Goal: Task Accomplishment & Management: Manage account settings

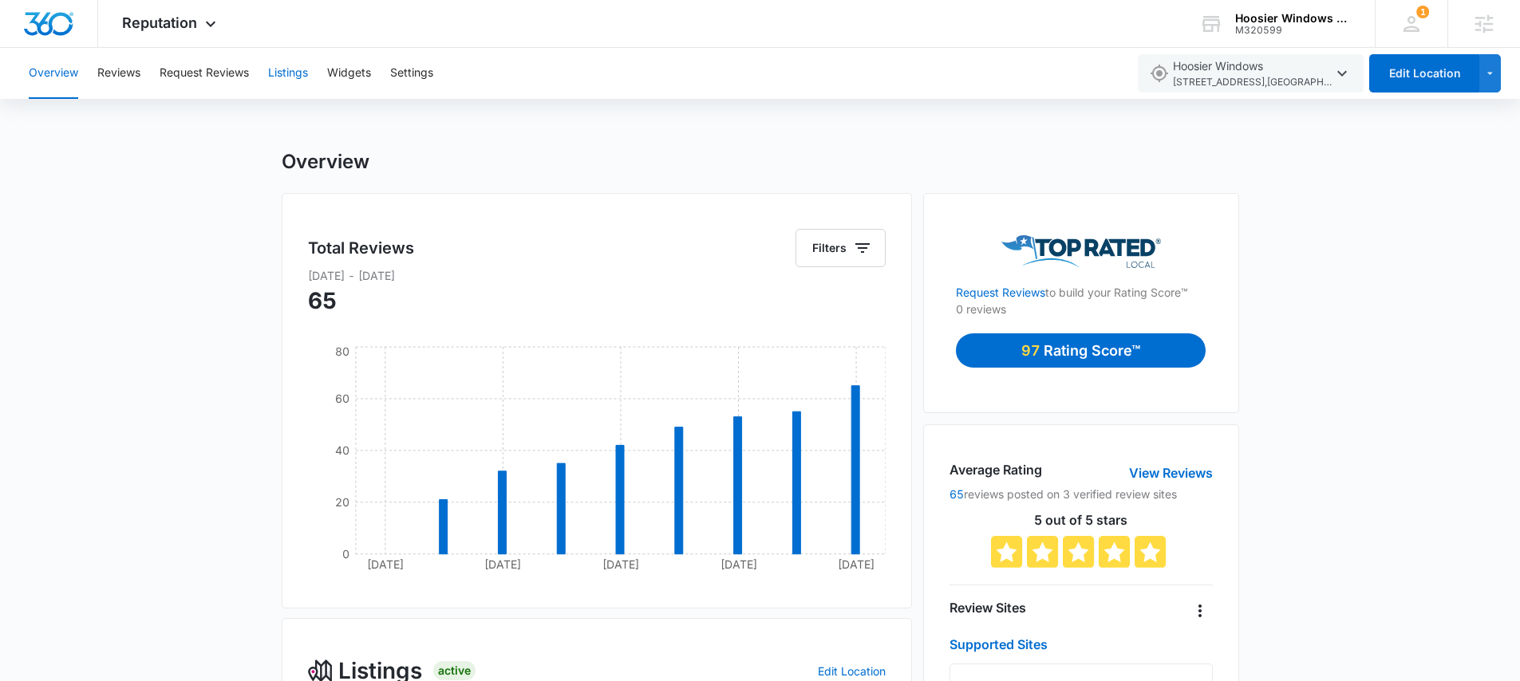
click at [282, 65] on button "Listings" at bounding box center [288, 73] width 40 height 51
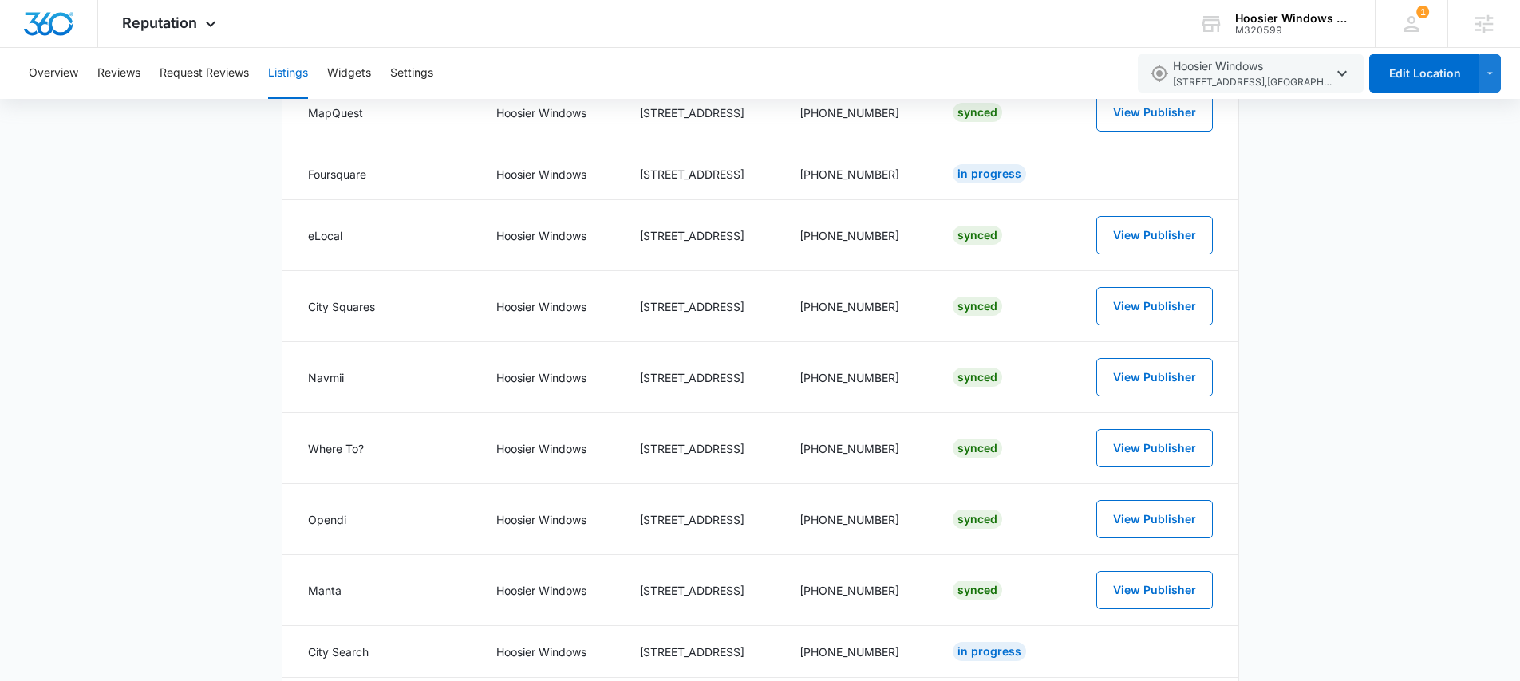
scroll to position [631, 0]
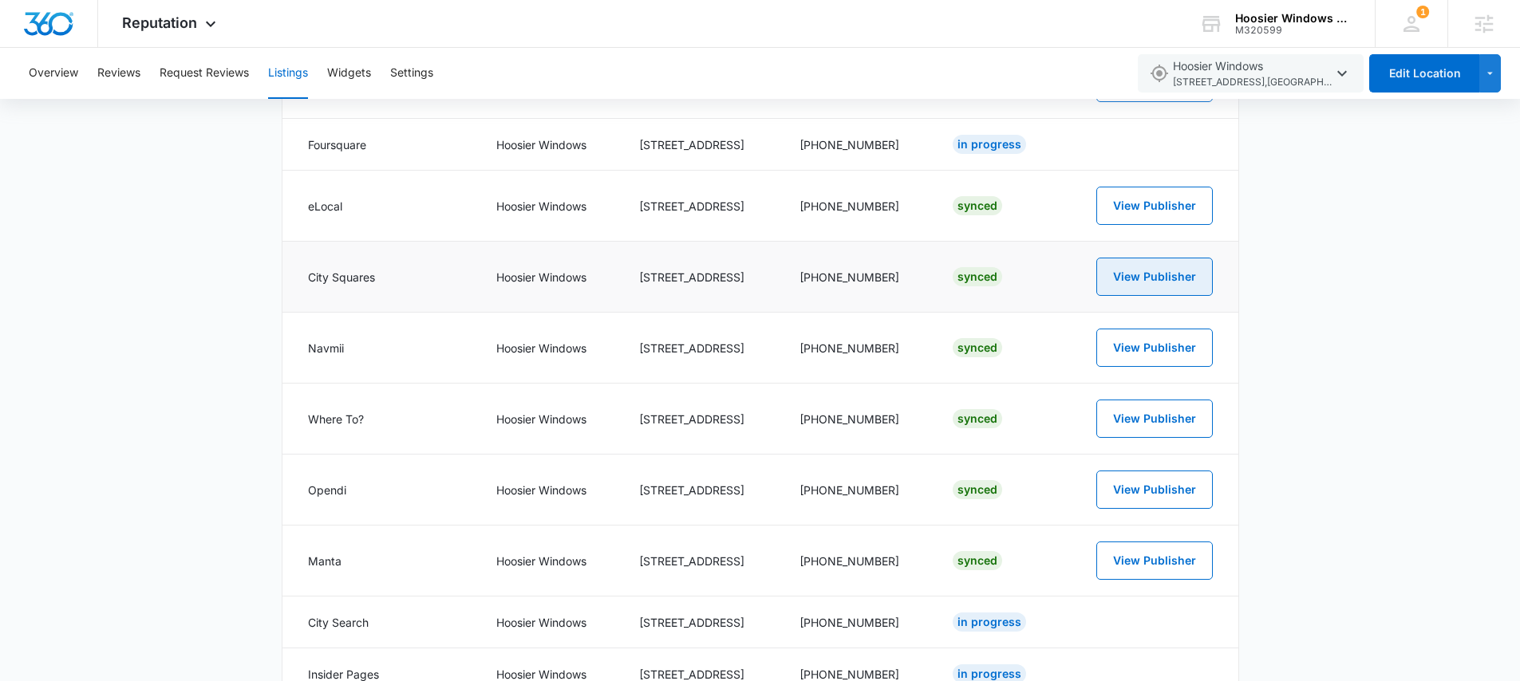
click at [1147, 281] on button "View Publisher" at bounding box center [1154, 277] width 117 height 38
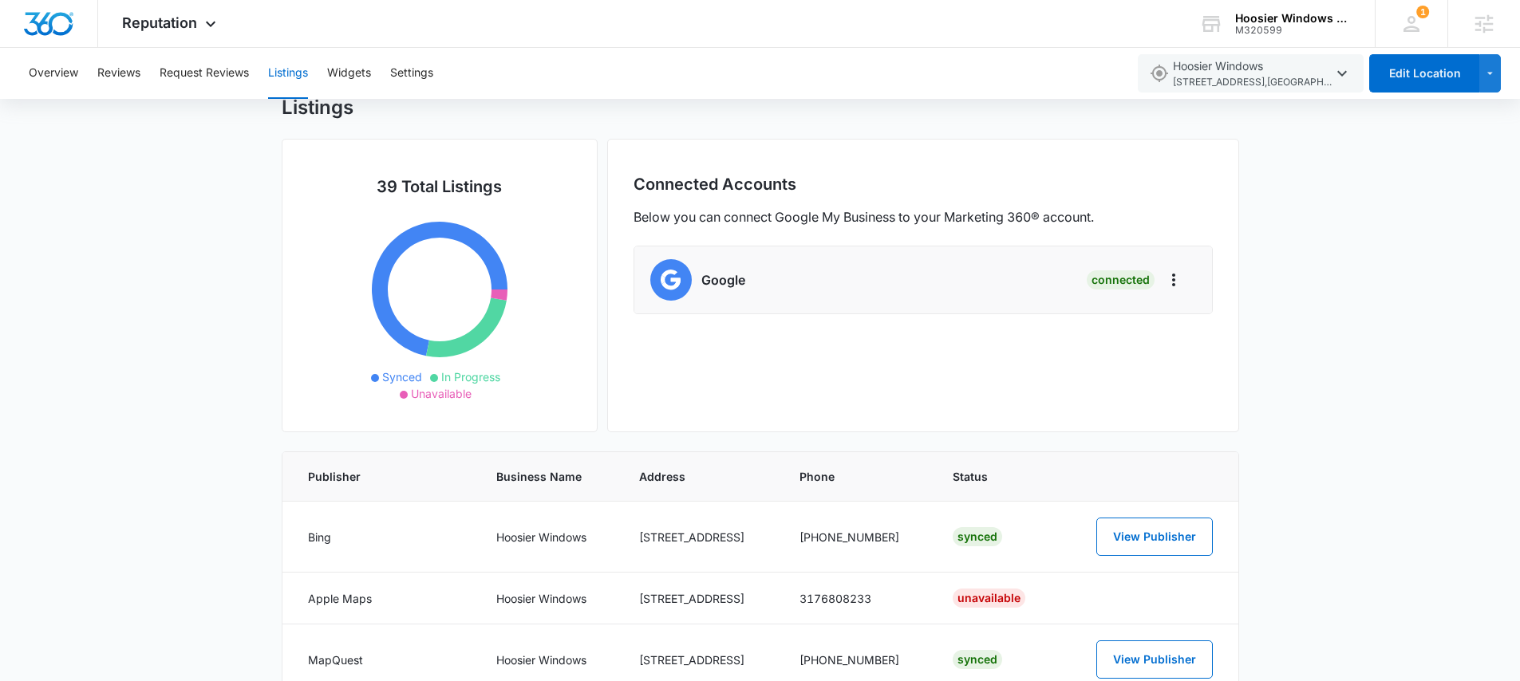
scroll to position [33, 0]
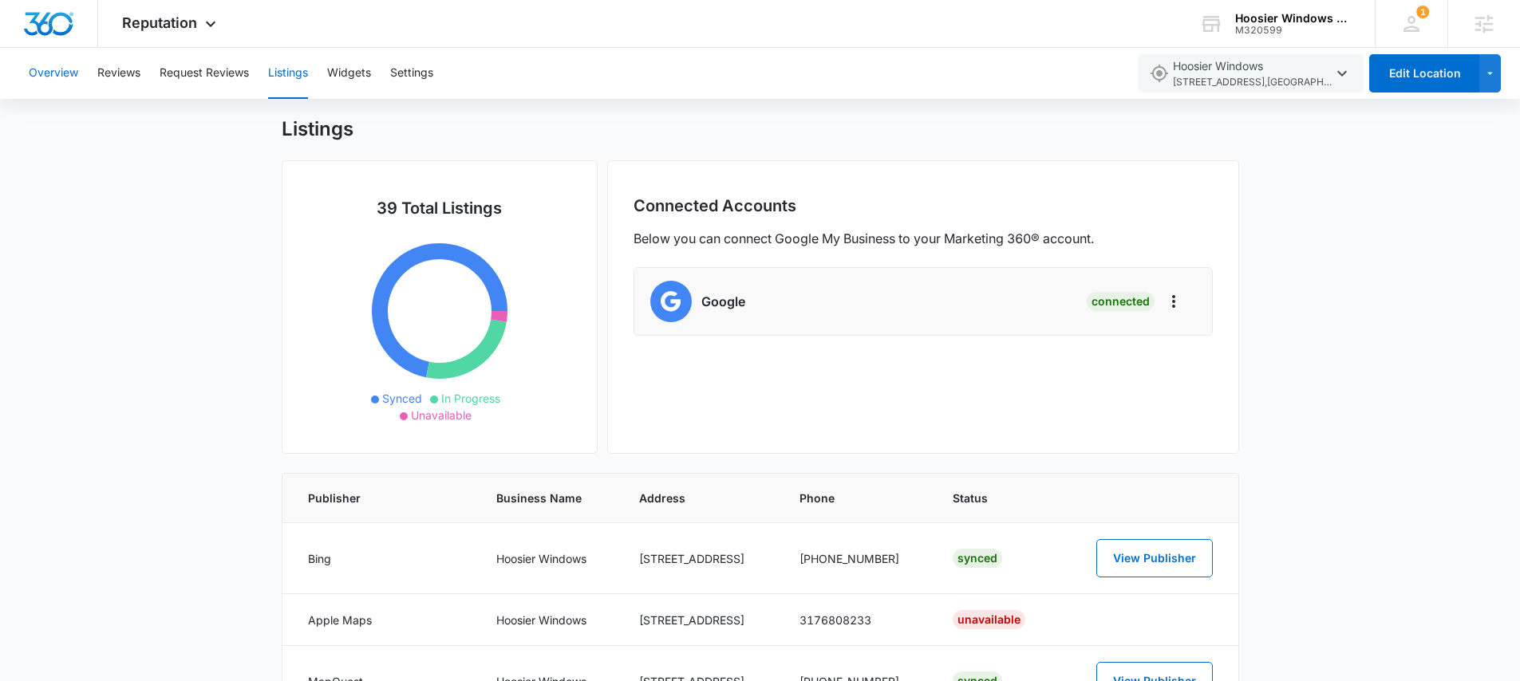
click at [53, 73] on button "Overview" at bounding box center [53, 73] width 49 height 51
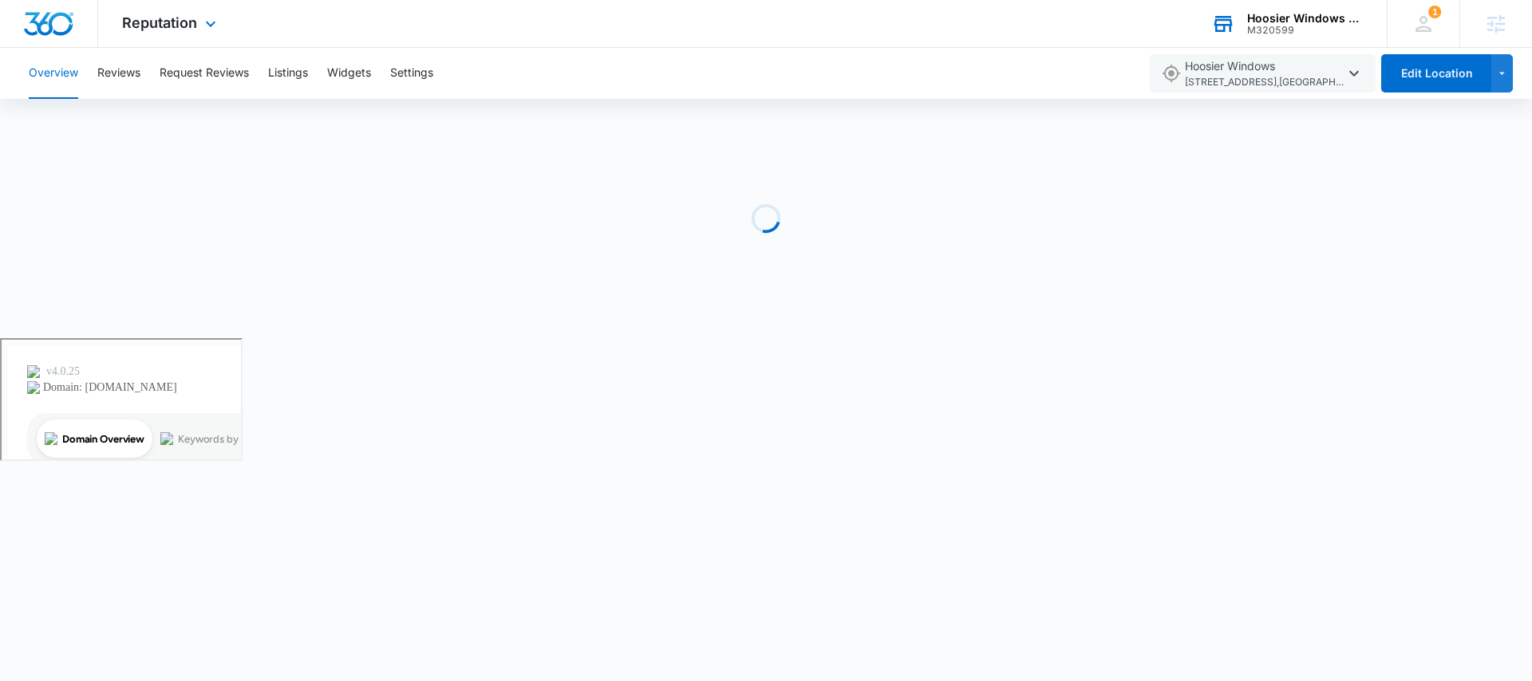
click at [1247, 27] on div "M320599" at bounding box center [1305, 30] width 117 height 11
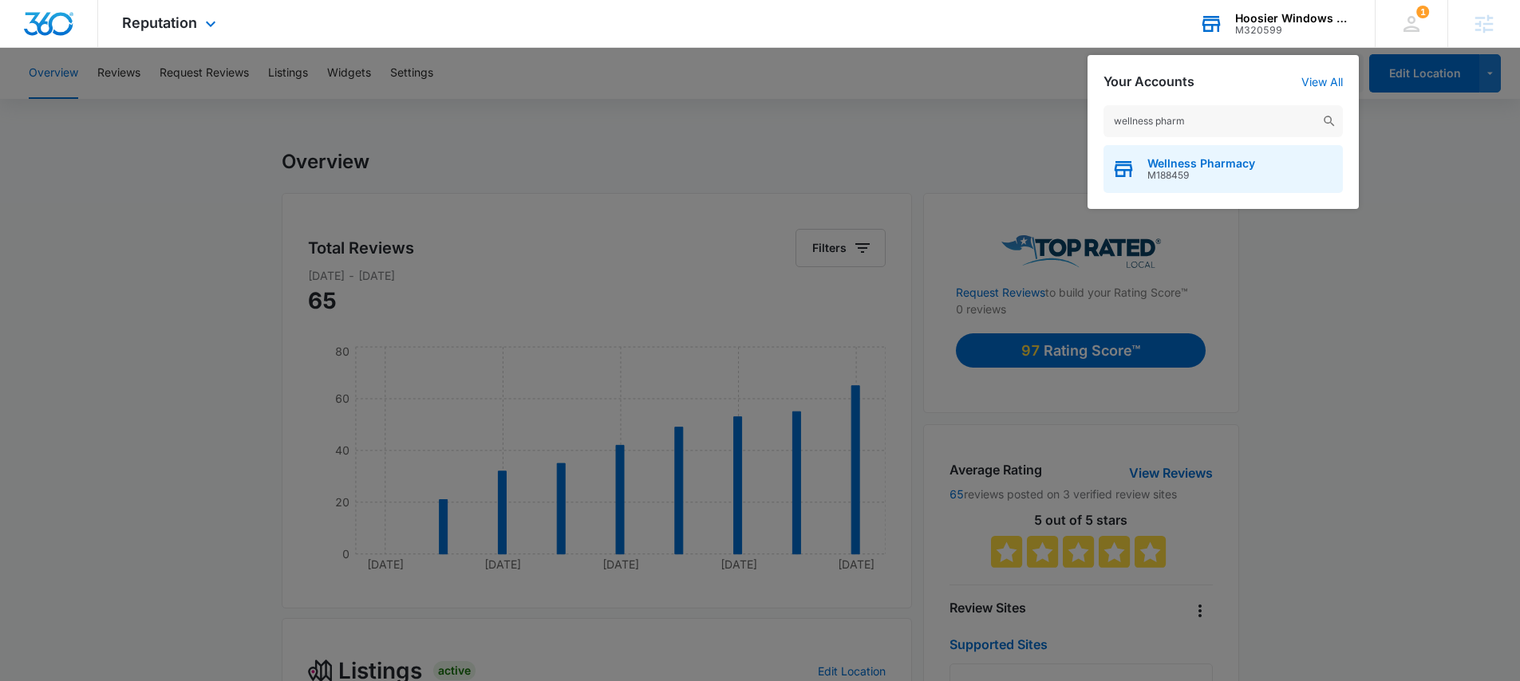
type input "wellness pharm"
click at [1245, 178] on span "M188459" at bounding box center [1202, 175] width 108 height 11
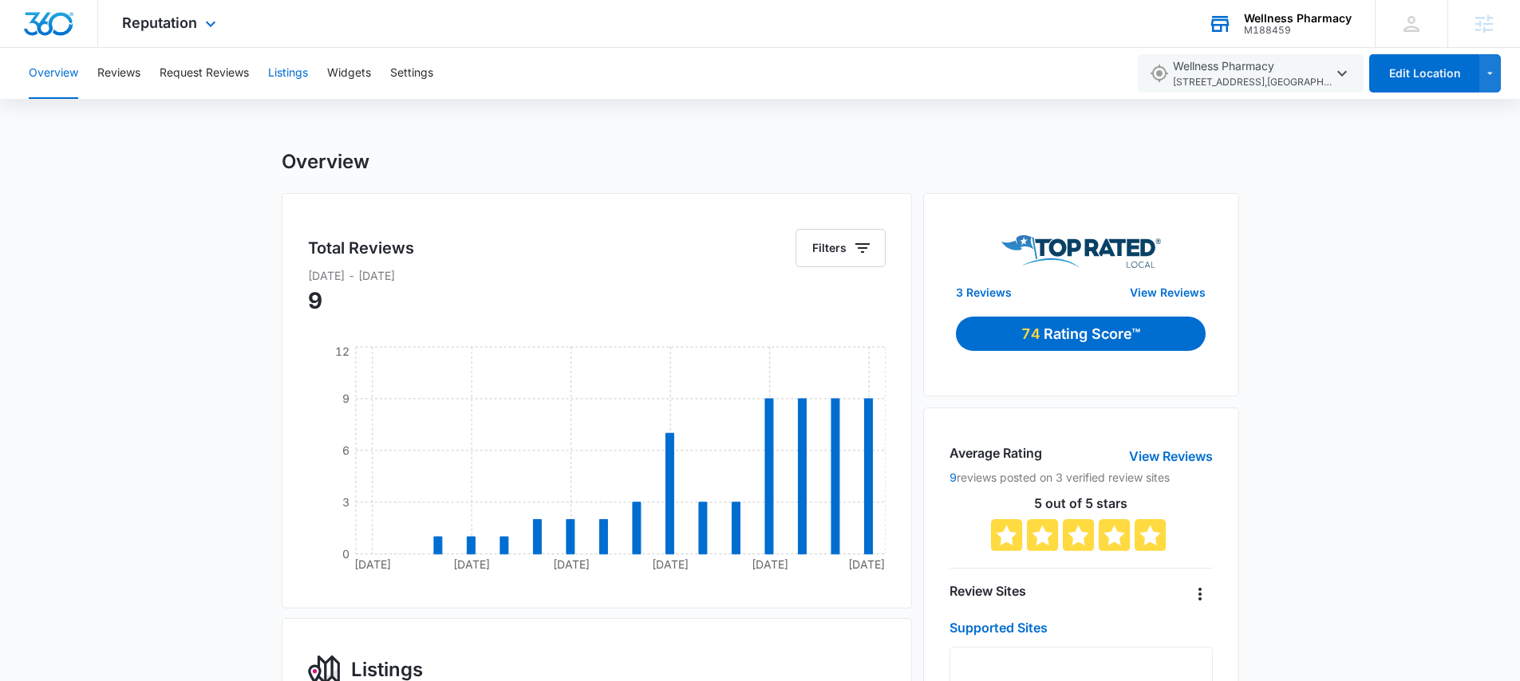
click at [303, 67] on button "Listings" at bounding box center [288, 73] width 40 height 51
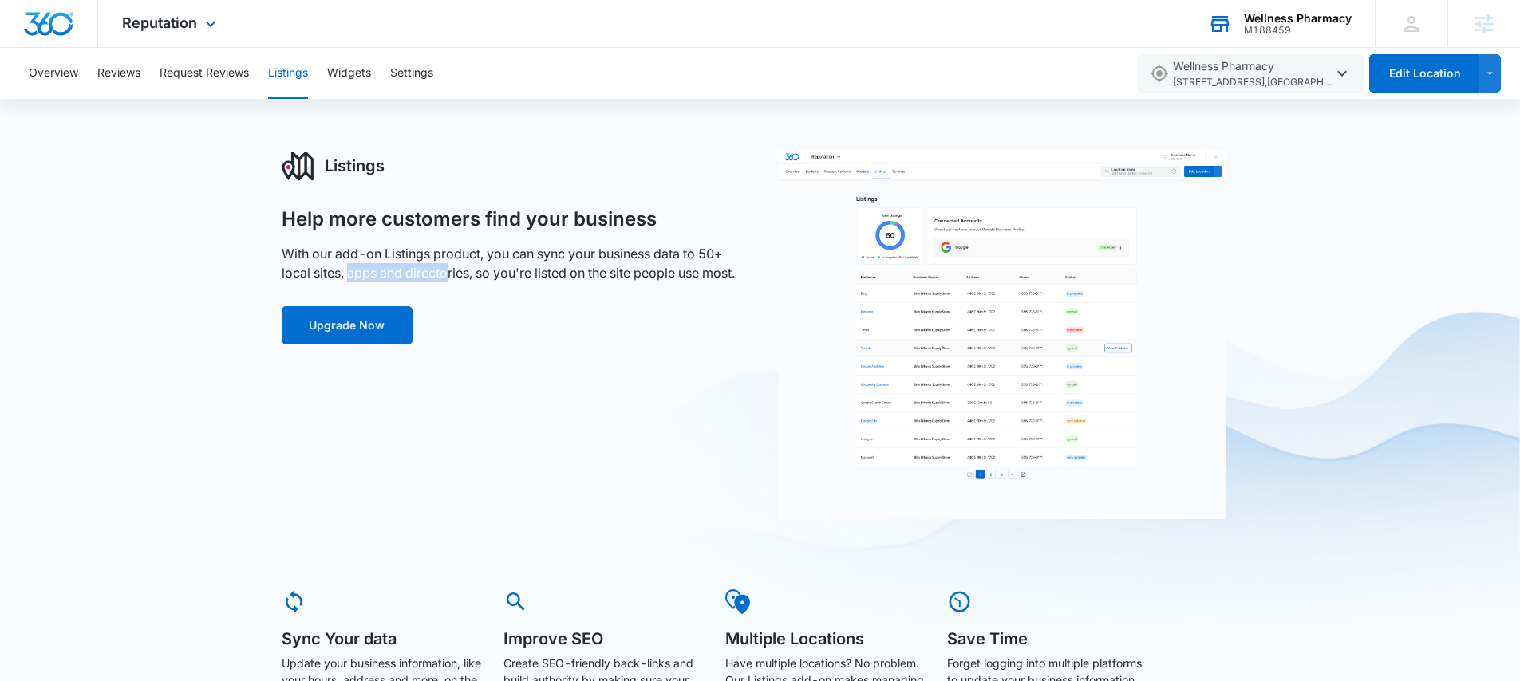
drag, startPoint x: 349, startPoint y: 275, endPoint x: 448, endPoint y: 280, distance: 99.9
click at [448, 280] on p "With our add-on Listings product, you can sync your business data to 50+ local …" at bounding box center [512, 263] width 461 height 38
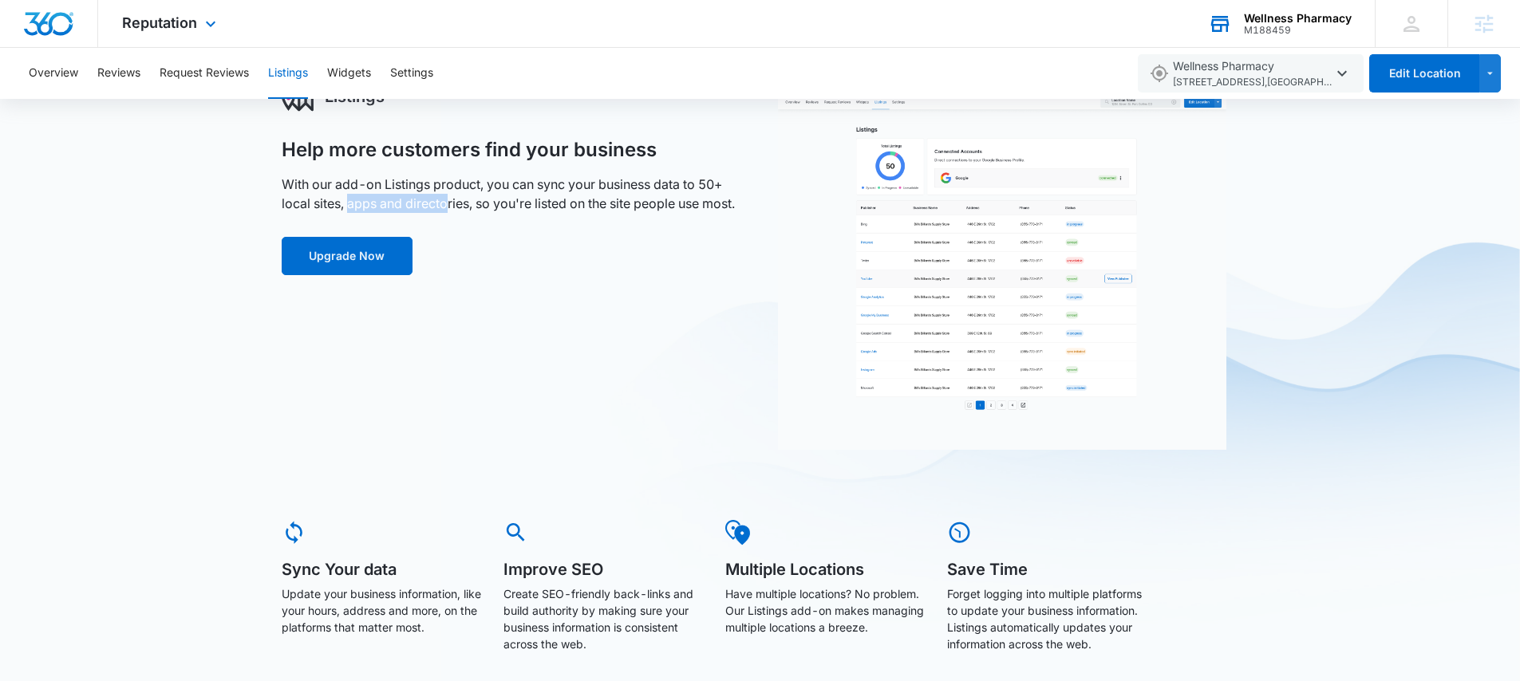
scroll to position [41, 0]
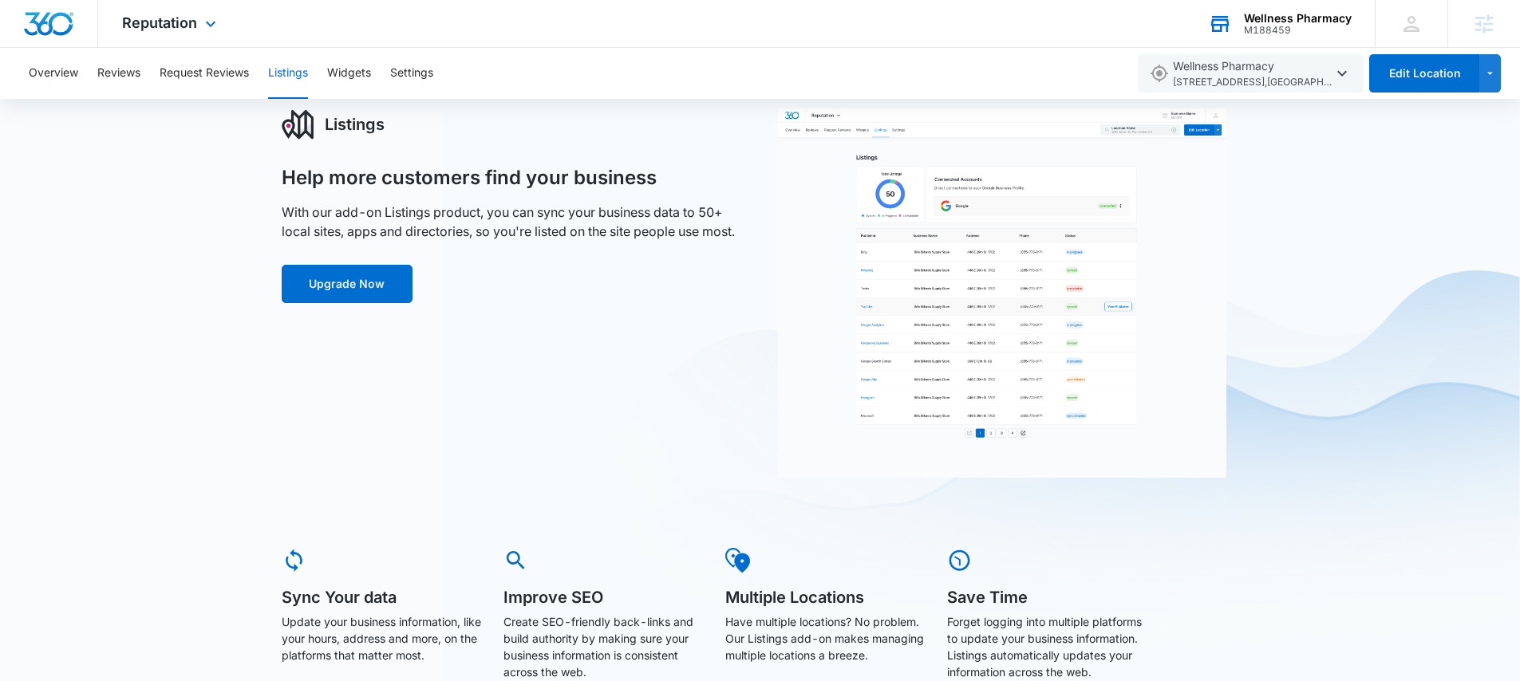
click at [659, 239] on p "With our add-on Listings product, you can sync your business data to 50+ local …" at bounding box center [512, 222] width 461 height 38
drag, startPoint x: 554, startPoint y: 211, endPoint x: 709, endPoint y: 216, distance: 155.7
click at [709, 216] on p "With our add-on Listings product, you can sync your business data to 50+ local …" at bounding box center [512, 222] width 461 height 38
click at [658, 234] on p "With our add-on Listings product, you can sync your business data to 50+ local …" at bounding box center [512, 222] width 461 height 38
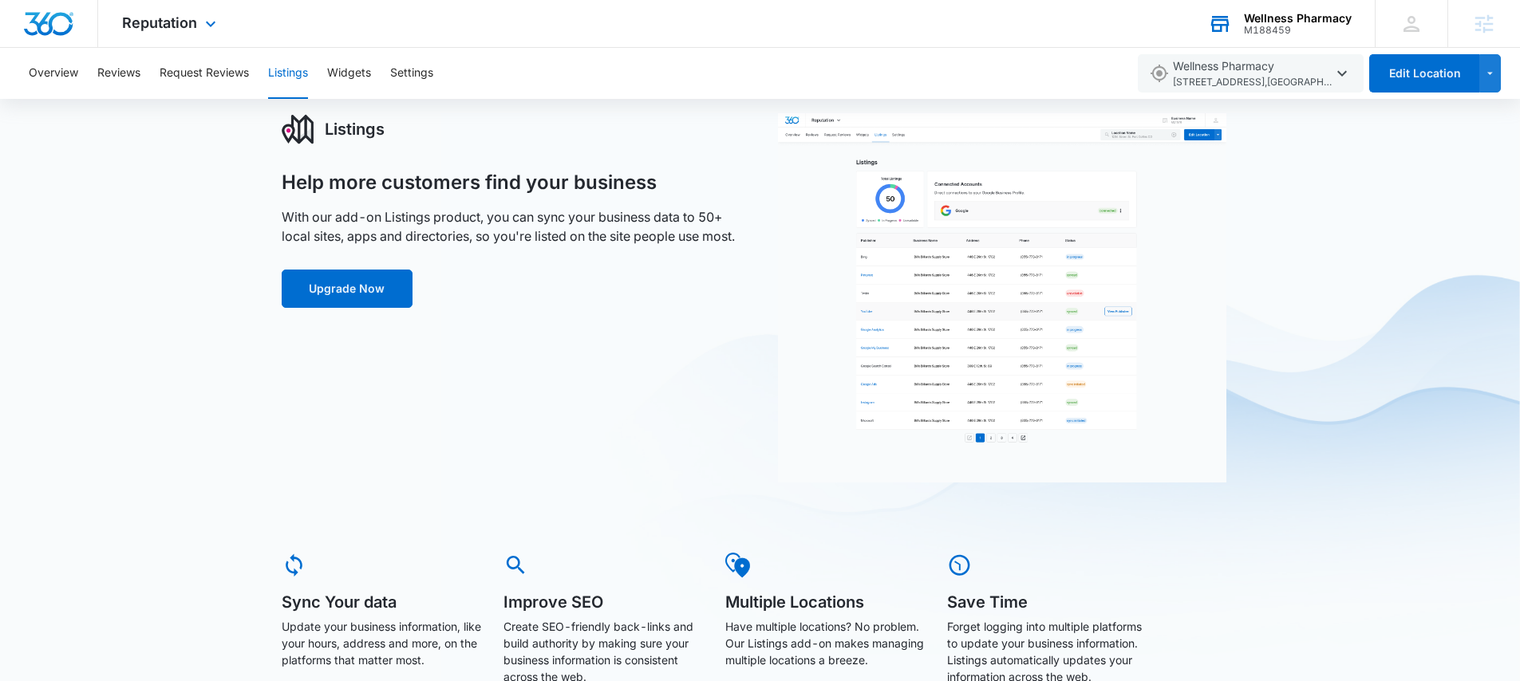
scroll to position [0, 0]
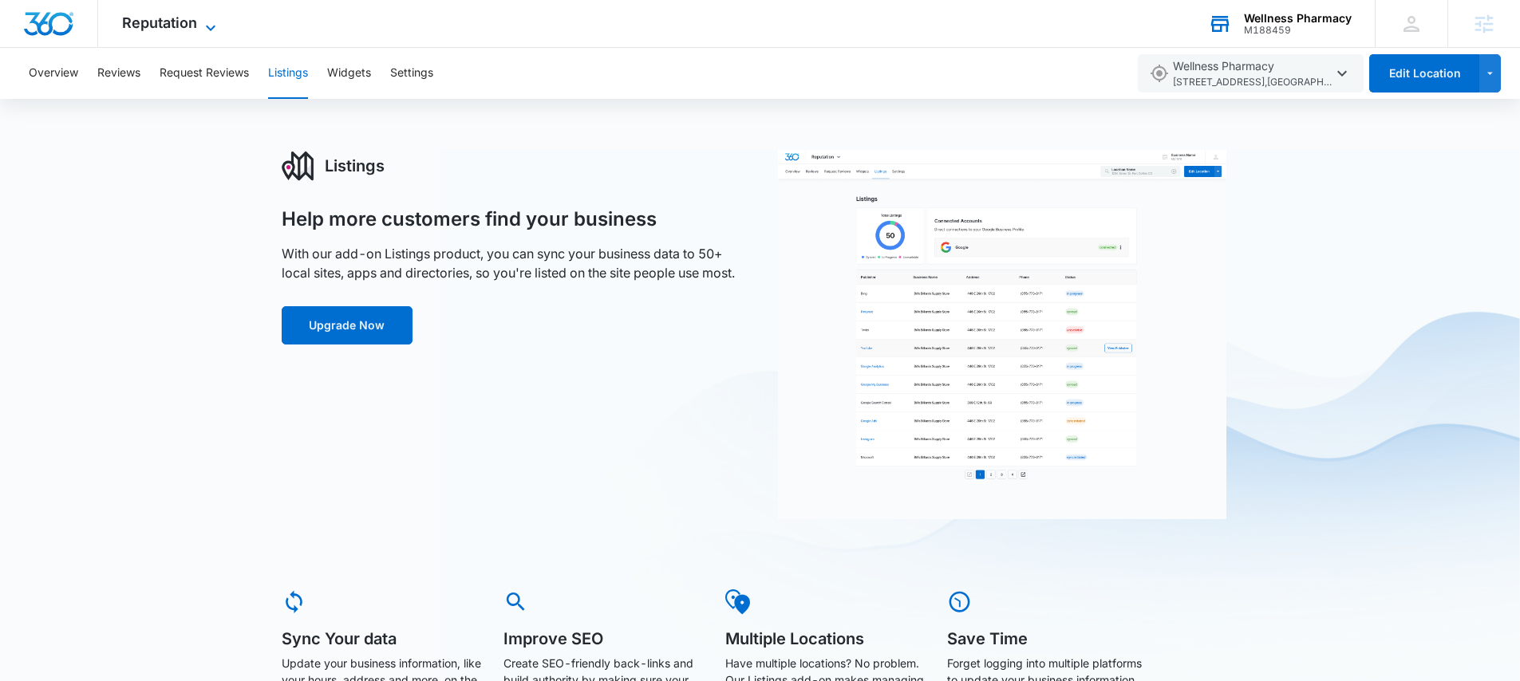
click at [141, 21] on span "Reputation" at bounding box center [159, 22] width 75 height 17
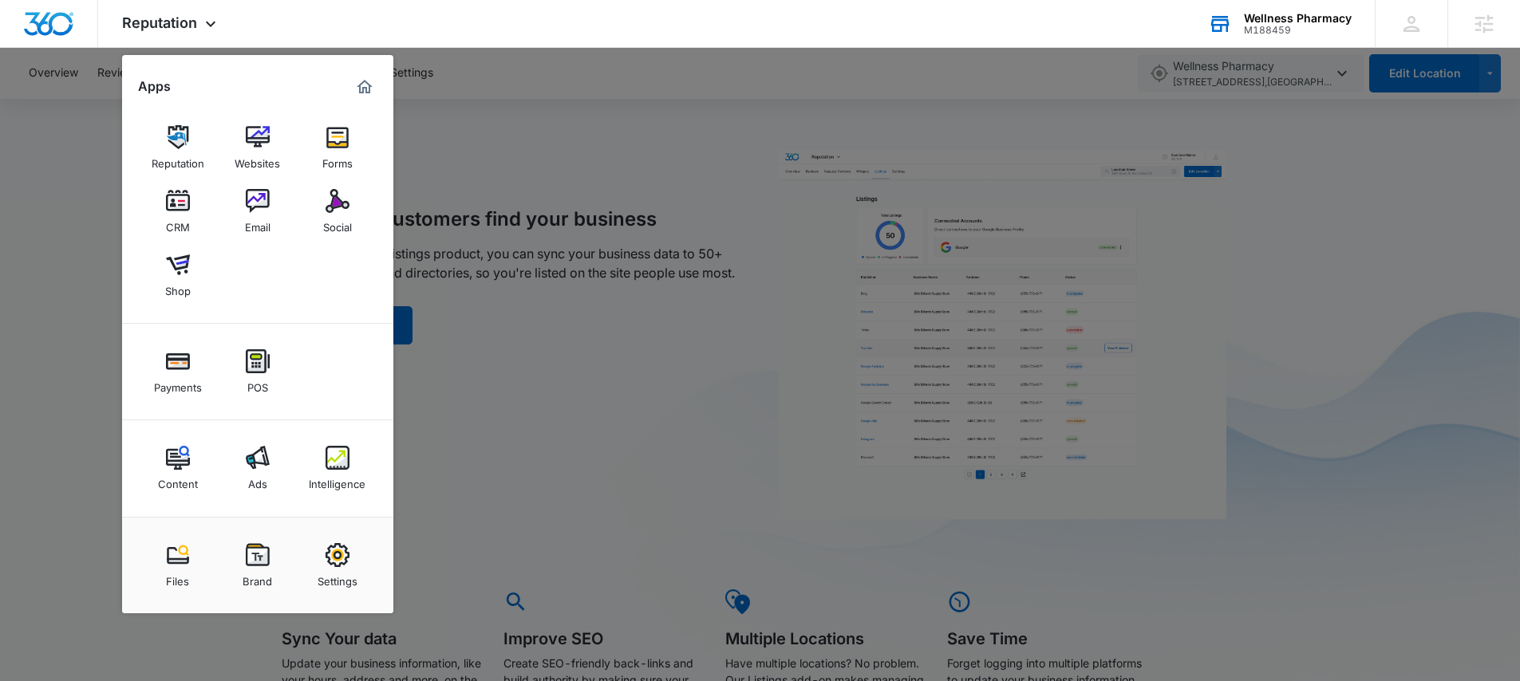
click at [691, 120] on div at bounding box center [760, 340] width 1520 height 681
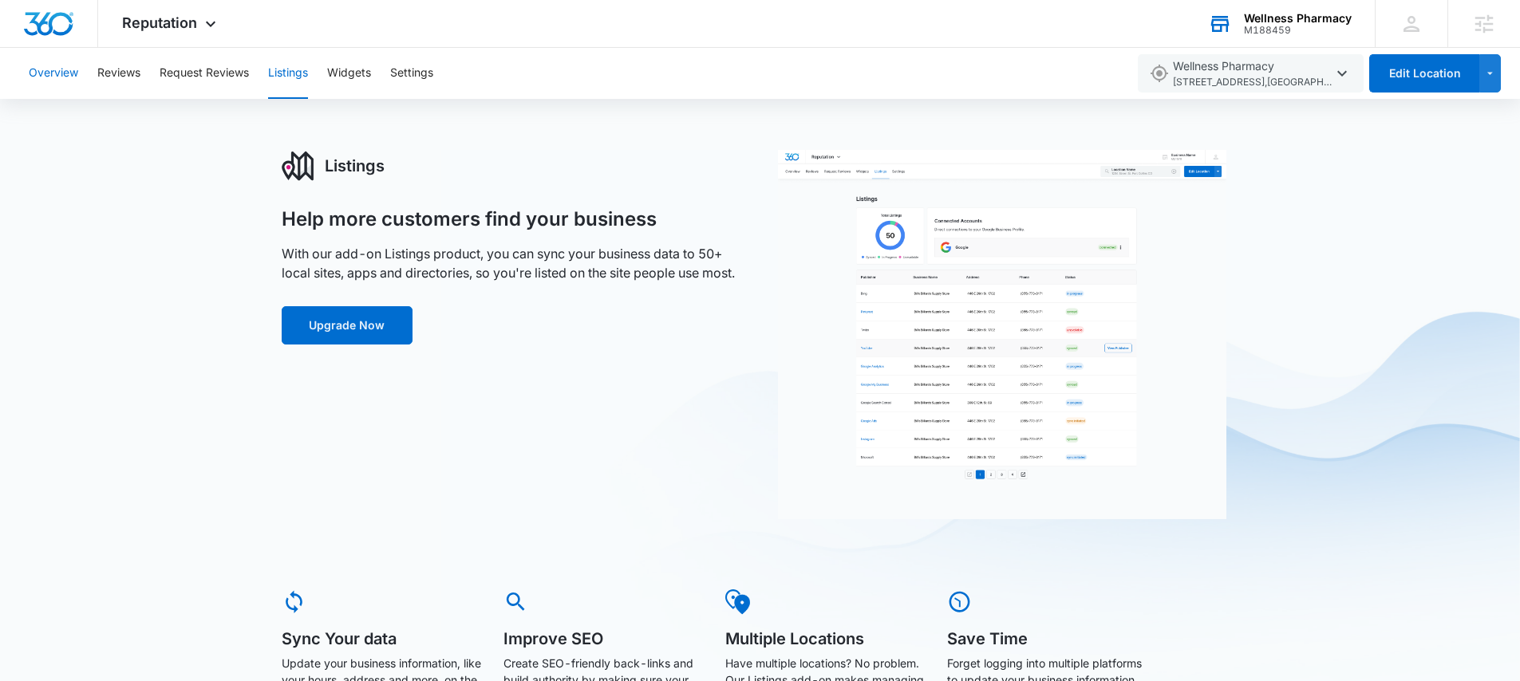
click at [53, 73] on button "Overview" at bounding box center [53, 73] width 49 height 51
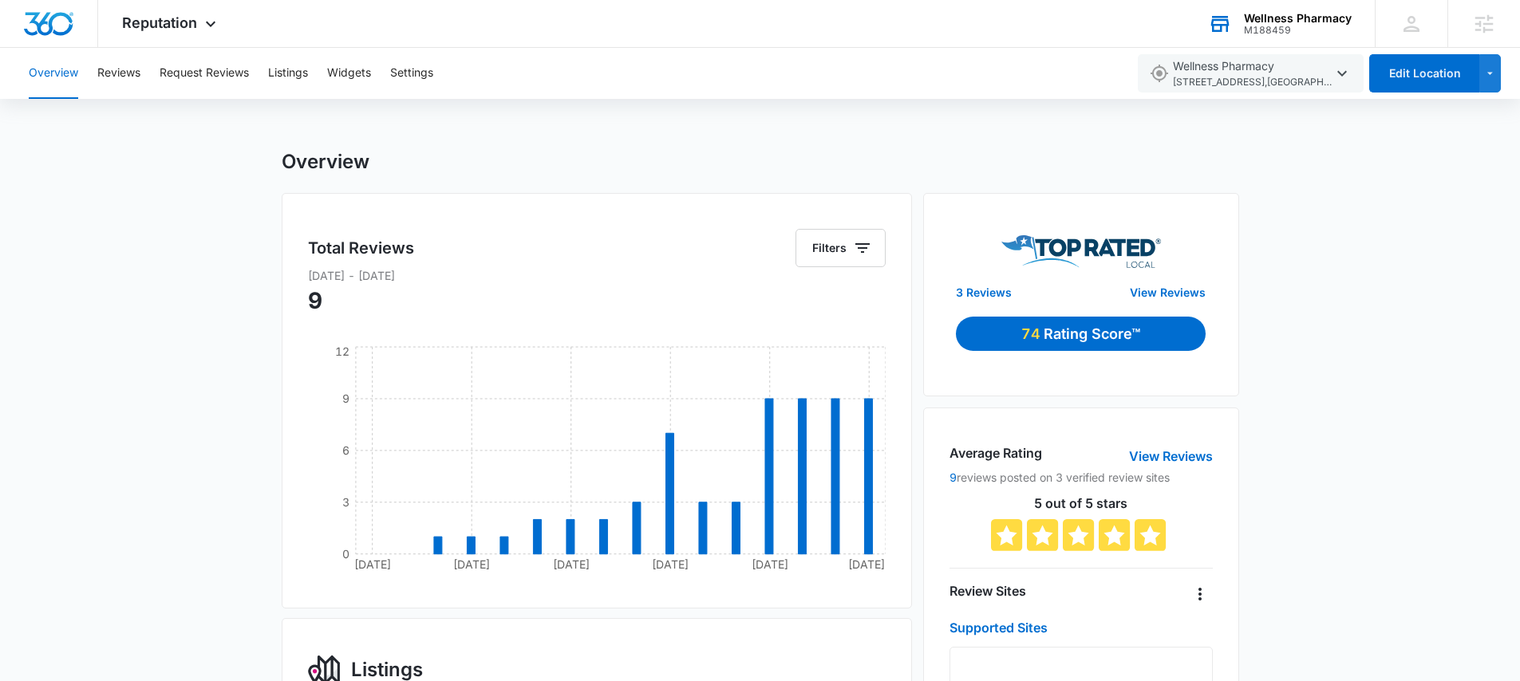
click at [1238, 18] on div "Wellness Pharmacy M188459 Your Accounts View All" at bounding box center [1279, 23] width 191 height 47
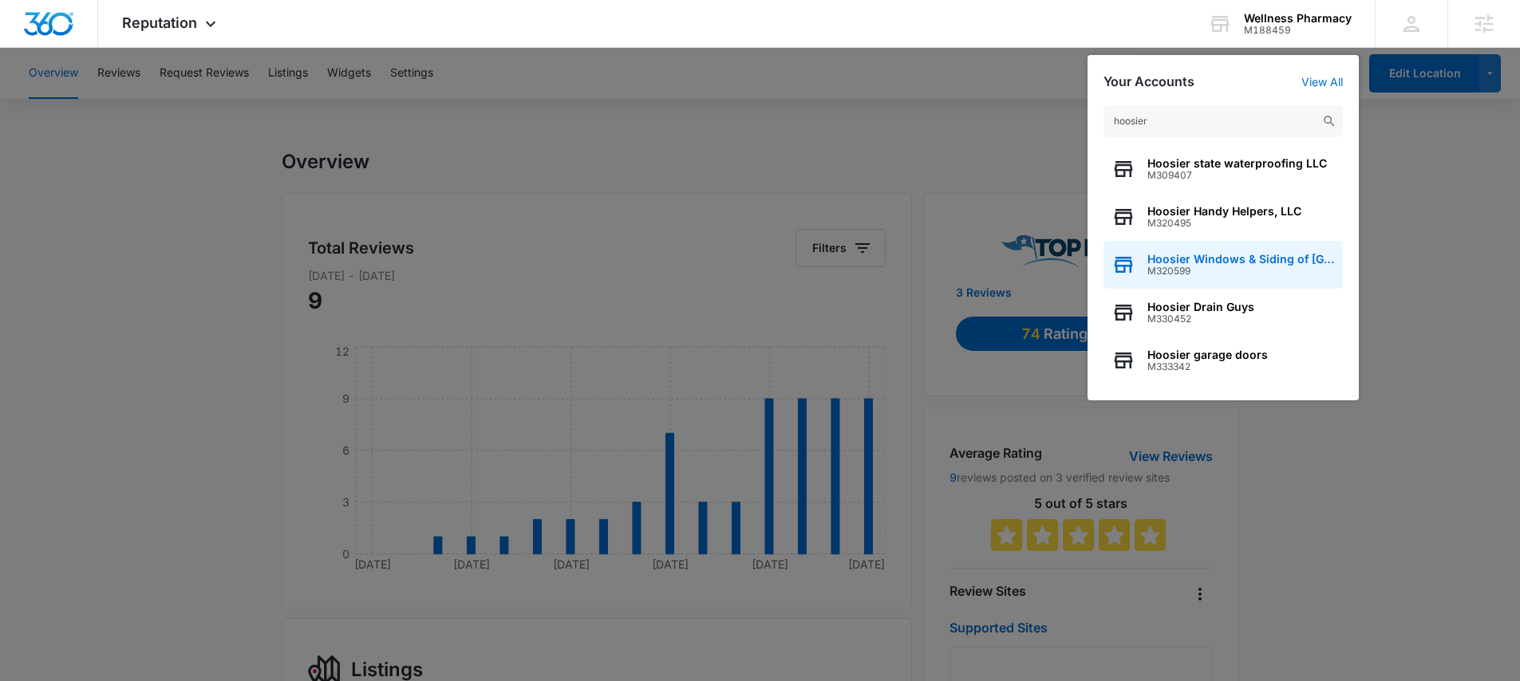
type input "hoosier"
click at [1261, 257] on span "Hoosier Windows & Siding of Indianapolis" at bounding box center [1242, 259] width 188 height 13
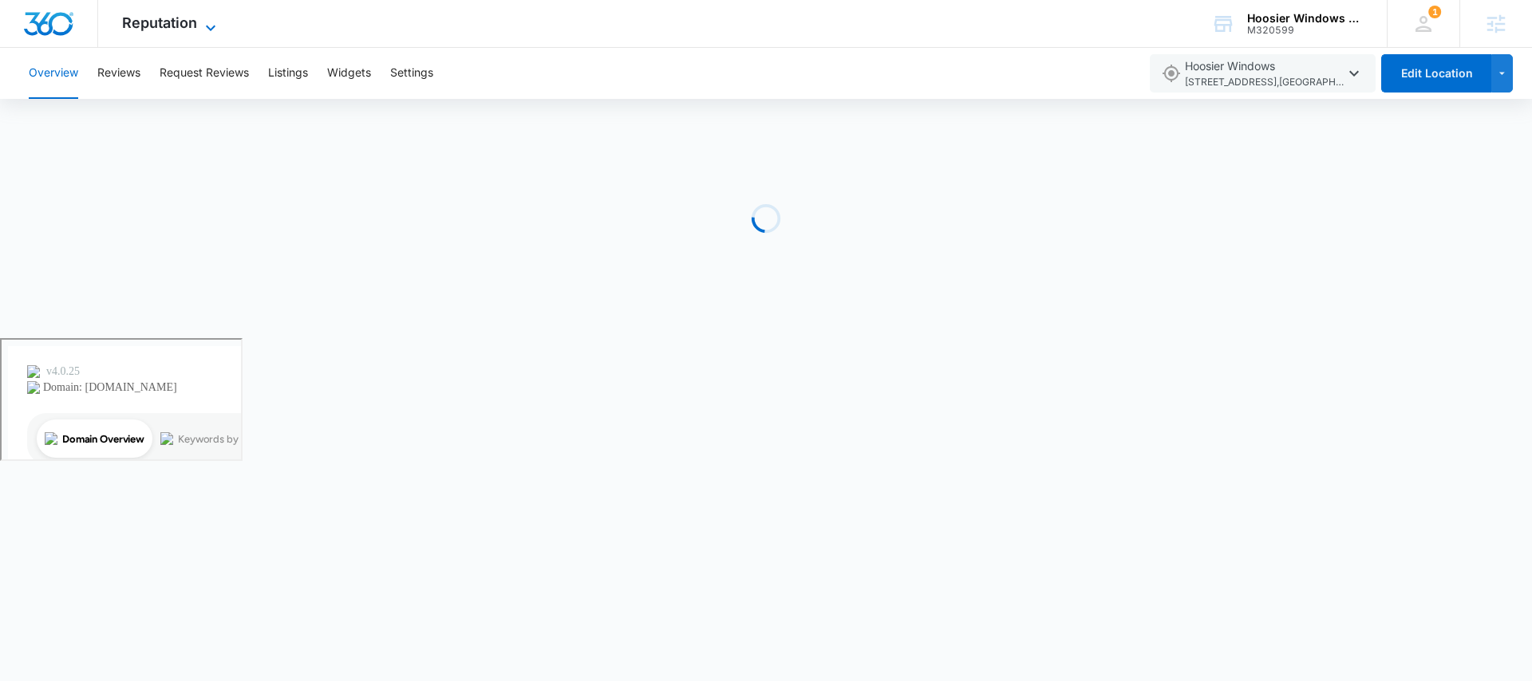
click at [163, 18] on span "Reputation" at bounding box center [159, 22] width 75 height 17
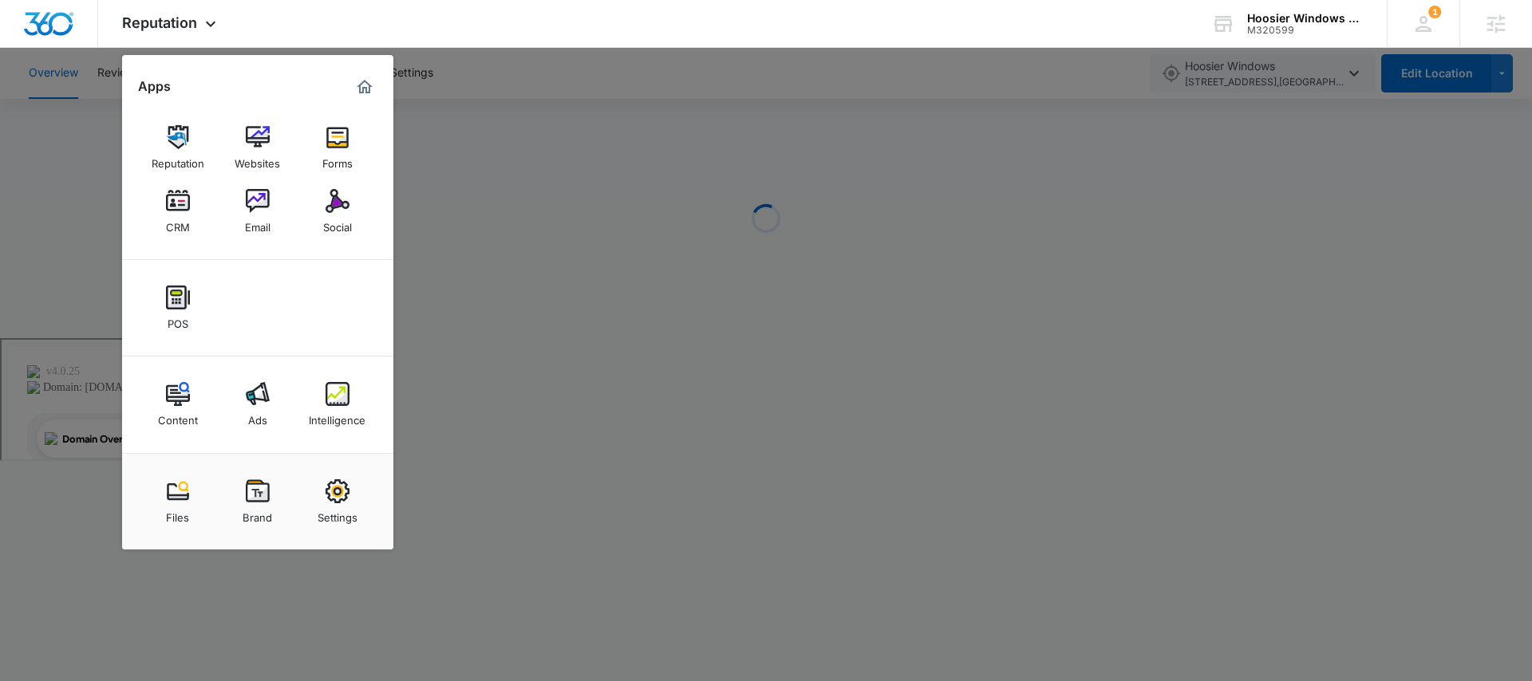
click at [55, 191] on div at bounding box center [766, 340] width 1532 height 681
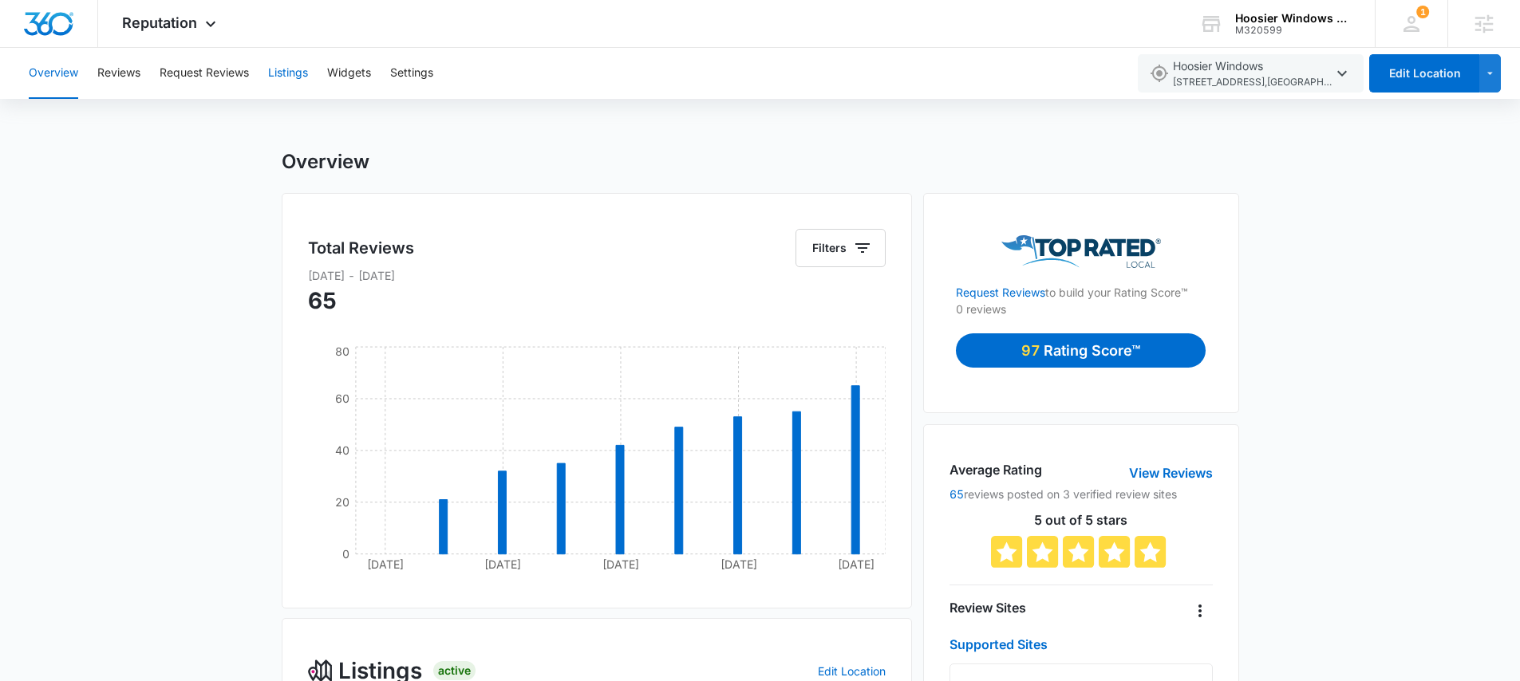
click at [290, 73] on button "Listings" at bounding box center [288, 73] width 40 height 51
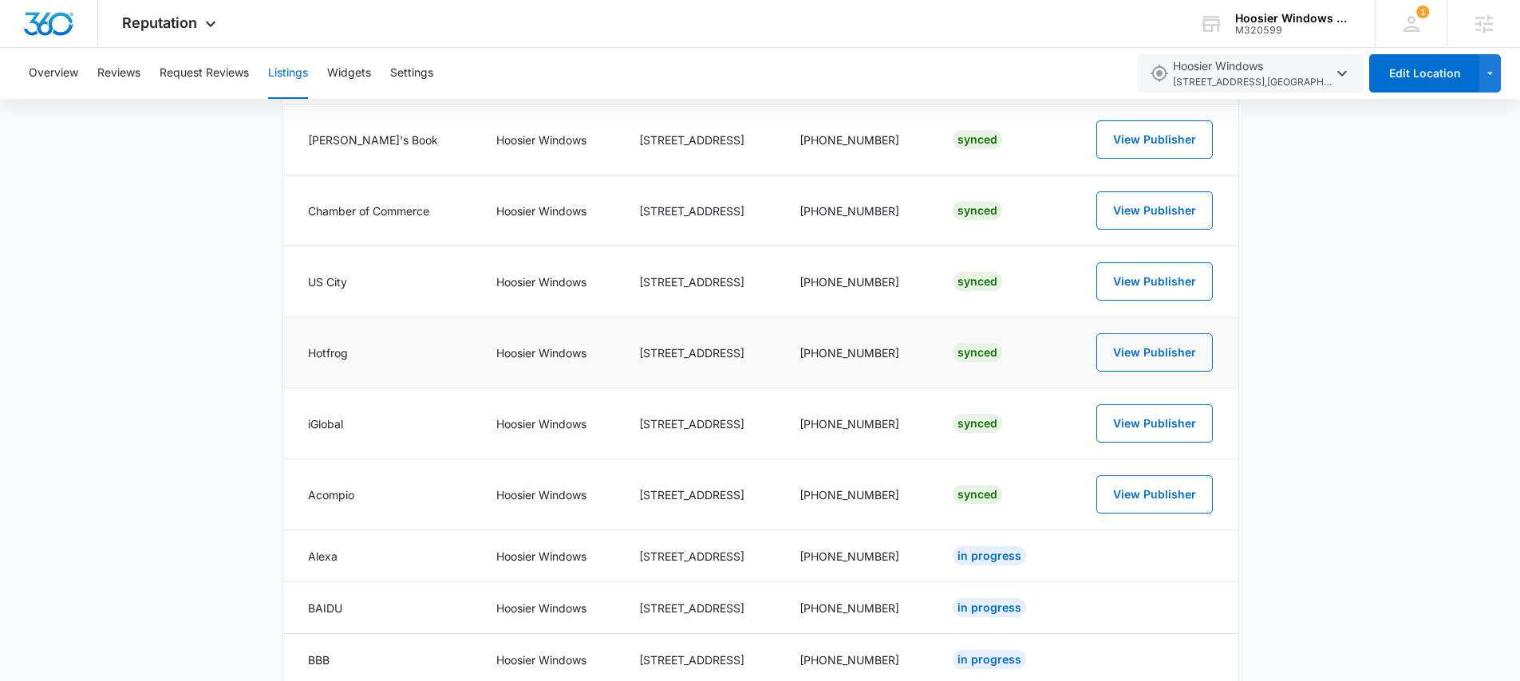
scroll to position [1233, 0]
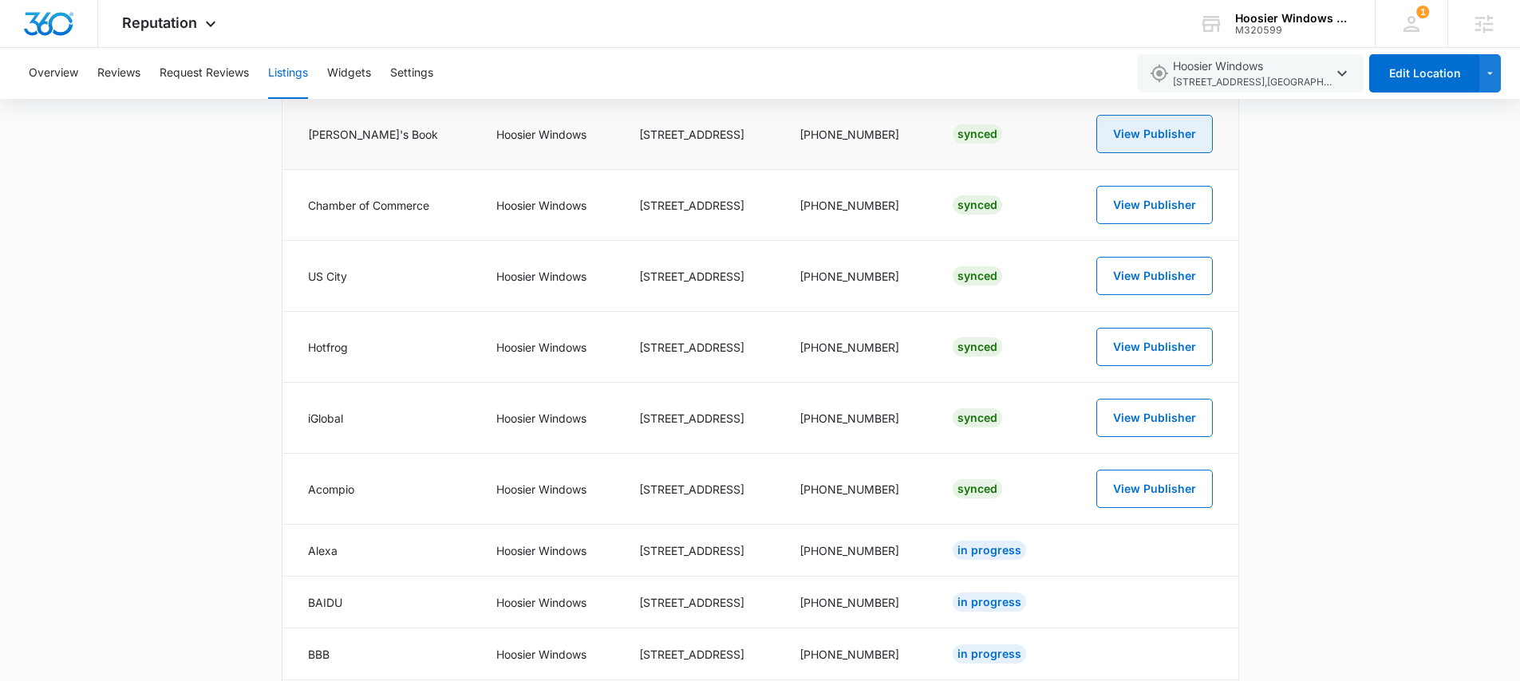
click at [1156, 132] on button "View Publisher" at bounding box center [1154, 134] width 117 height 38
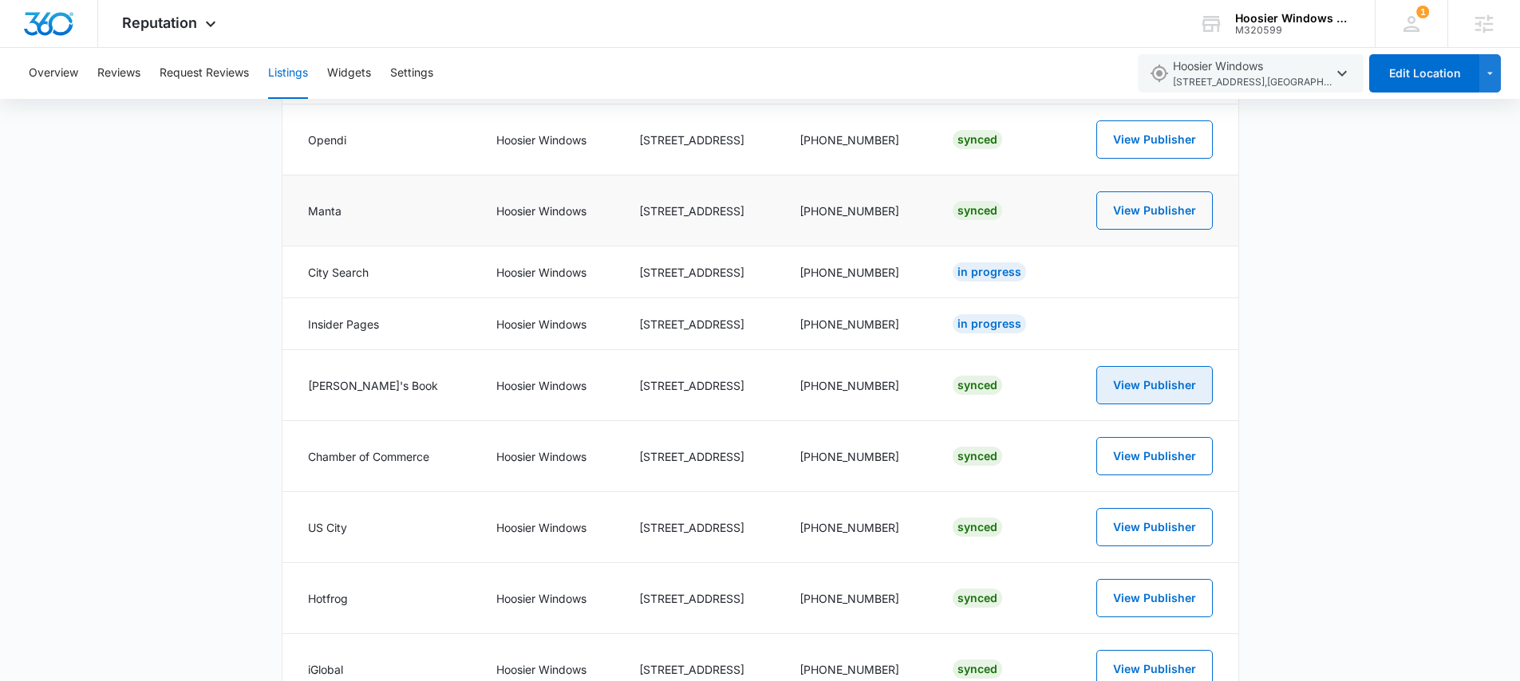
scroll to position [839, 0]
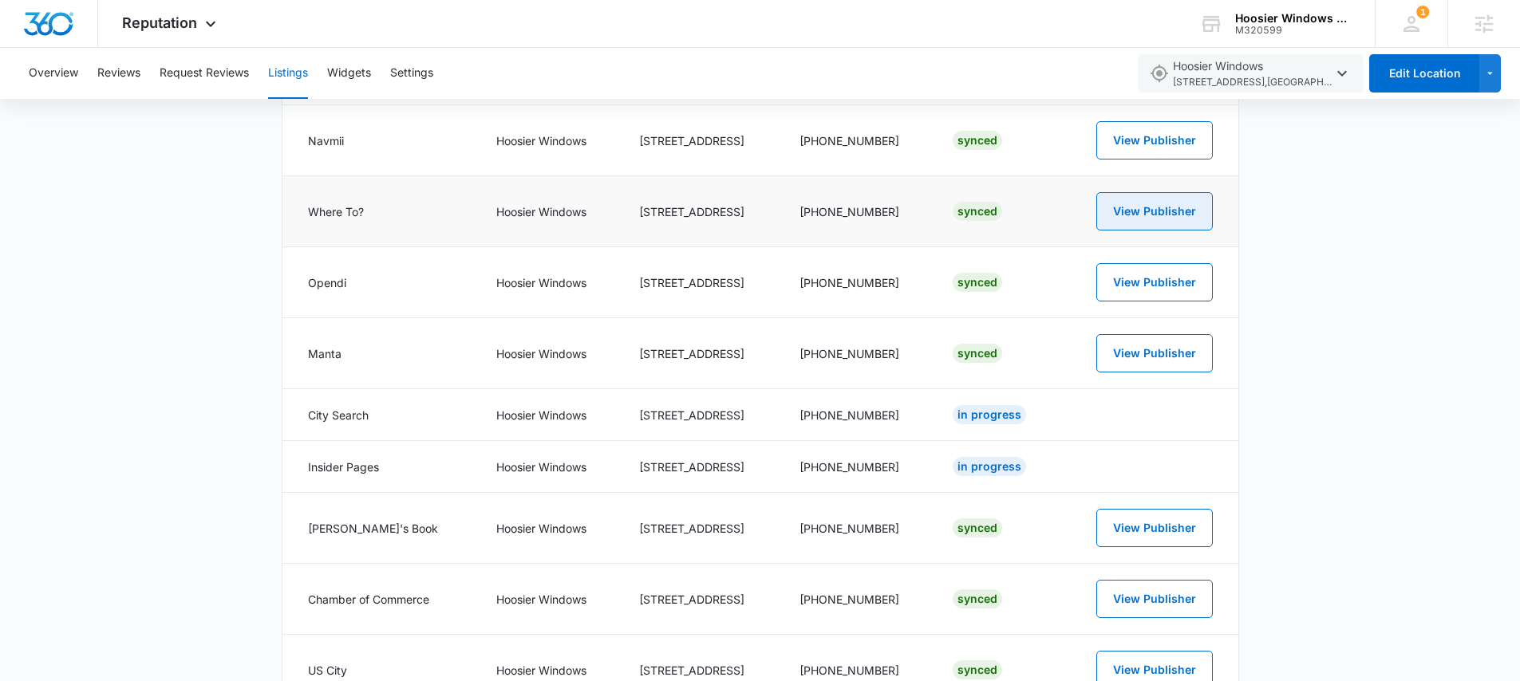
click at [1163, 211] on button "View Publisher" at bounding box center [1154, 211] width 117 height 38
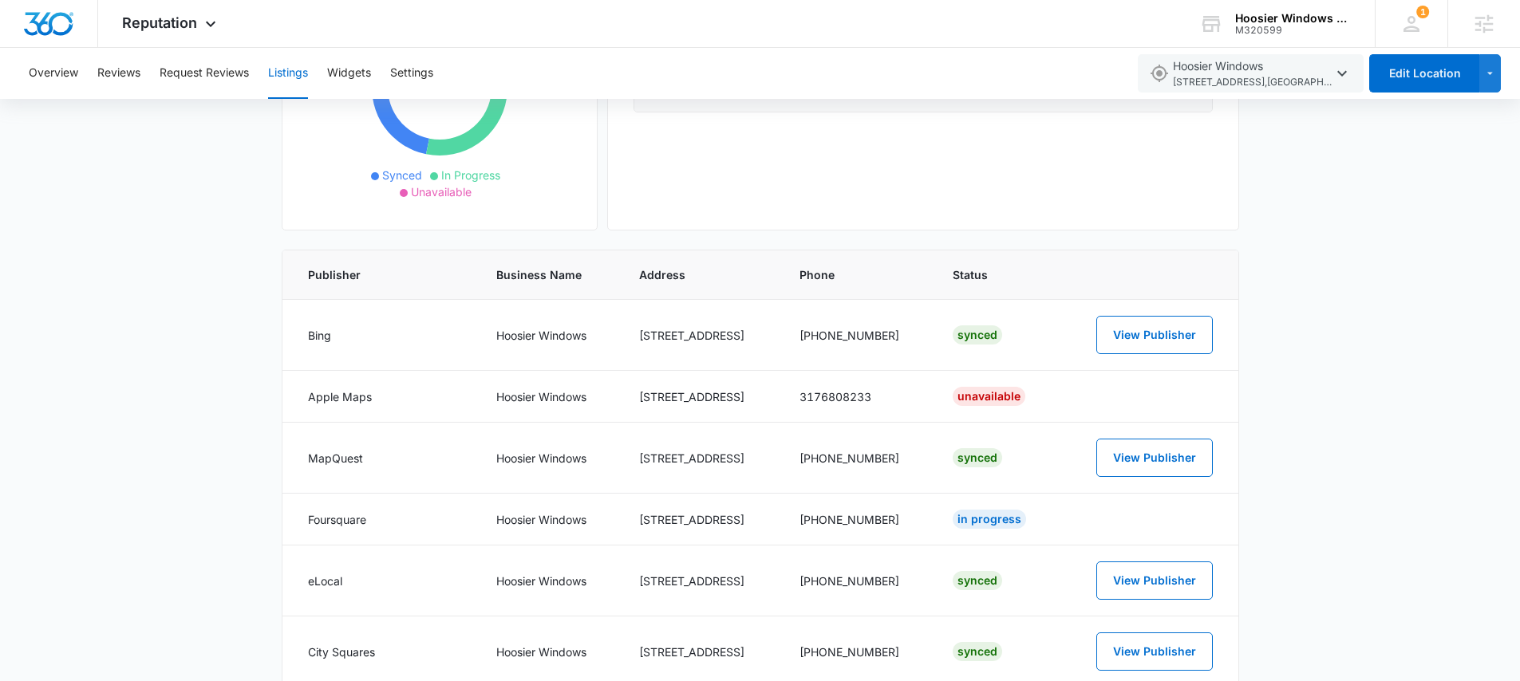
scroll to position [0, 0]
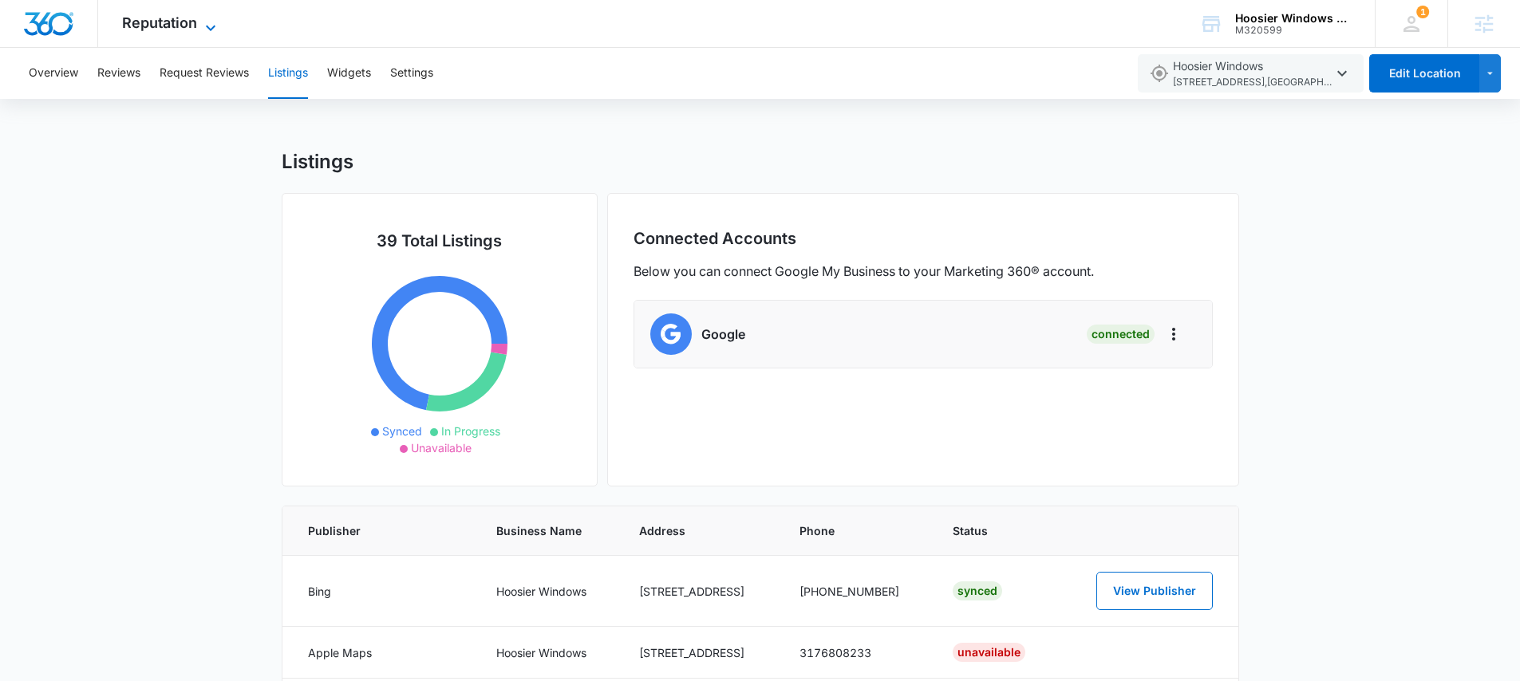
click at [188, 28] on span "Reputation" at bounding box center [159, 22] width 75 height 17
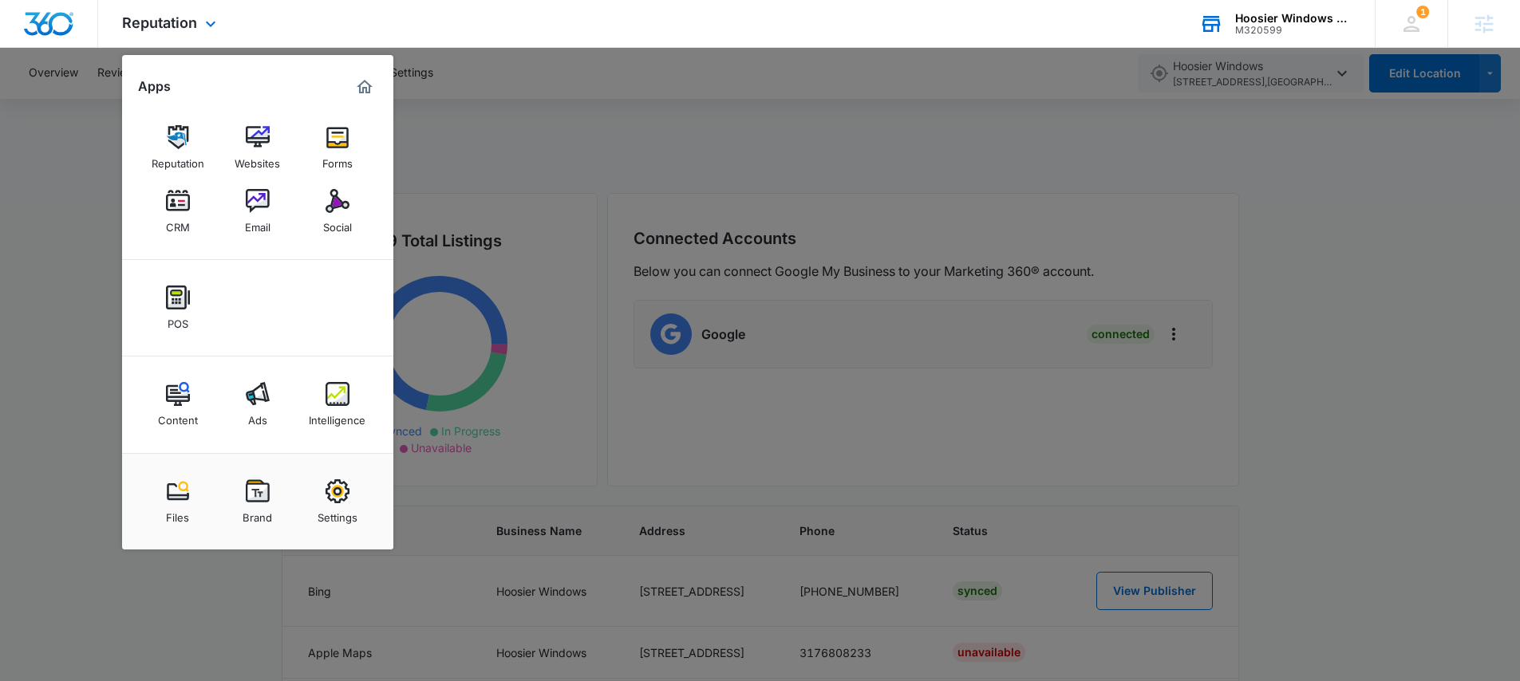
click at [1246, 25] on div "M320599" at bounding box center [1293, 30] width 117 height 11
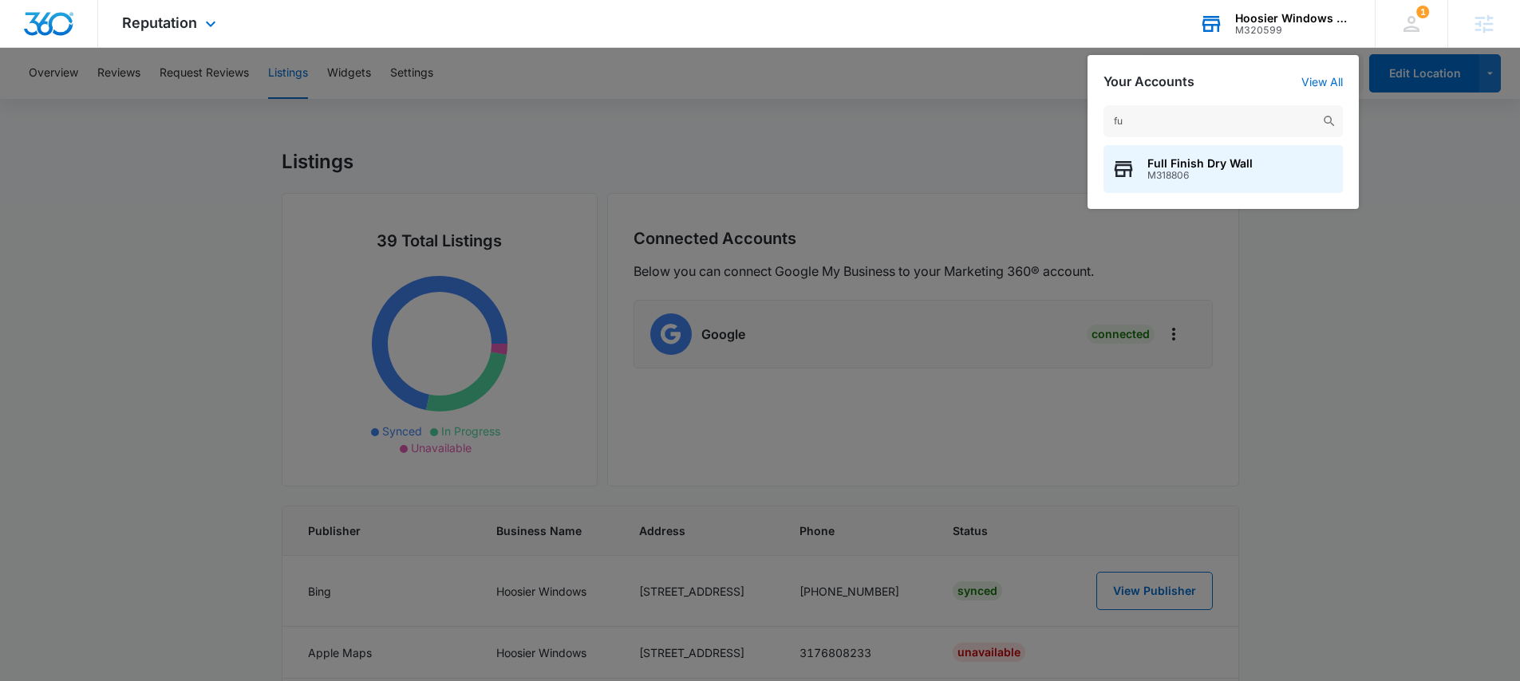
type input "f"
type input "american abstract"
click at [1238, 172] on span "M333693" at bounding box center [1242, 175] width 188 height 11
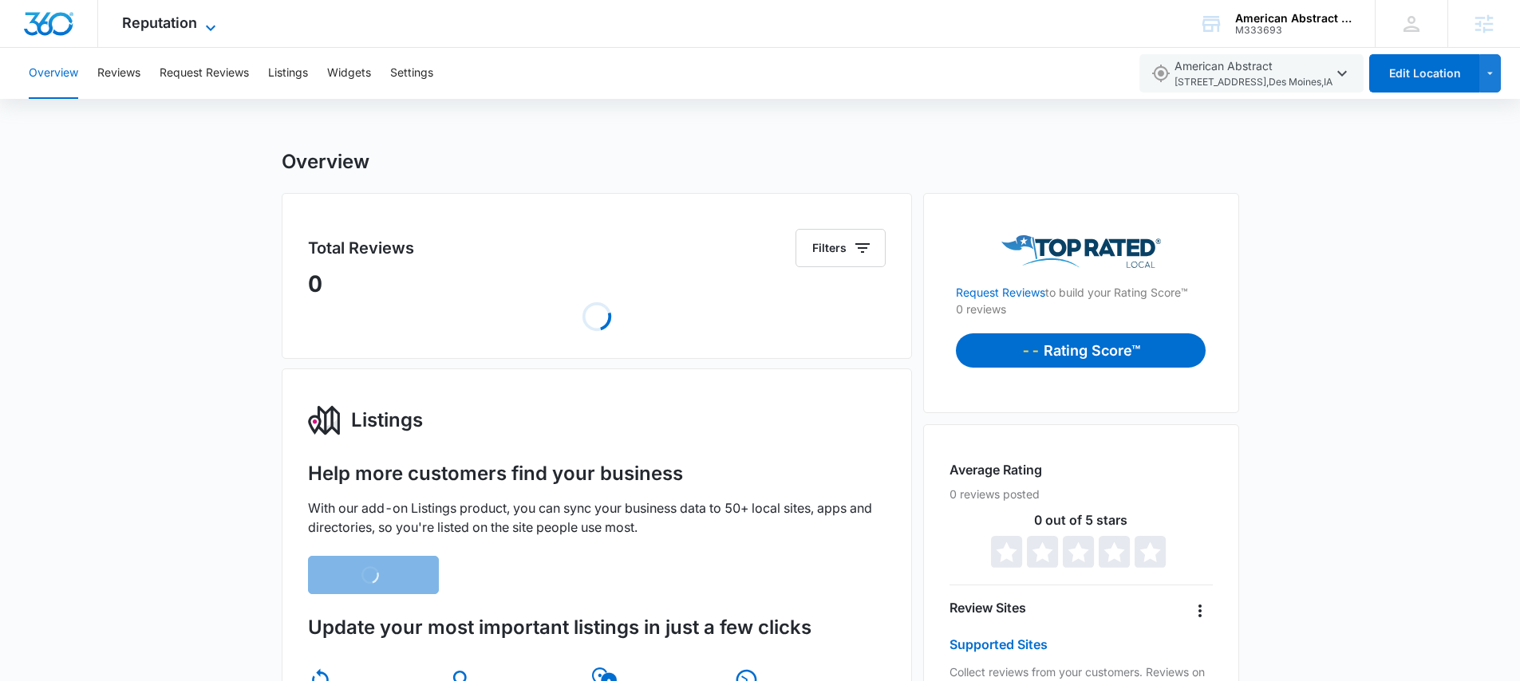
click at [161, 19] on span "Reputation" at bounding box center [159, 22] width 75 height 17
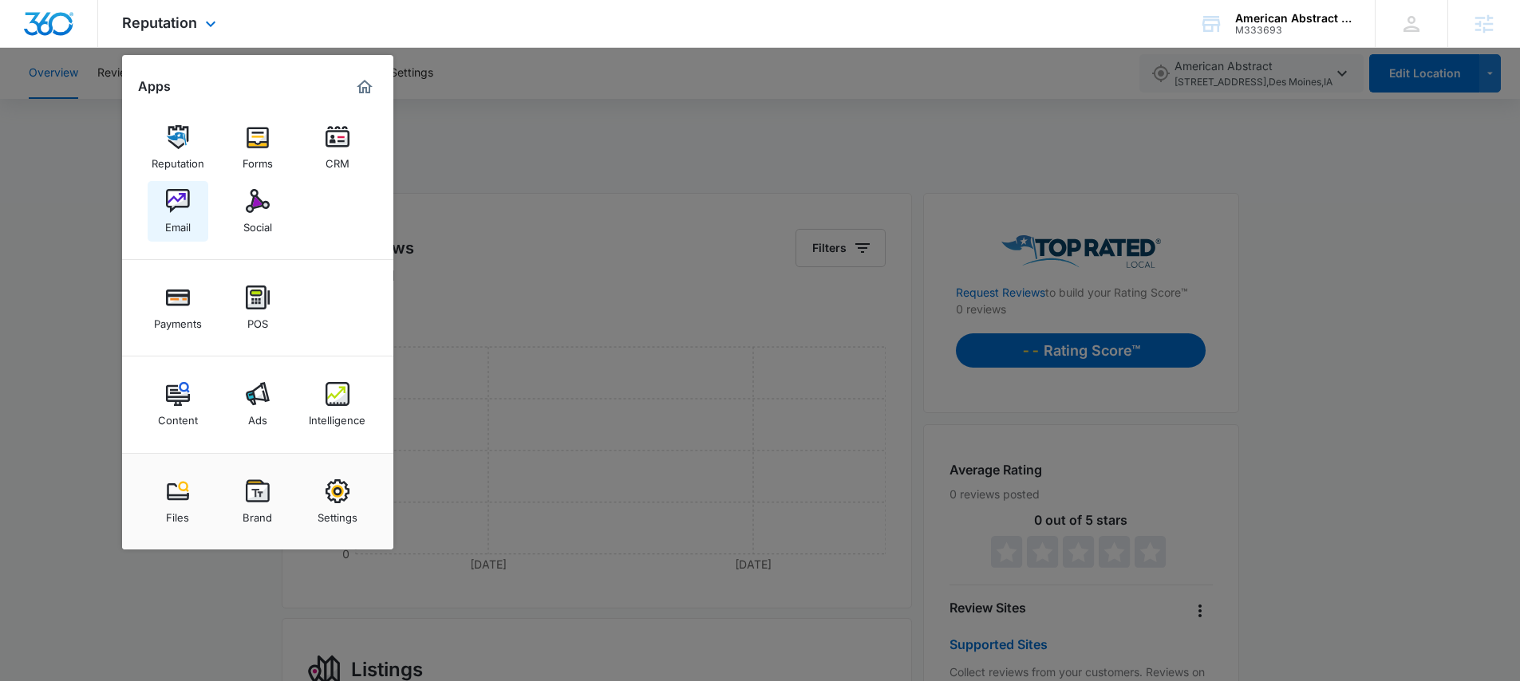
click at [181, 215] on div "Email" at bounding box center [178, 223] width 26 height 21
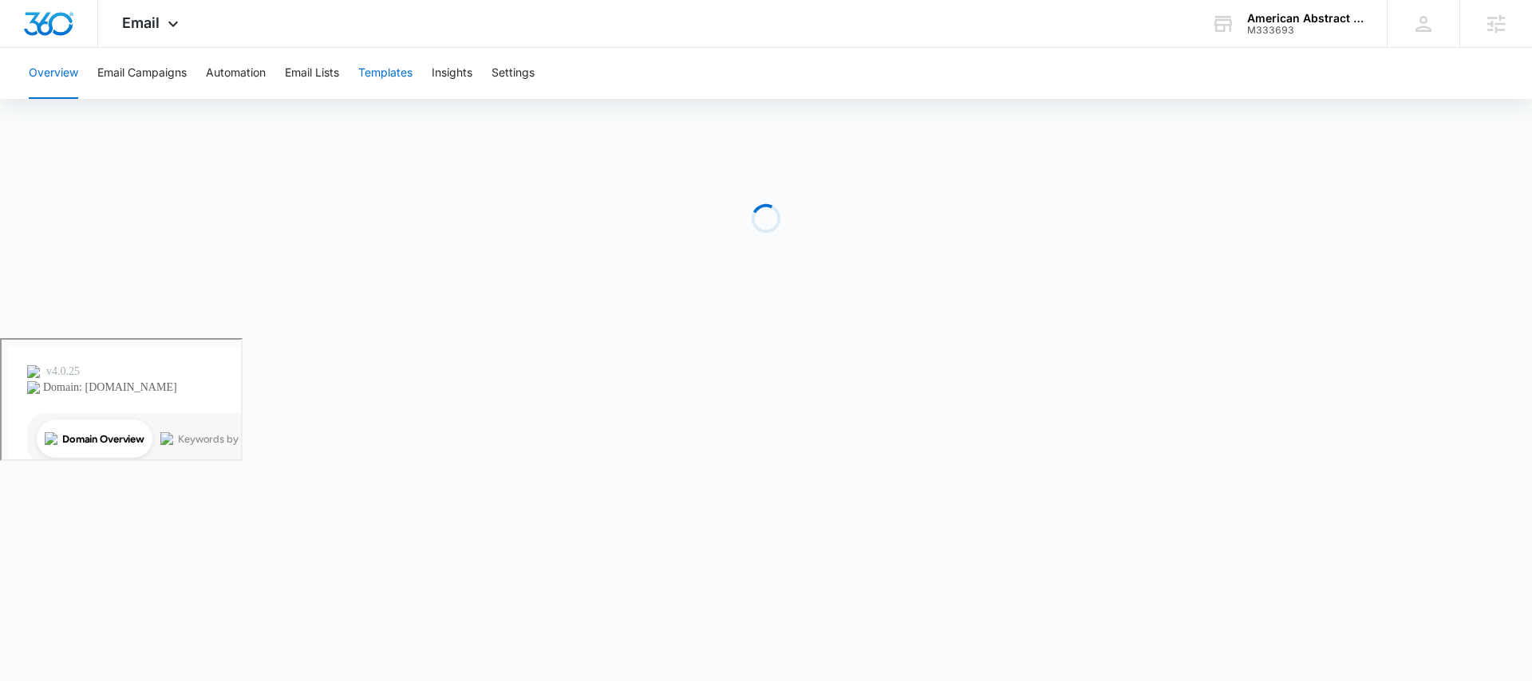
click at [401, 72] on button "Templates" at bounding box center [385, 73] width 54 height 51
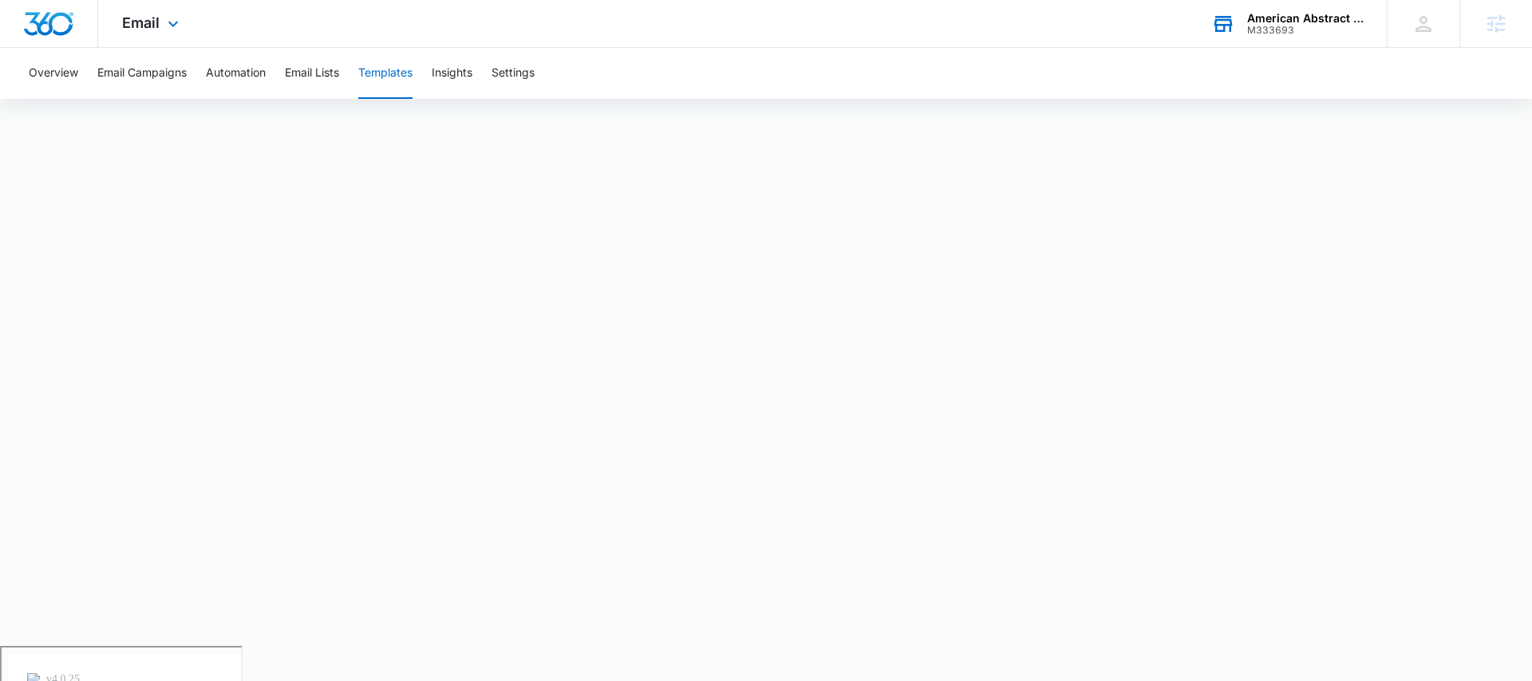
click at [1307, 28] on div "M333693" at bounding box center [1305, 30] width 117 height 11
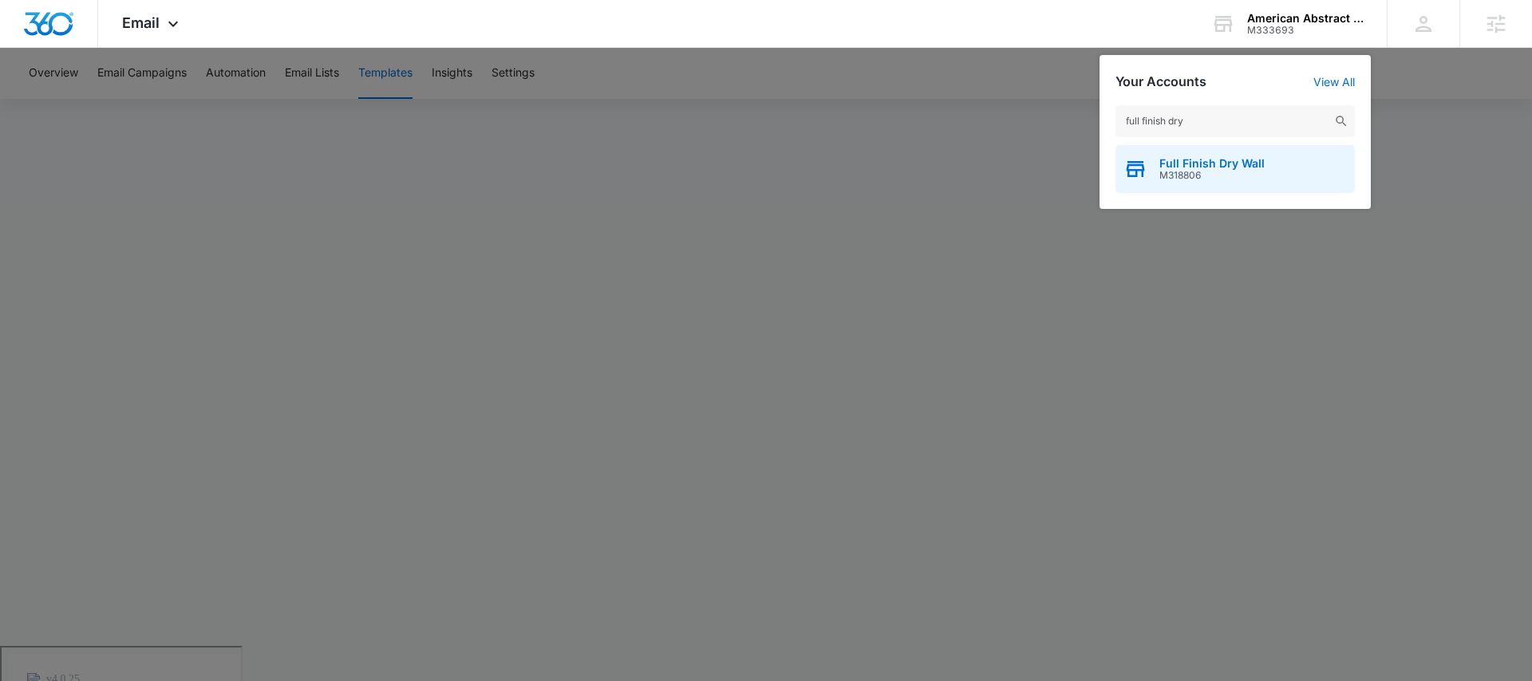
type input "full finish dry"
click at [1213, 162] on span "Full Finish Dry Wall" at bounding box center [1211, 163] width 105 height 13
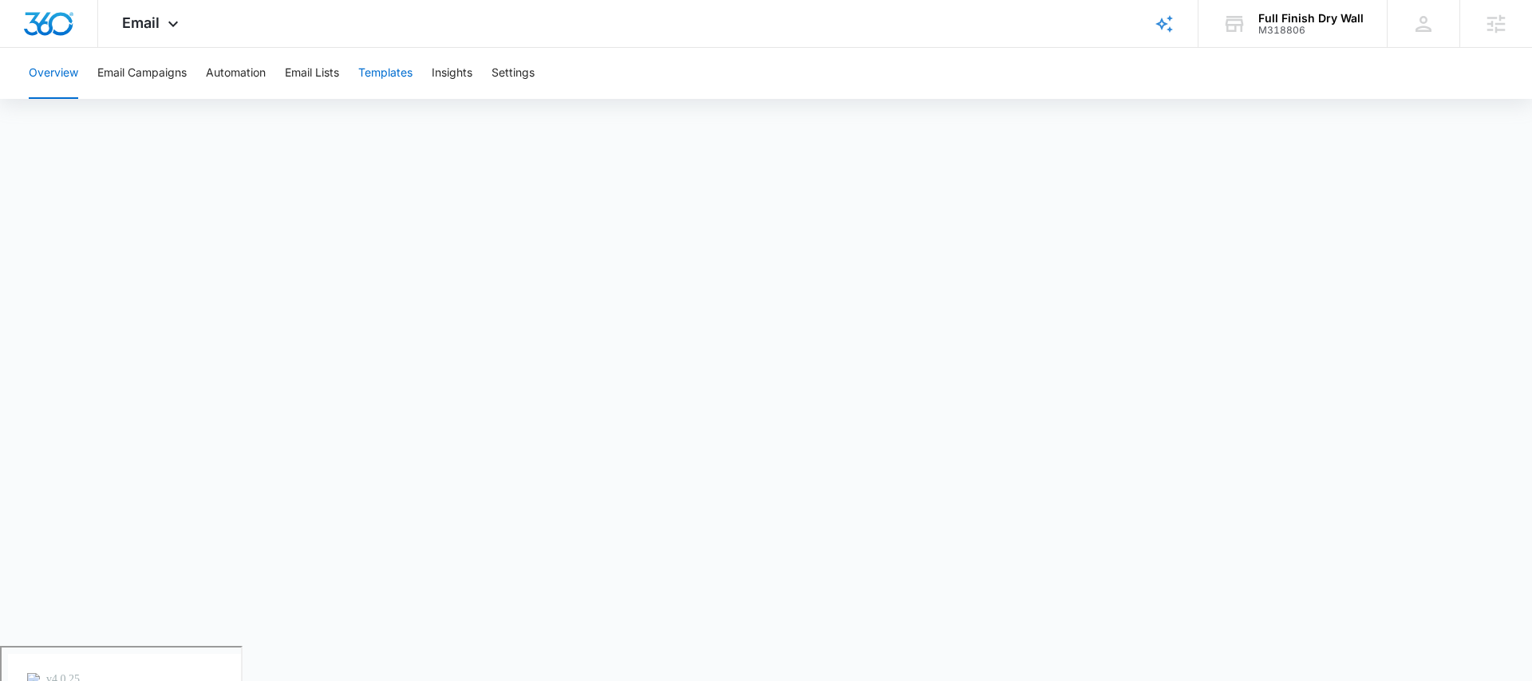
click at [394, 65] on button "Templates" at bounding box center [385, 73] width 54 height 51
click at [1317, 17] on div "Full Finish Dry Wall" at bounding box center [1310, 18] width 105 height 13
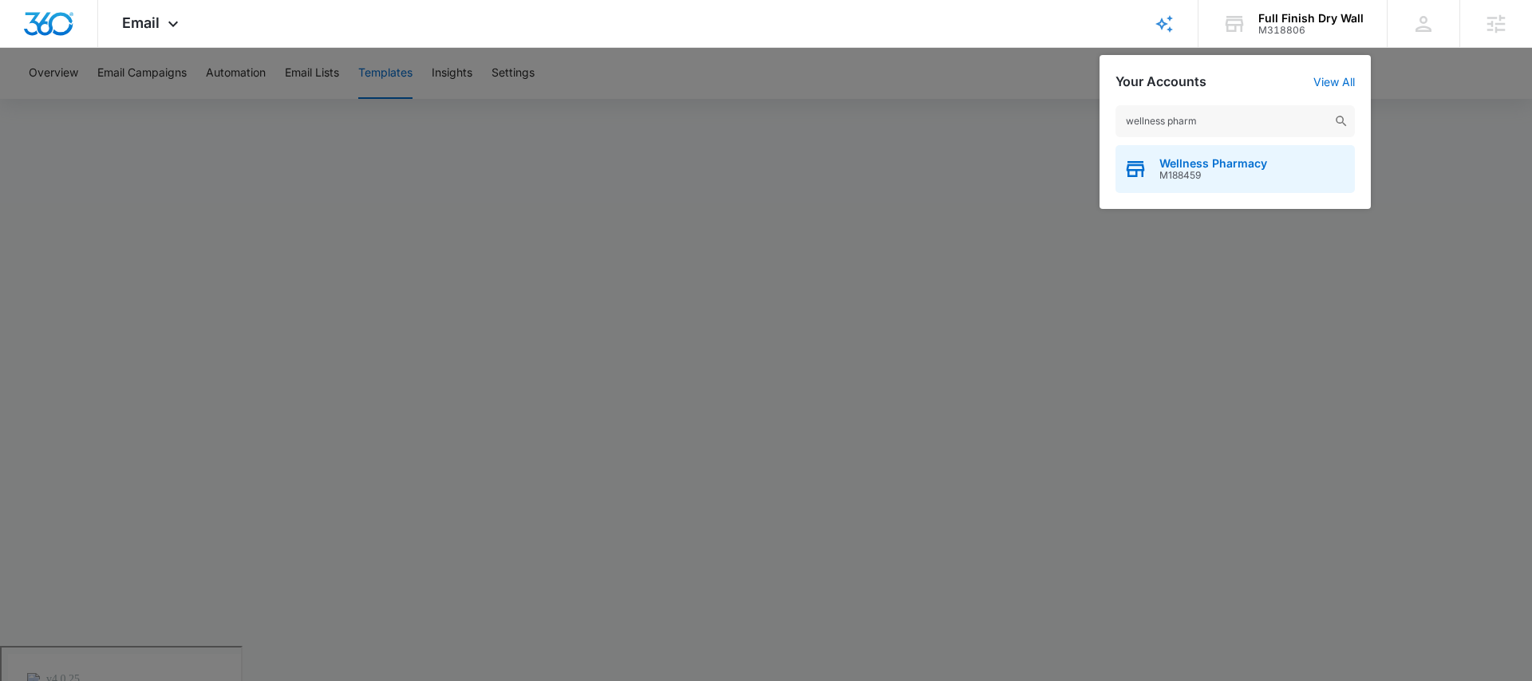
type input "wellness pharm"
click at [1207, 170] on span "M188459" at bounding box center [1213, 175] width 108 height 11
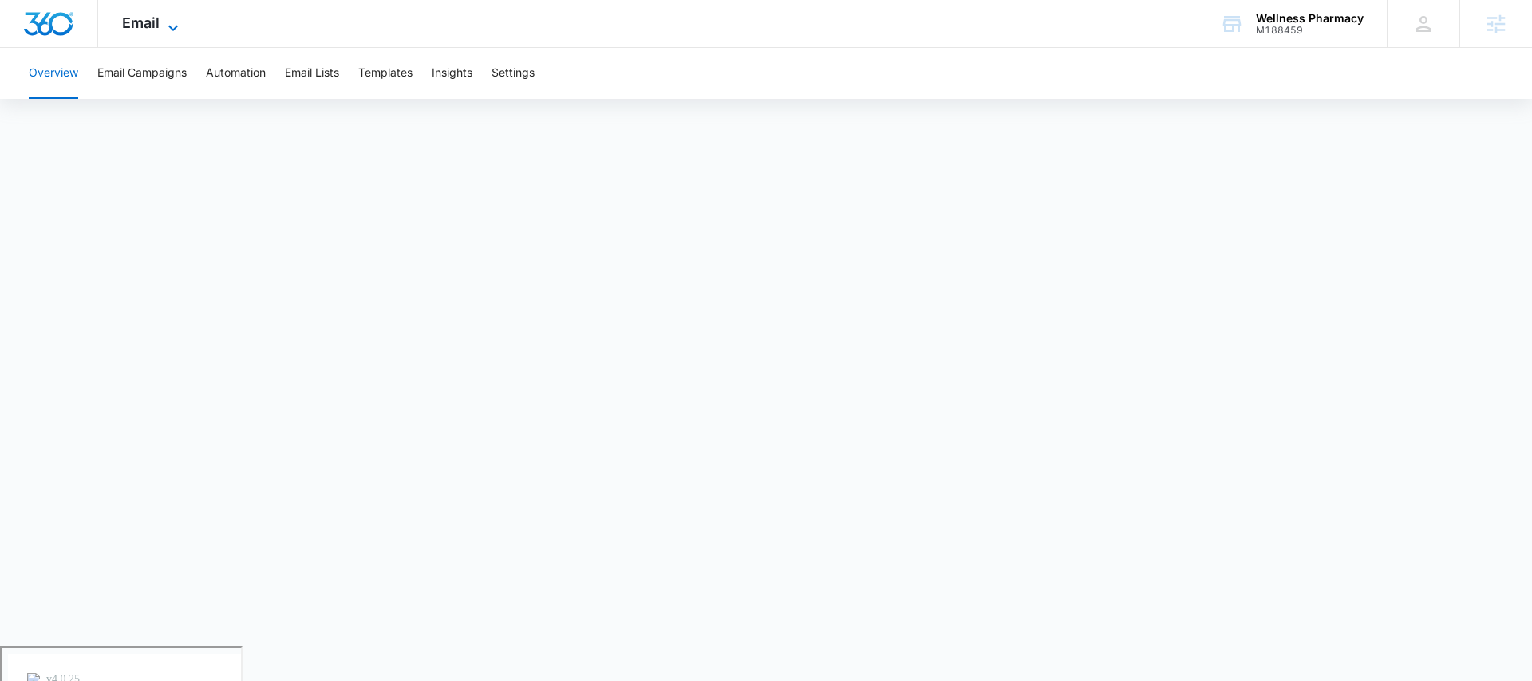
click at [152, 28] on span "Email" at bounding box center [141, 22] width 38 height 17
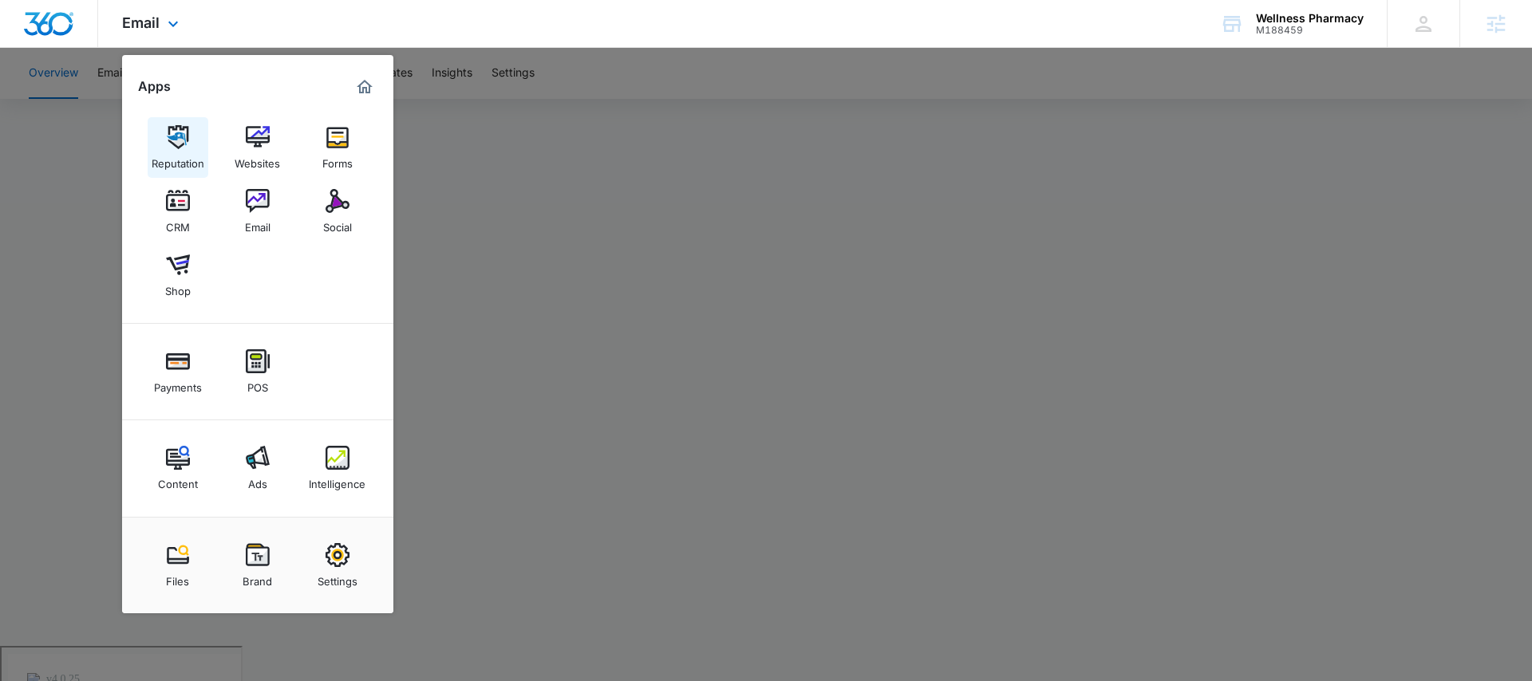
click at [174, 117] on link "Reputation" at bounding box center [178, 147] width 61 height 61
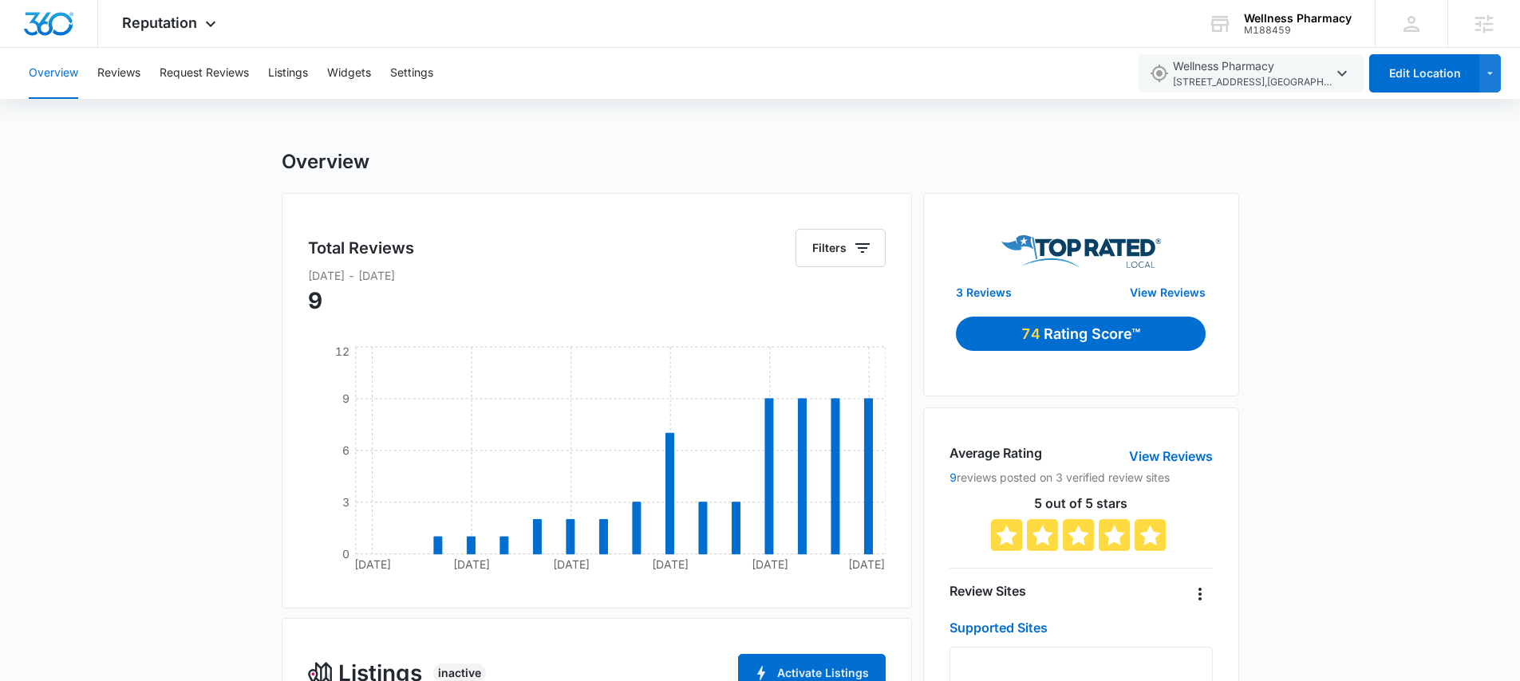
scroll to position [498, 0]
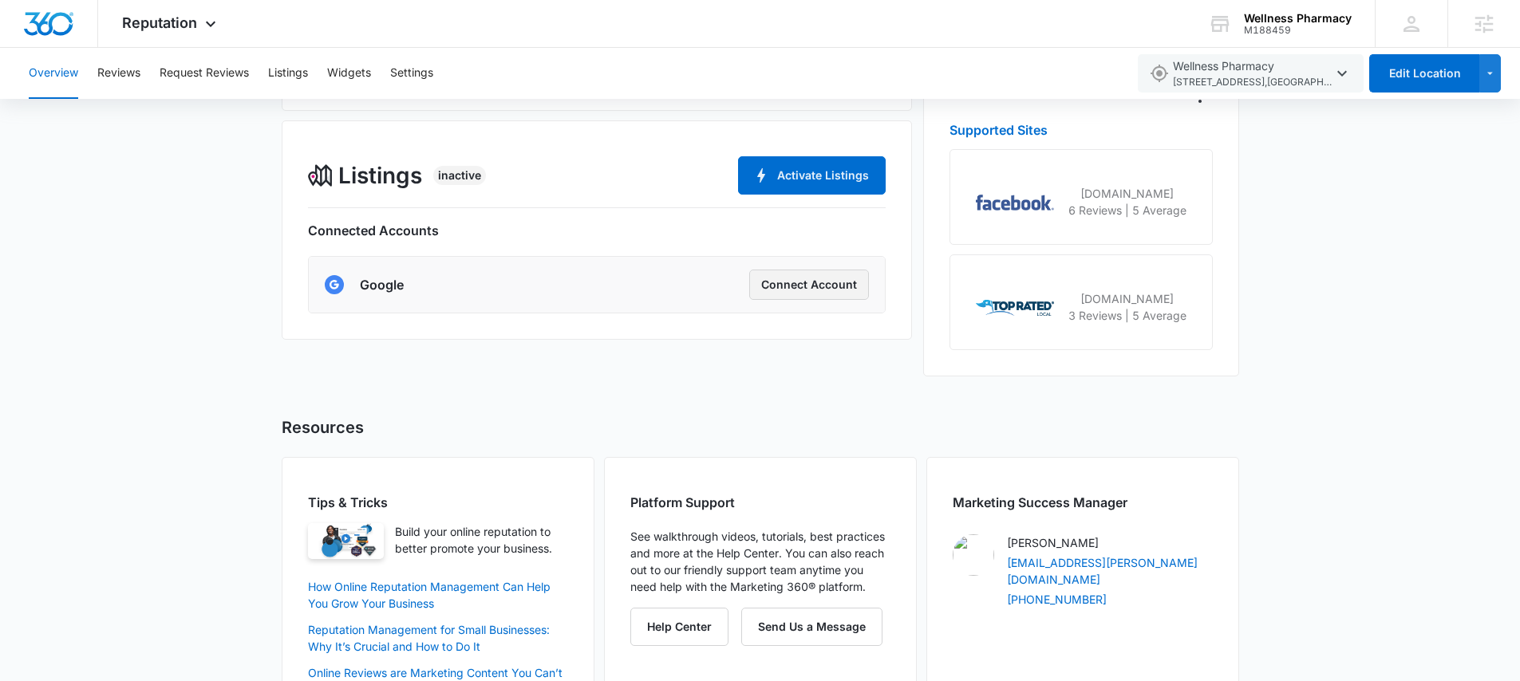
click at [786, 287] on button "Connect Account" at bounding box center [809, 285] width 120 height 30
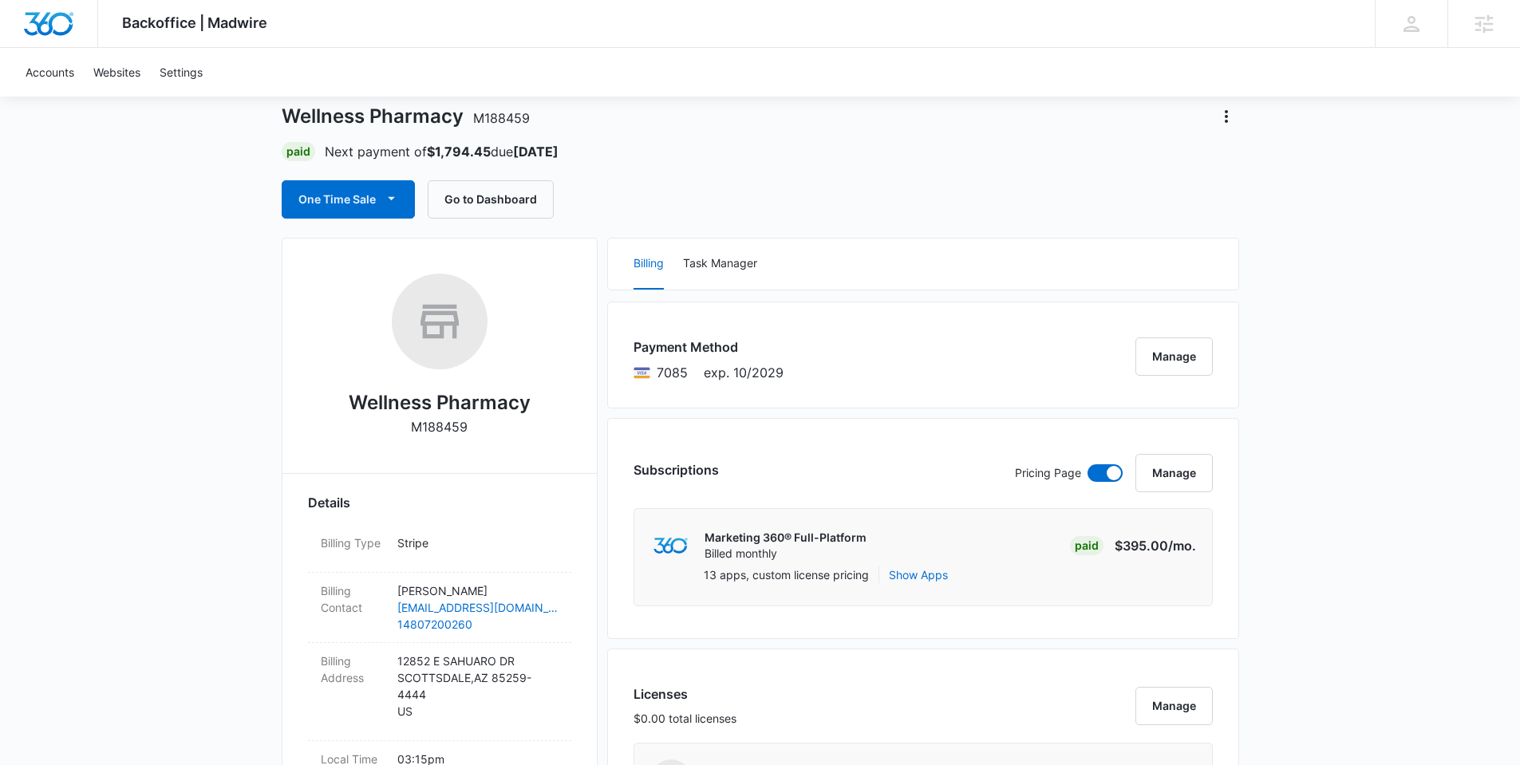
scroll to position [81, 0]
click at [1183, 360] on button "Manage" at bounding box center [1174, 357] width 77 height 38
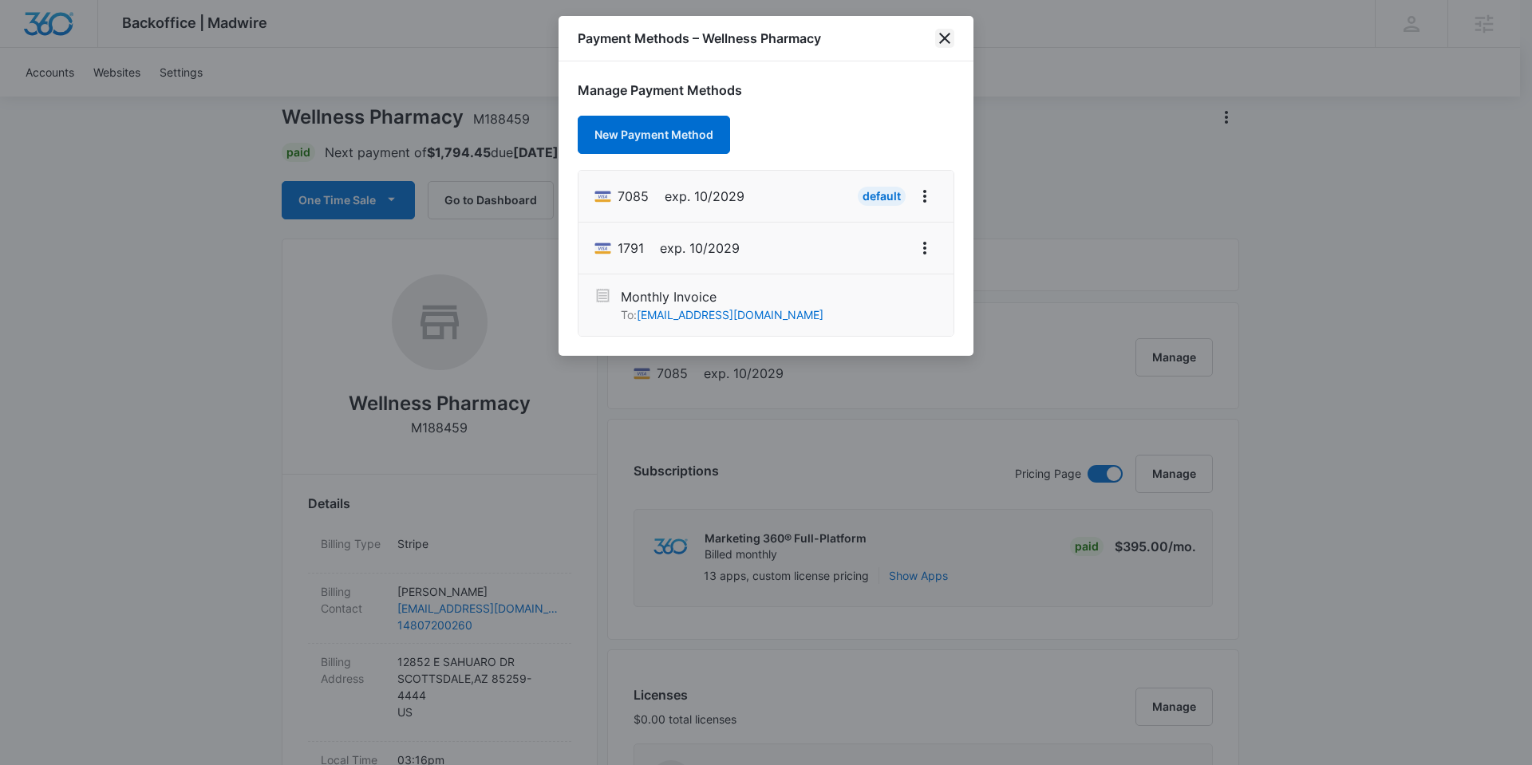
click at [951, 35] on icon "close" at bounding box center [944, 38] width 19 height 19
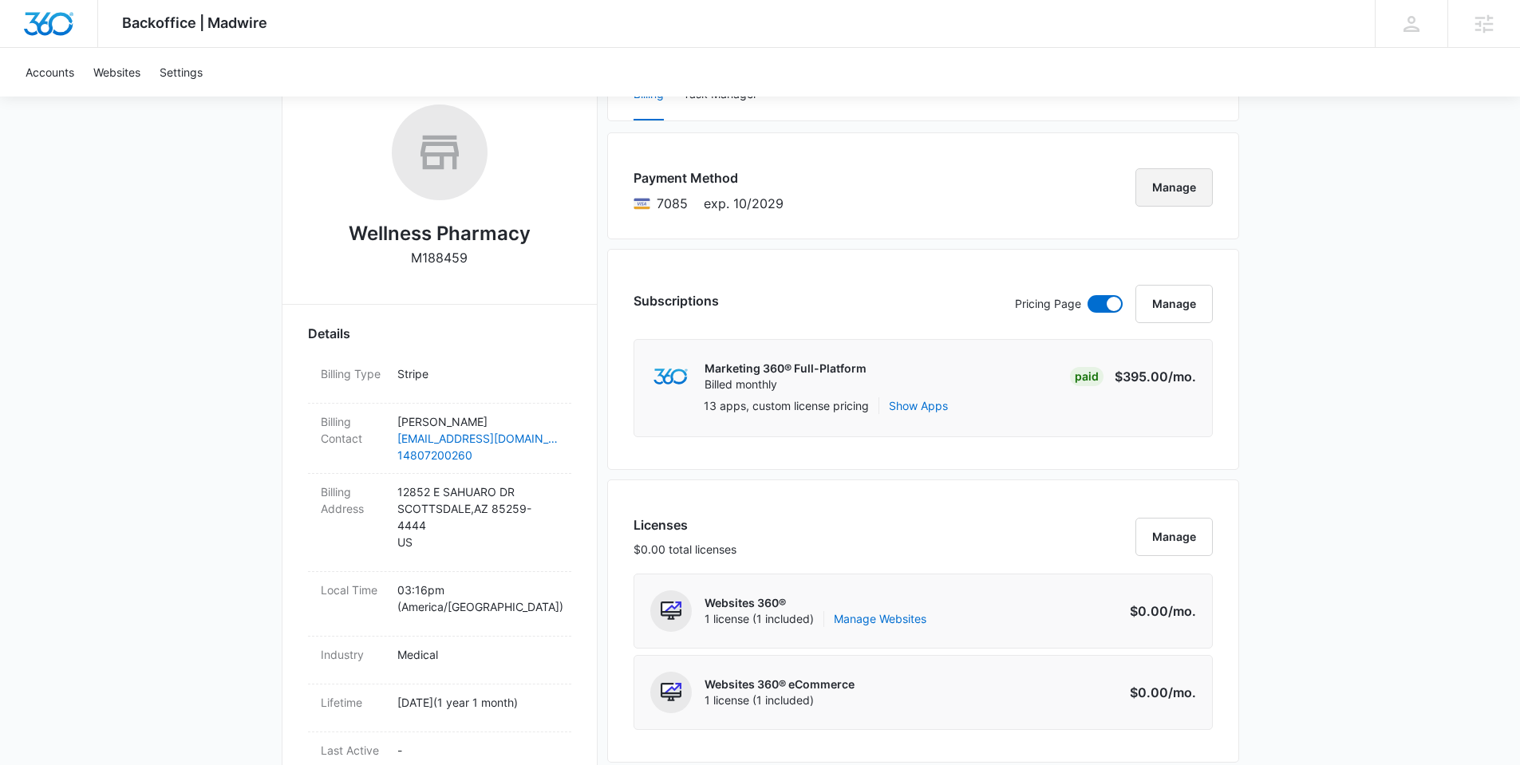
scroll to position [252, 0]
click at [1191, 306] on button "Manage" at bounding box center [1174, 303] width 77 height 38
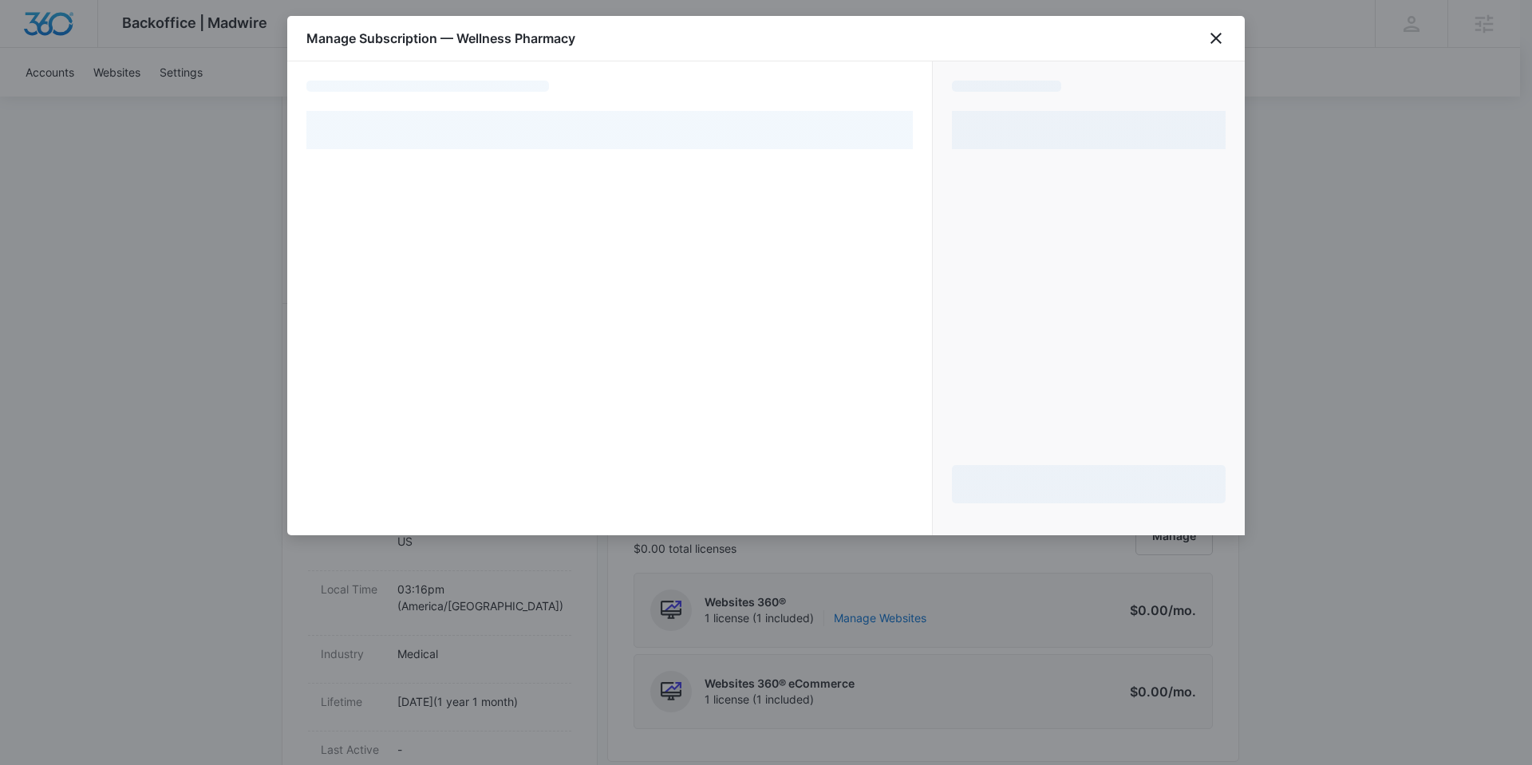
select select "pm_1REZy1A4n8RTgNjU1sQiJQwP"
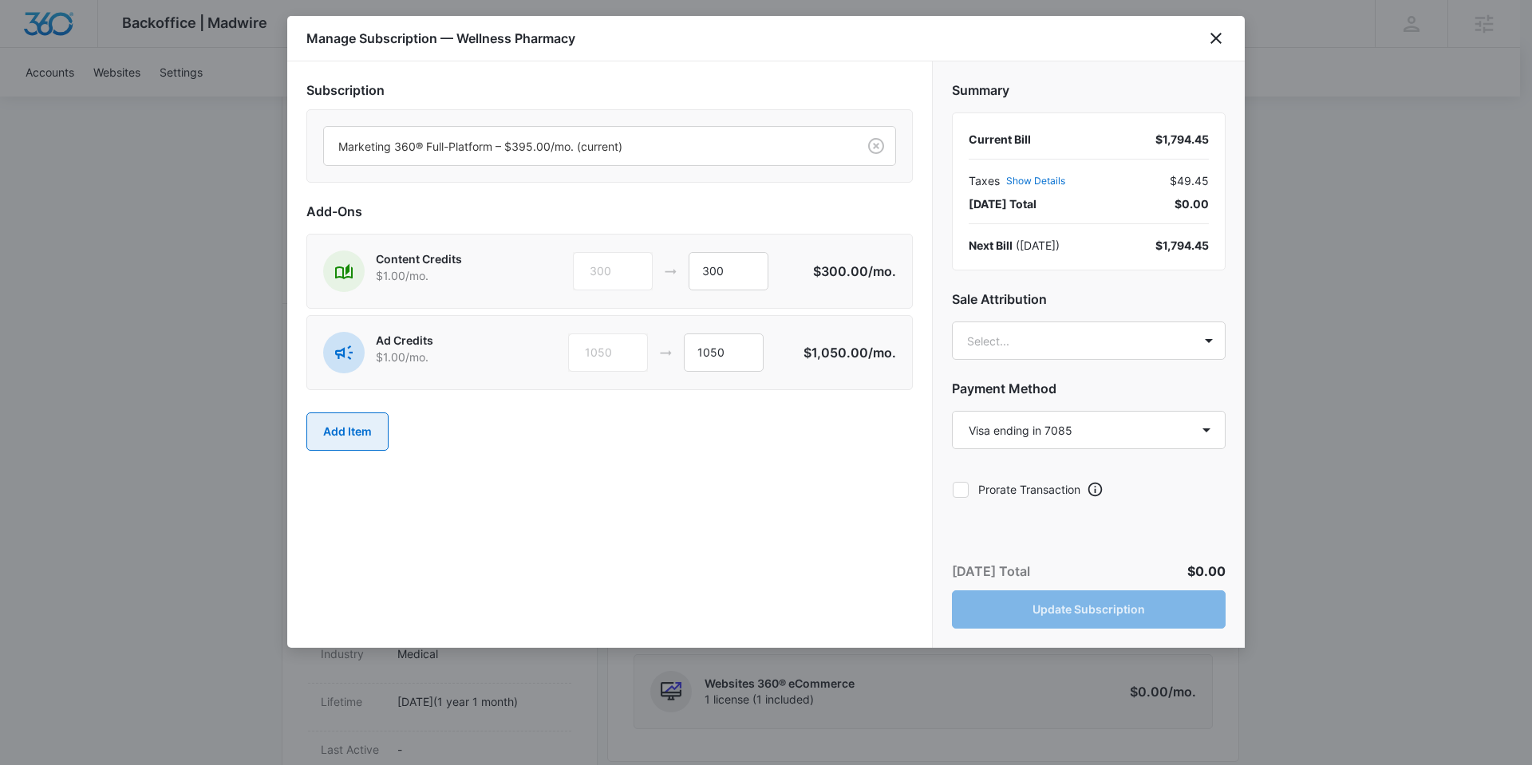
click at [370, 439] on button "Add Item" at bounding box center [347, 432] width 82 height 38
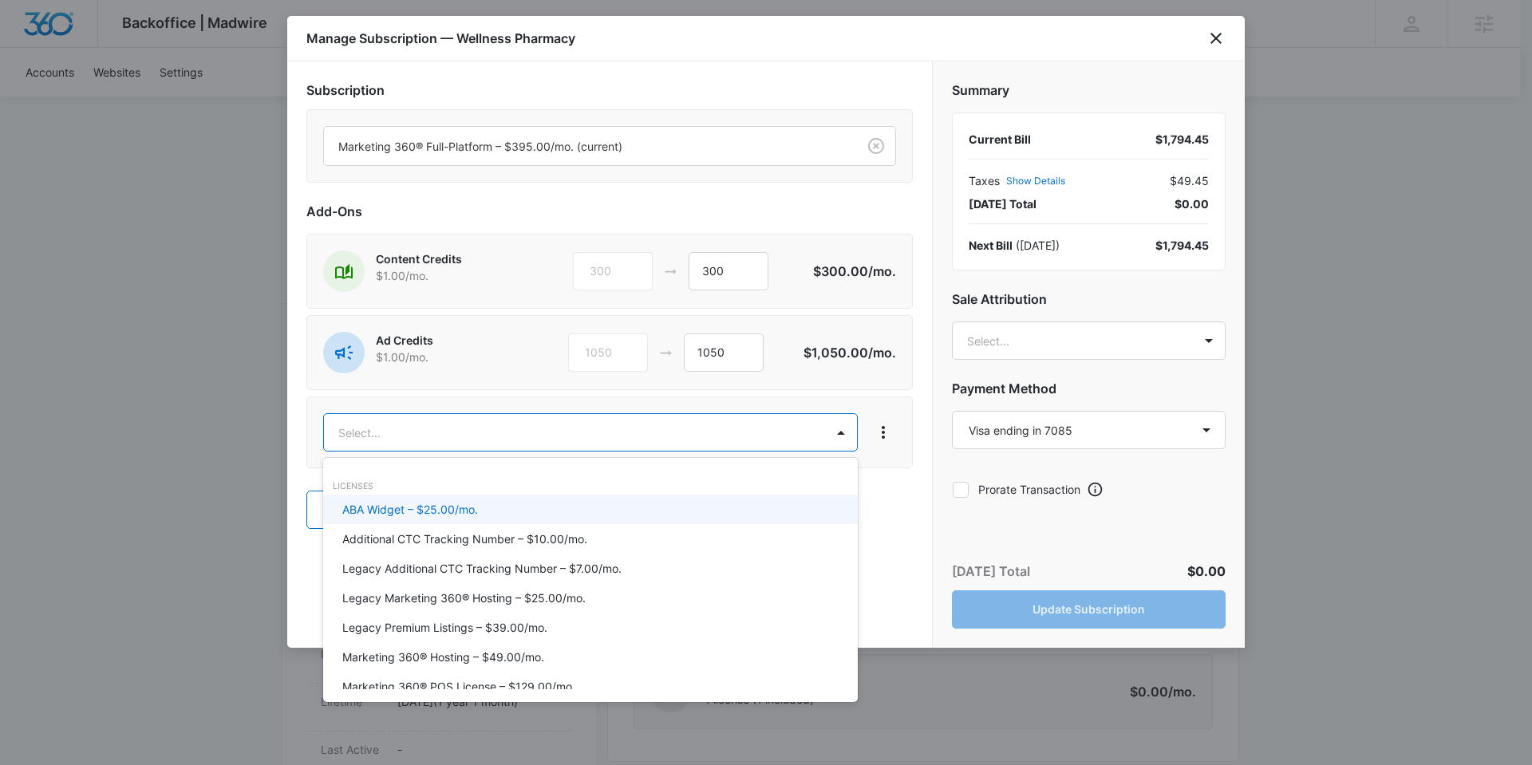
click at [477, 435] on div at bounding box center [766, 382] width 1532 height 765
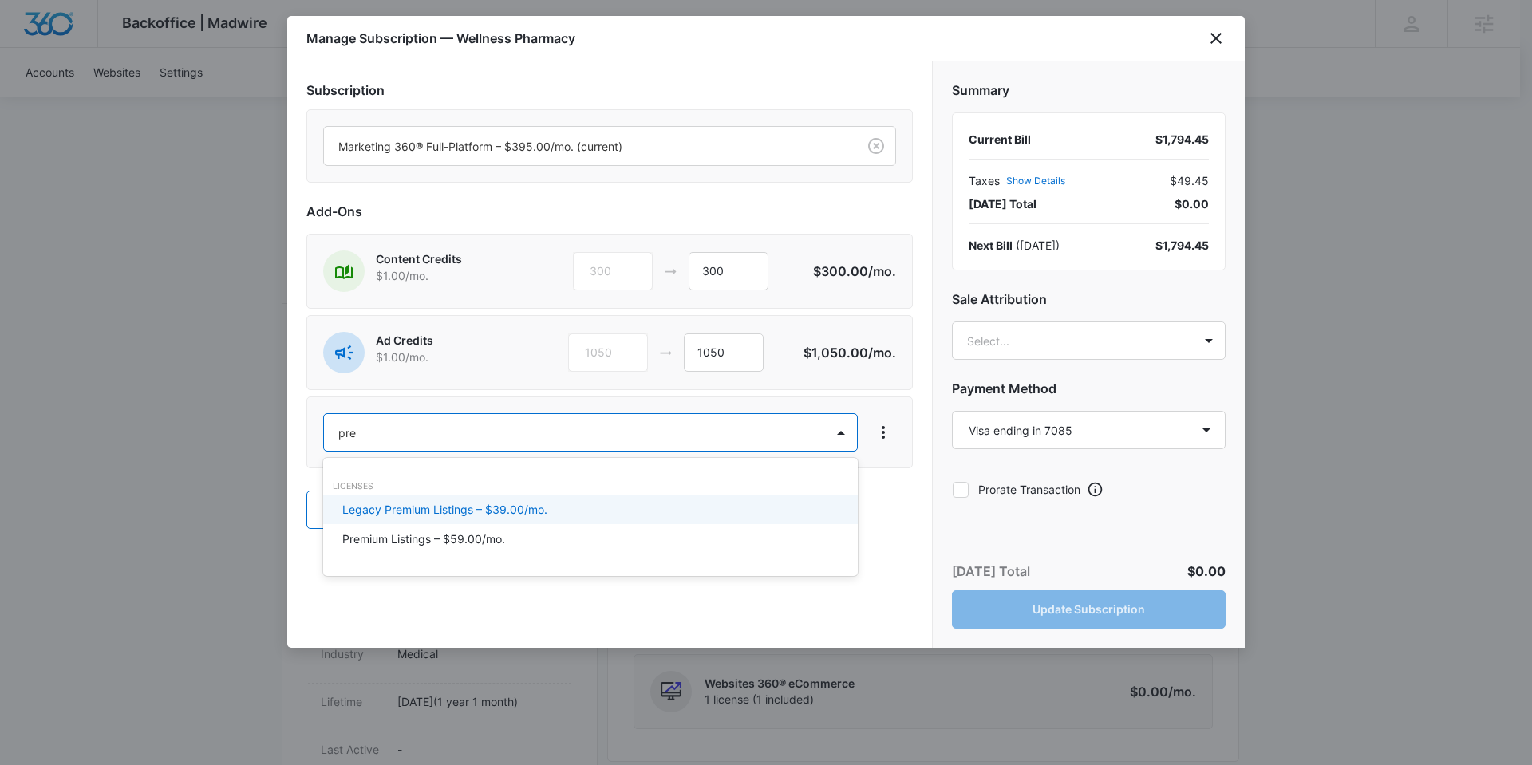
type input "prem"
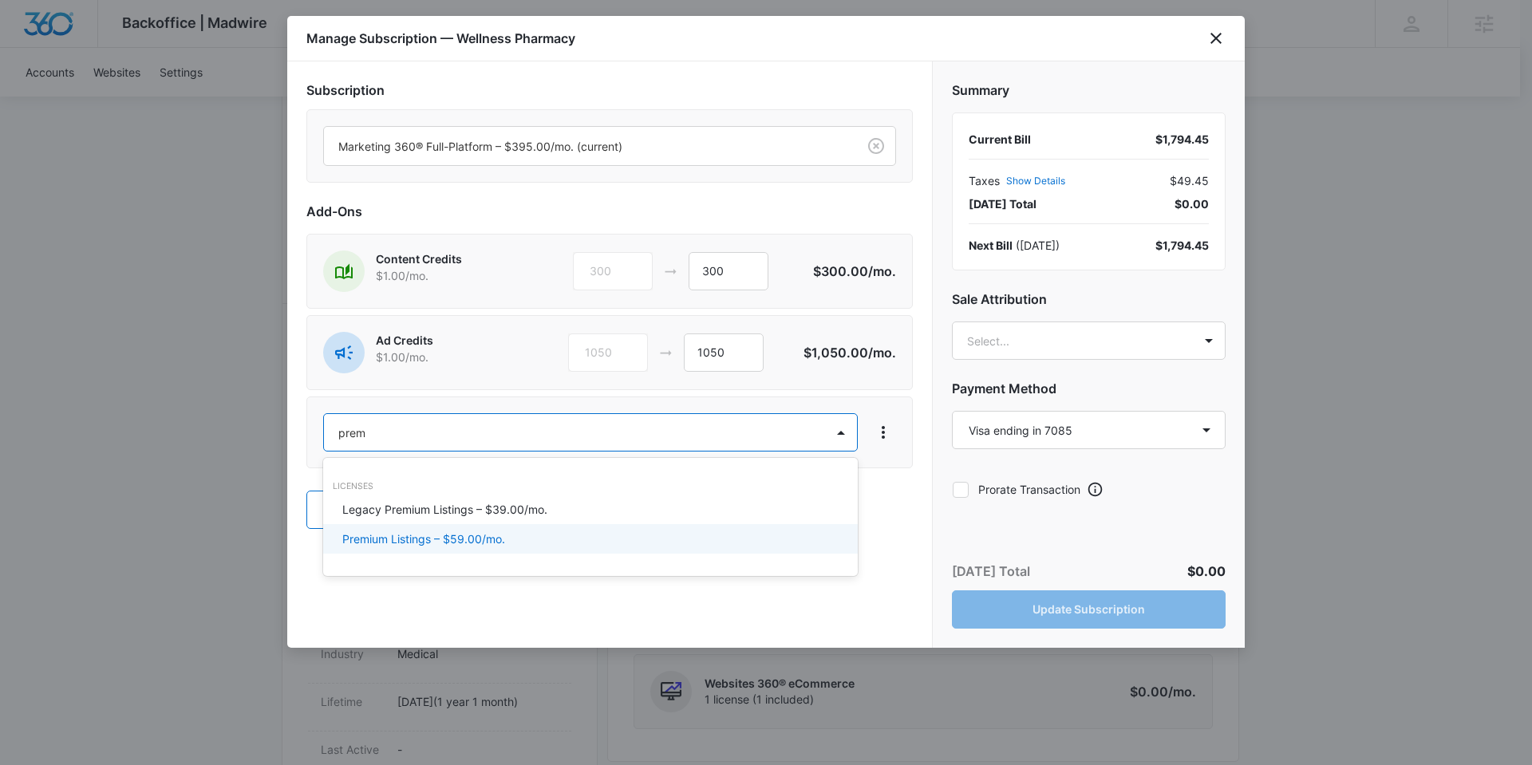
click at [455, 539] on p "Premium Listings – $59.00/mo." at bounding box center [423, 539] width 163 height 17
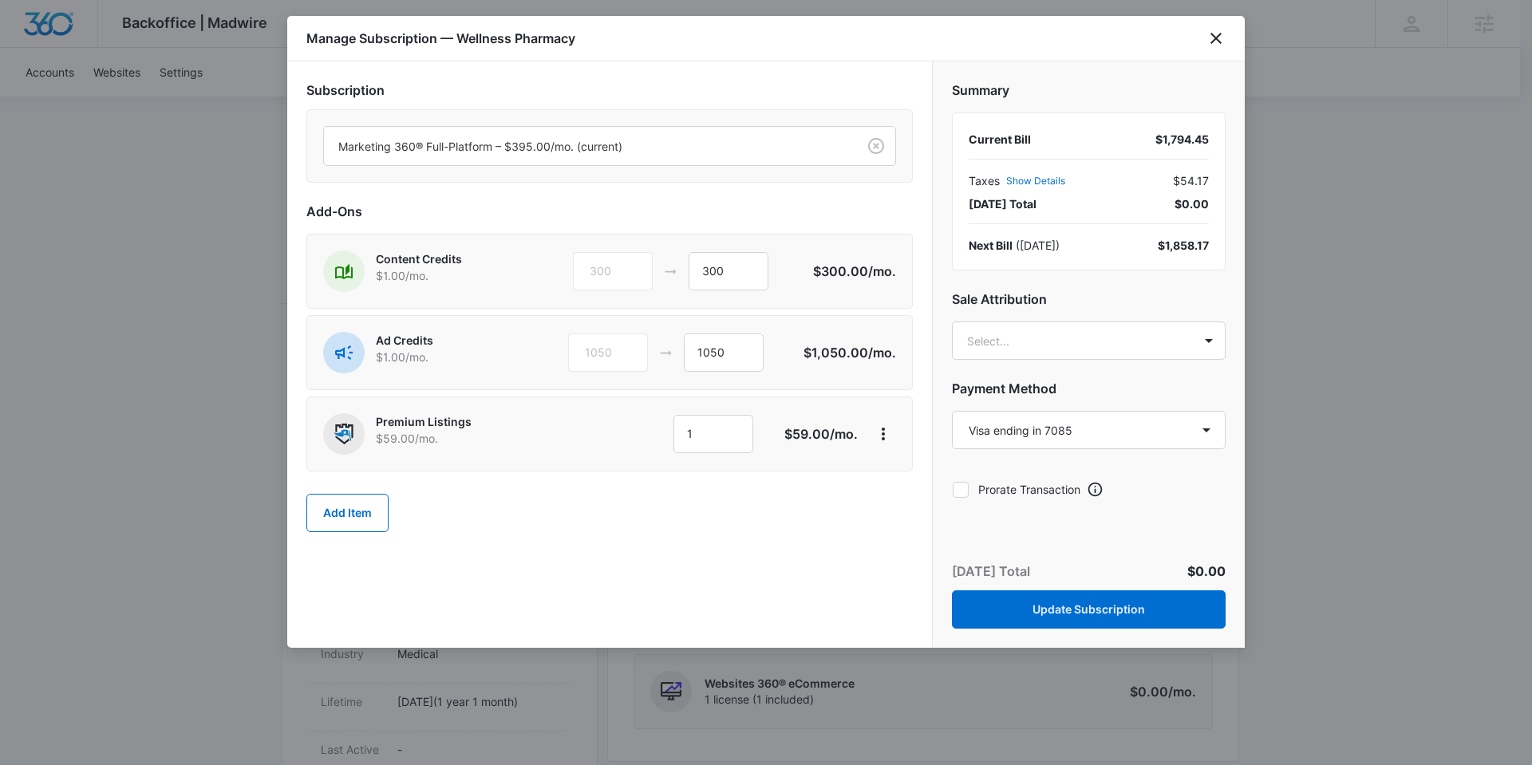
click at [966, 491] on icon at bounding box center [961, 490] width 14 height 14
click at [953, 490] on input "Prorate Transaction" at bounding box center [952, 489] width 1 height 1
checkbox input "true"
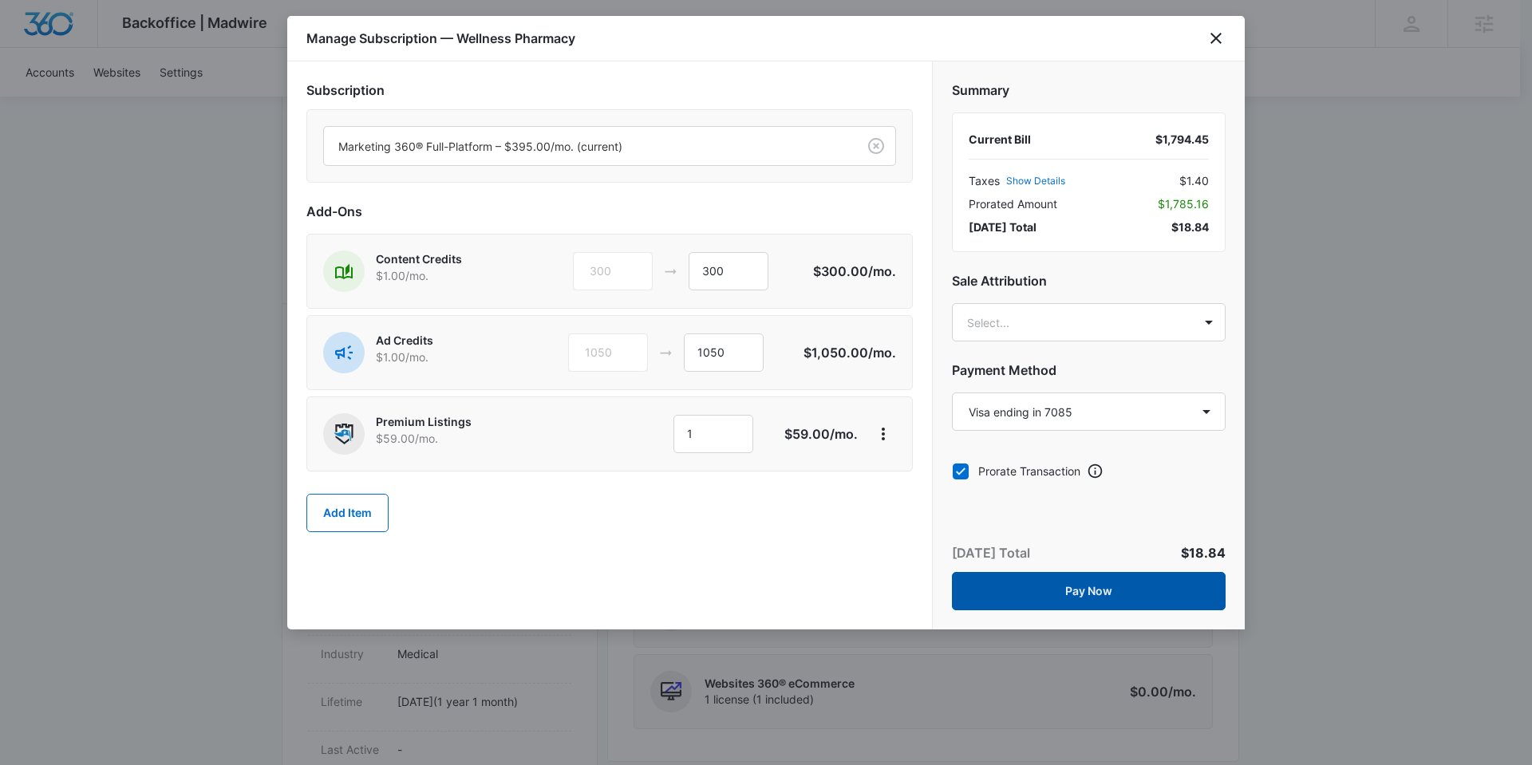
click at [1126, 591] on button "Pay Now" at bounding box center [1089, 591] width 274 height 38
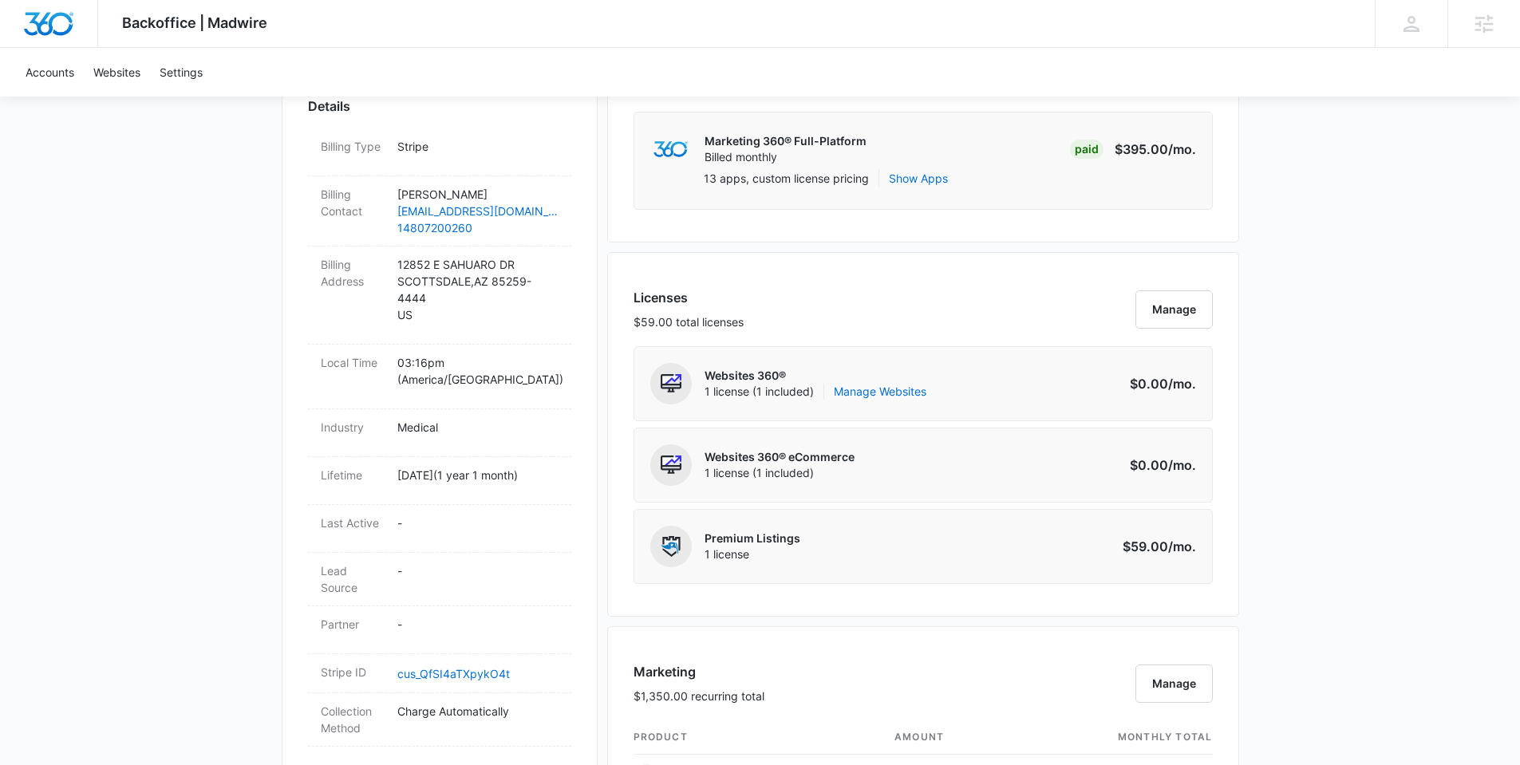
scroll to position [544, 0]
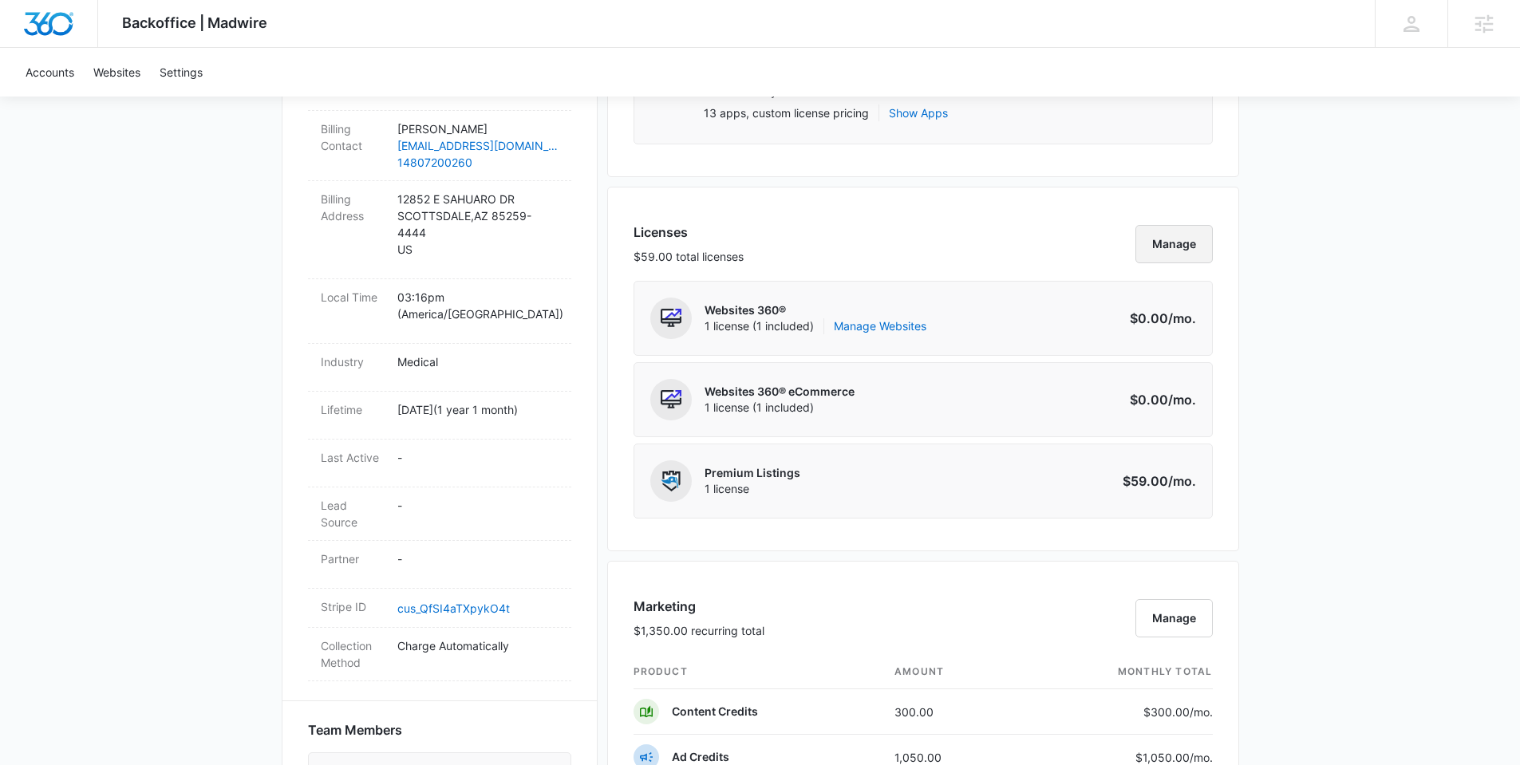
click at [1162, 239] on button "Manage" at bounding box center [1174, 244] width 77 height 38
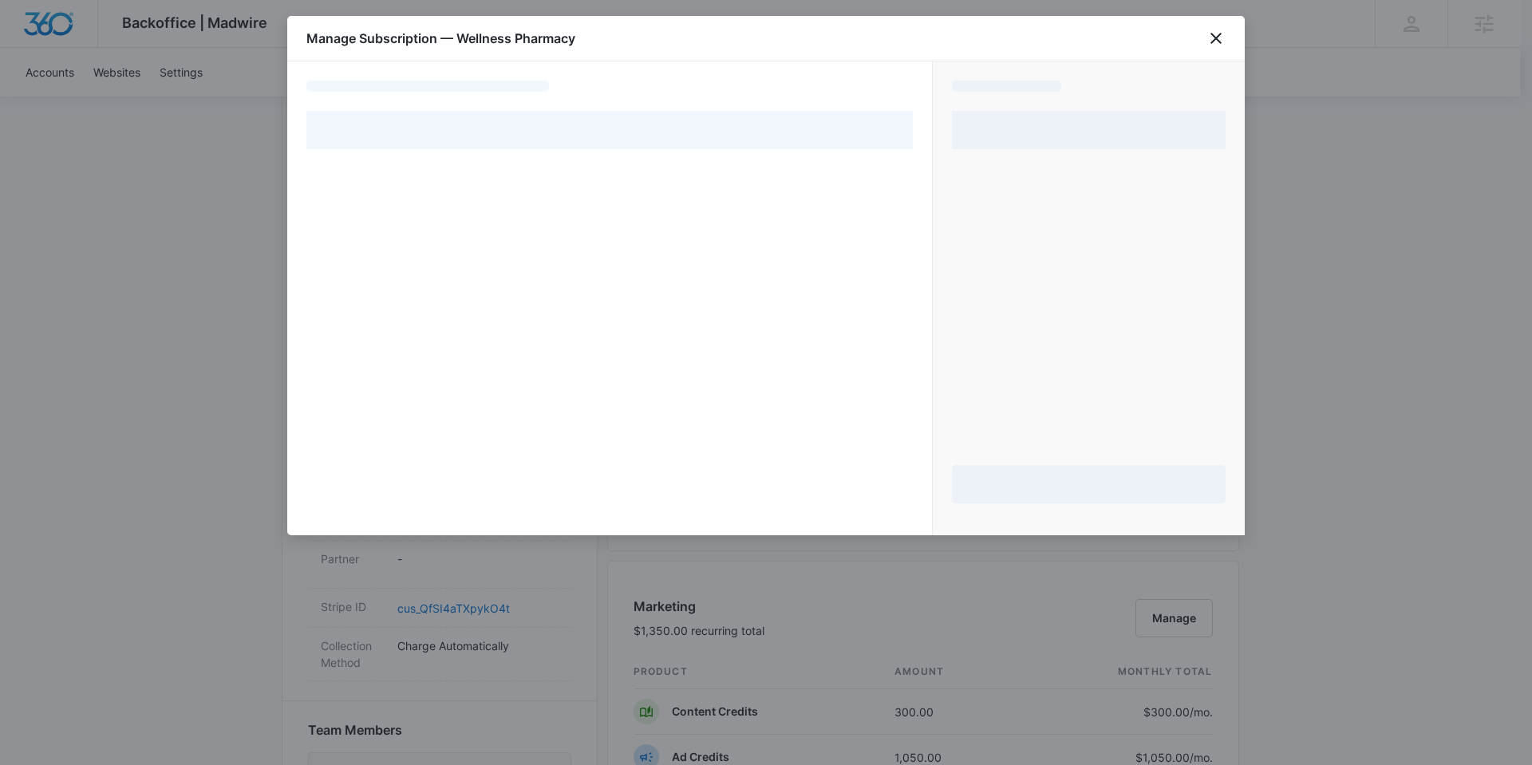
select select "pm_1REZy1A4n8RTgNjU1sQiJQwP"
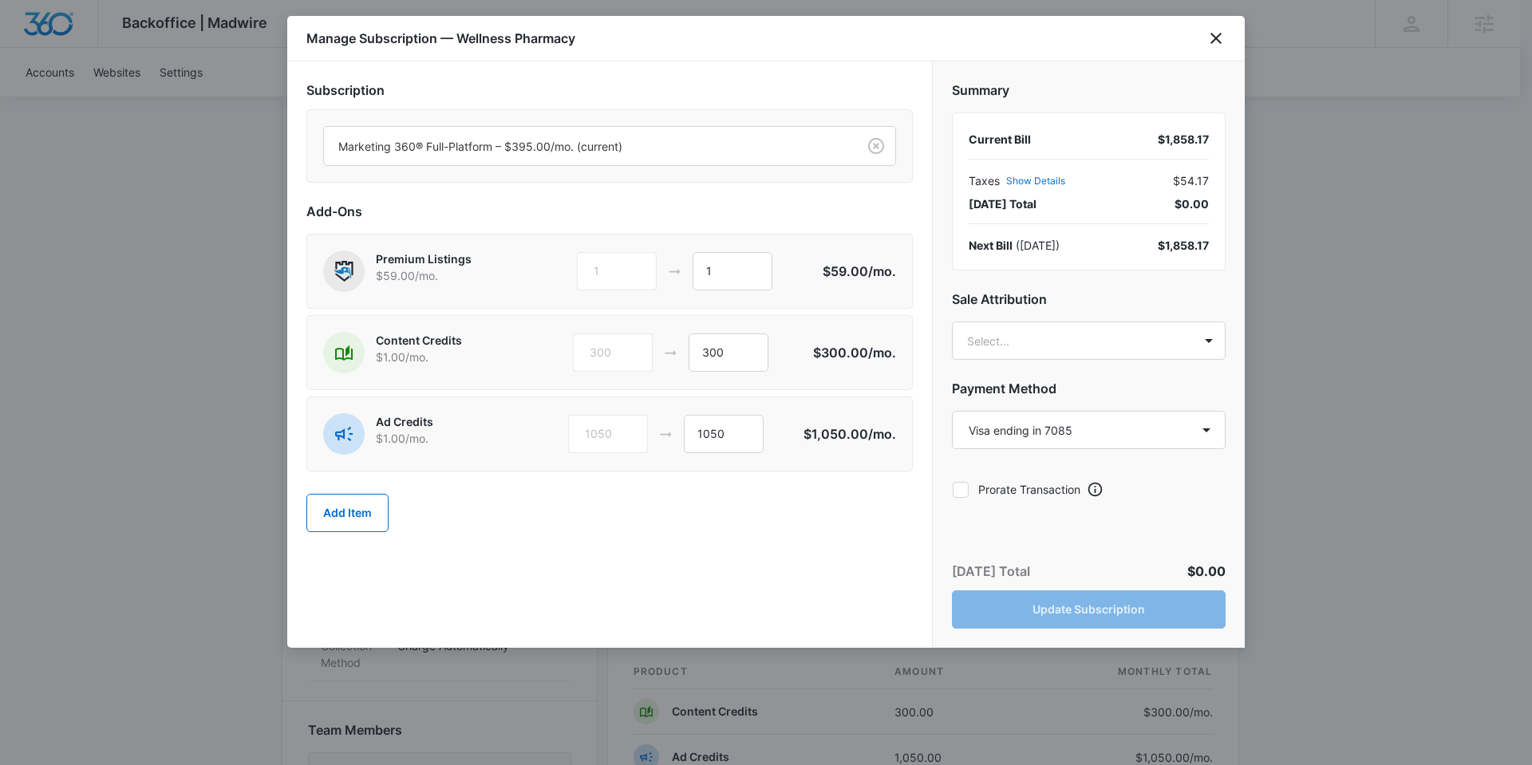
click at [502, 438] on p "$1.00 /mo." at bounding box center [446, 438] width 140 height 17
click at [1051, 331] on body "Backoffice | Madwire Apps Settings Nathan Hoover nathan.hoover@madwire.com My P…" at bounding box center [766, 635] width 1532 height 2359
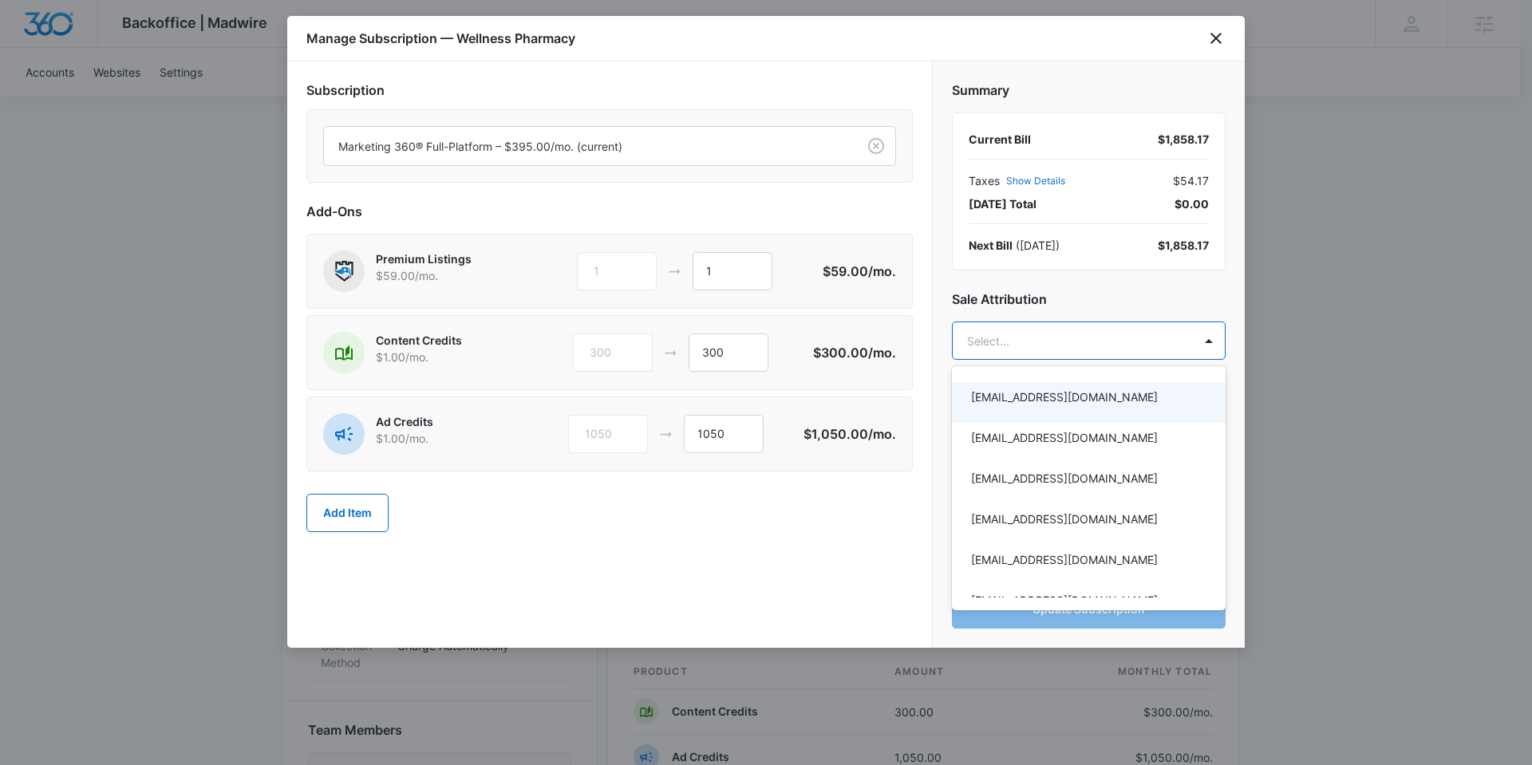
click at [1123, 303] on div at bounding box center [766, 382] width 1532 height 765
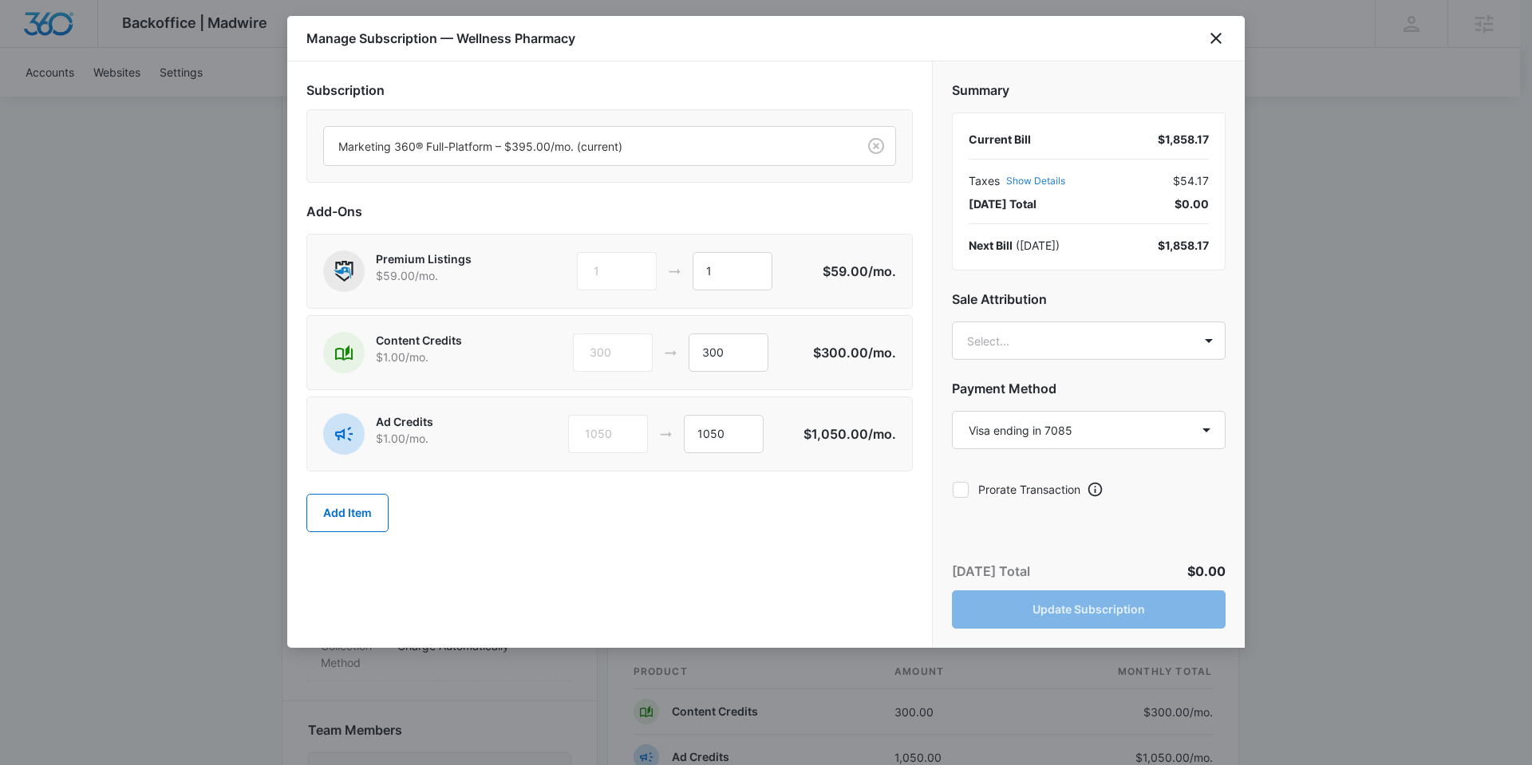
click at [1049, 182] on button "Show Details" at bounding box center [1035, 181] width 59 height 10
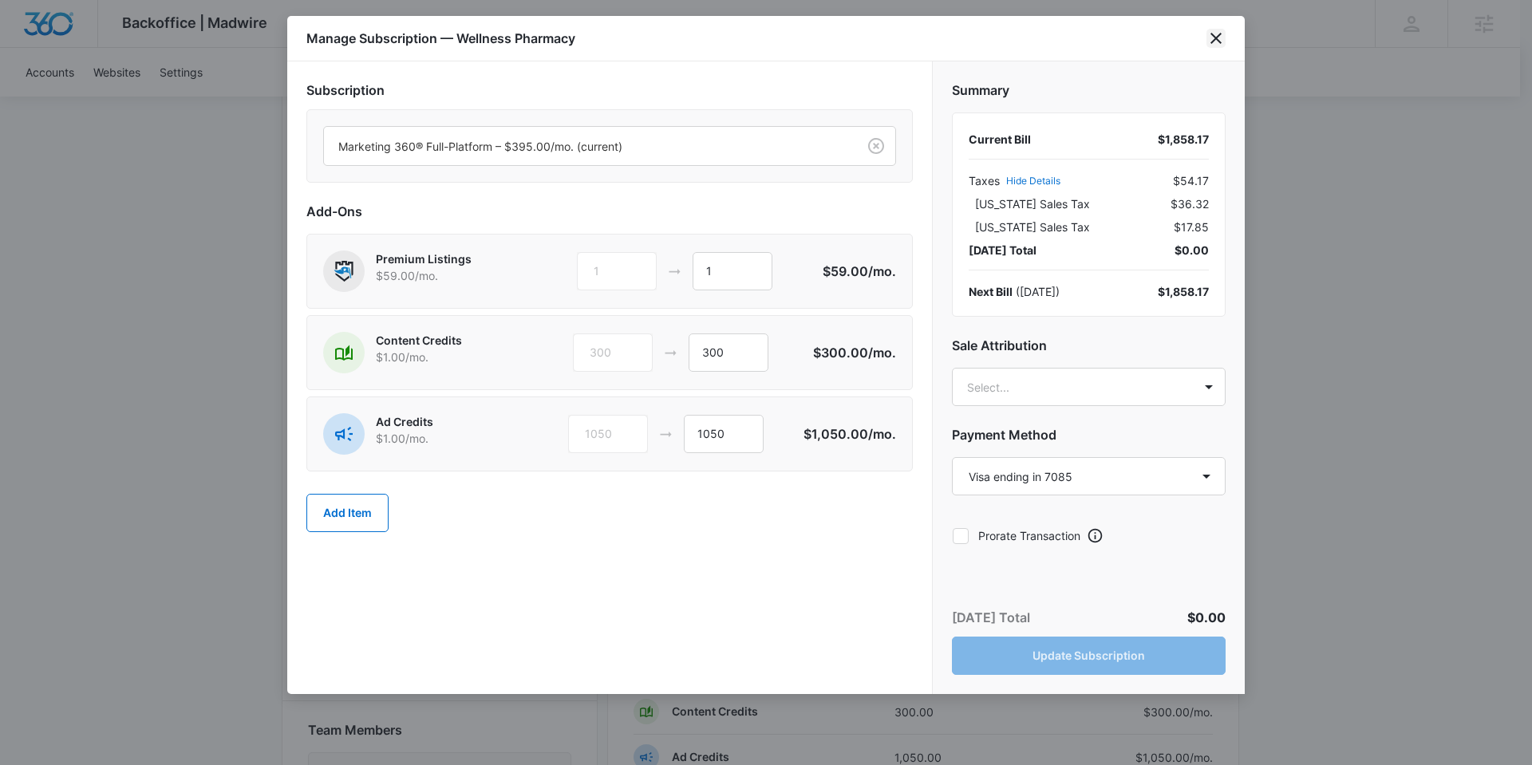
click at [1211, 35] on icon "close" at bounding box center [1216, 38] width 19 height 19
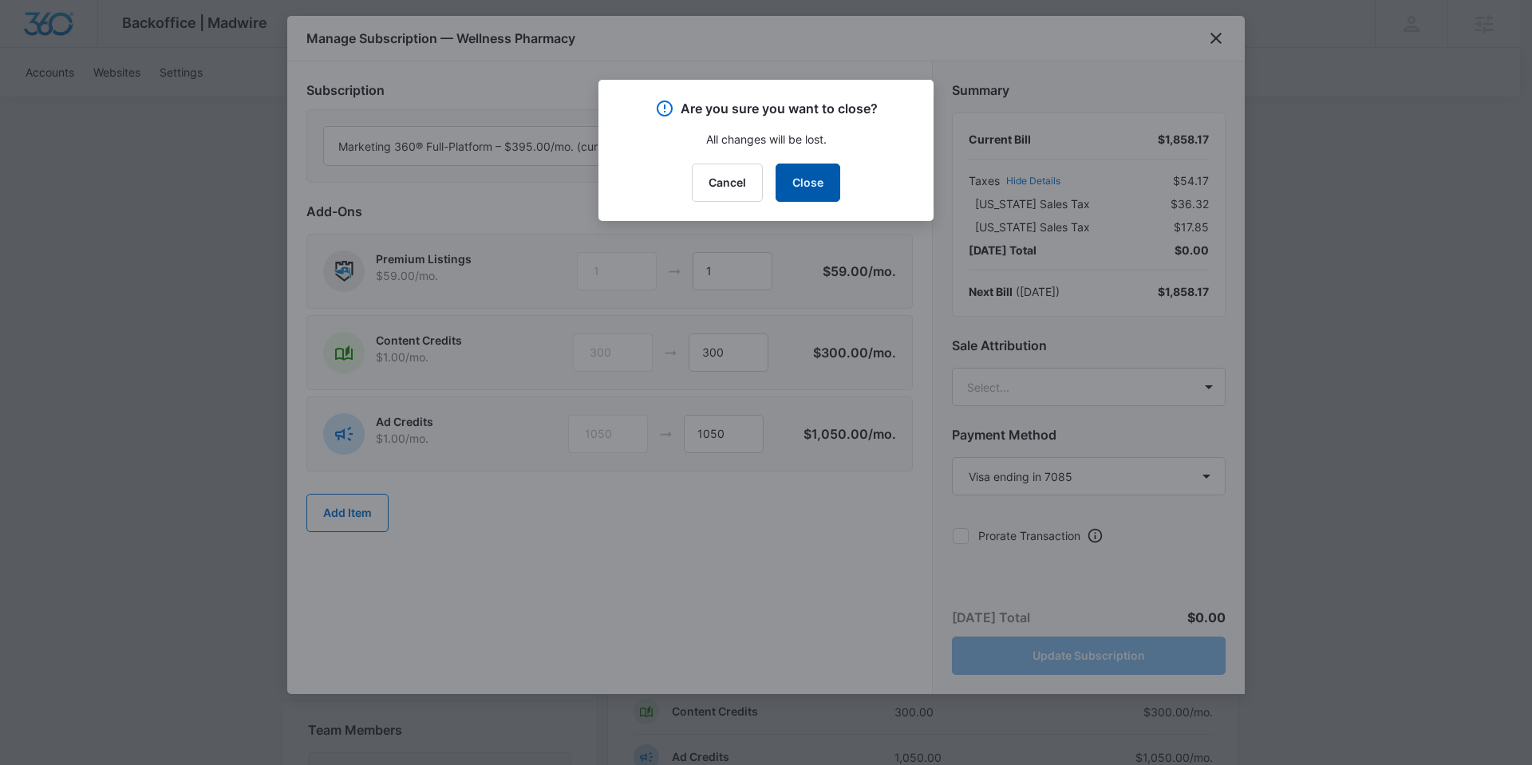
click at [802, 183] on button "Close" at bounding box center [808, 183] width 65 height 38
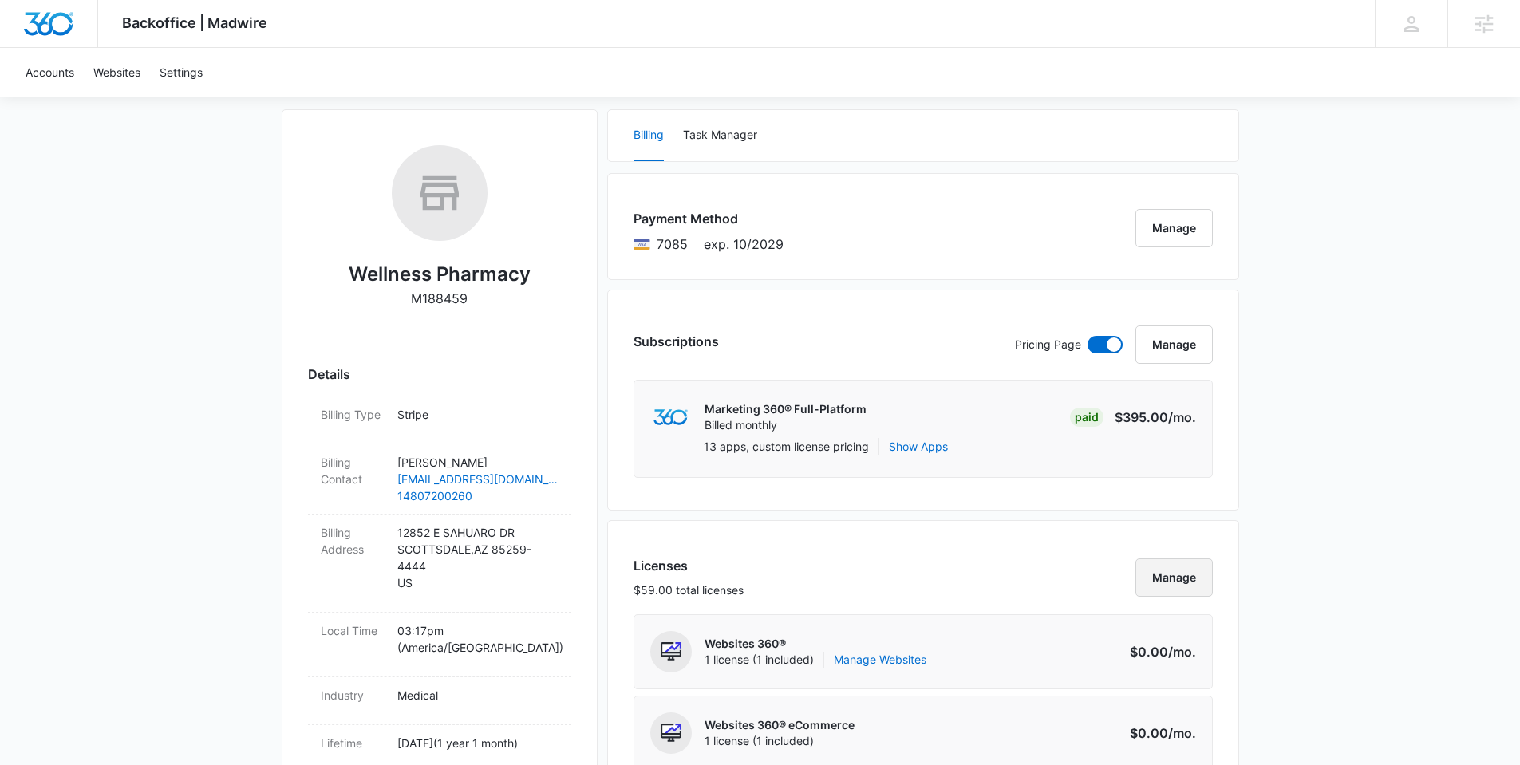
scroll to position [0, 0]
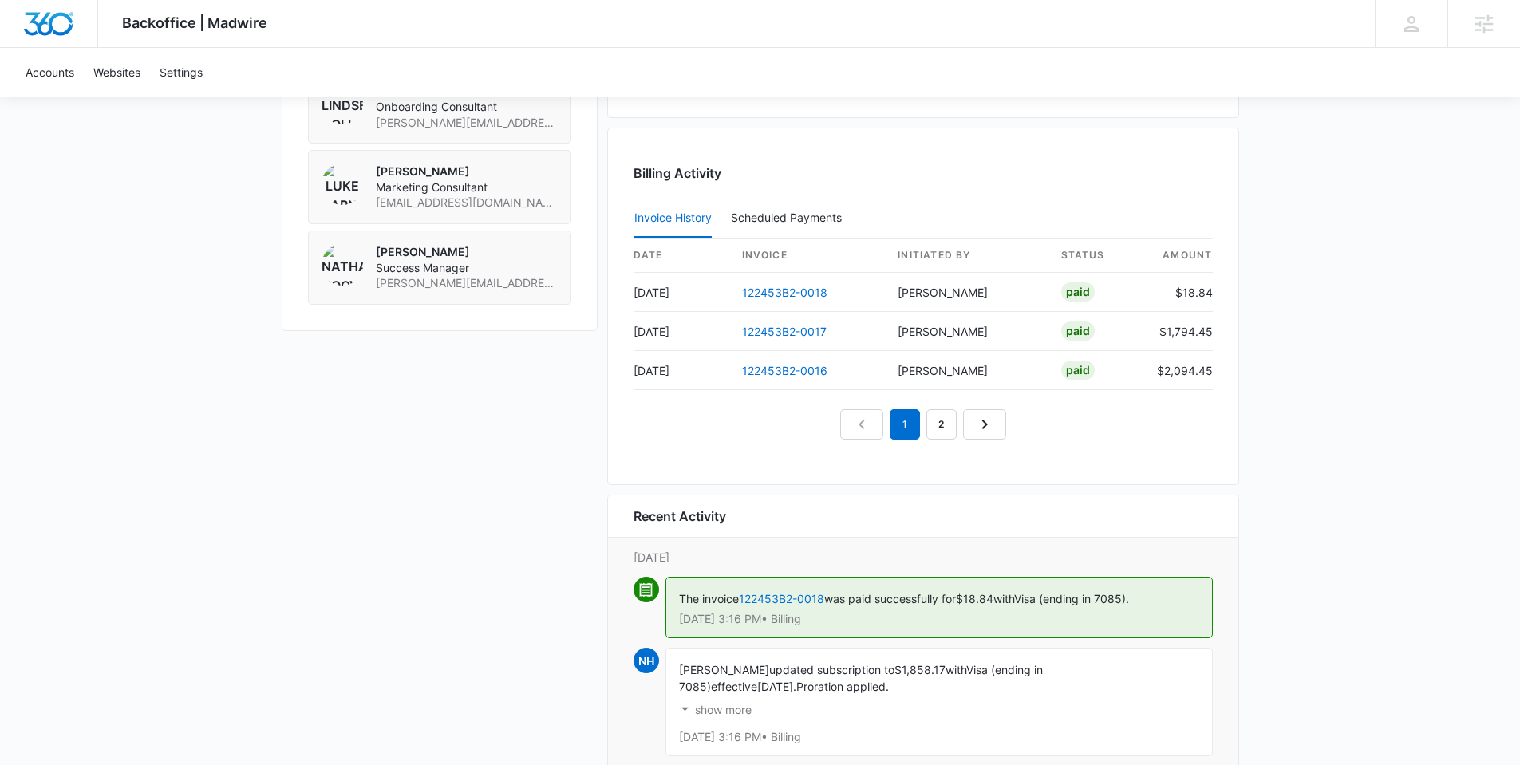
scroll to position [1639, 0]
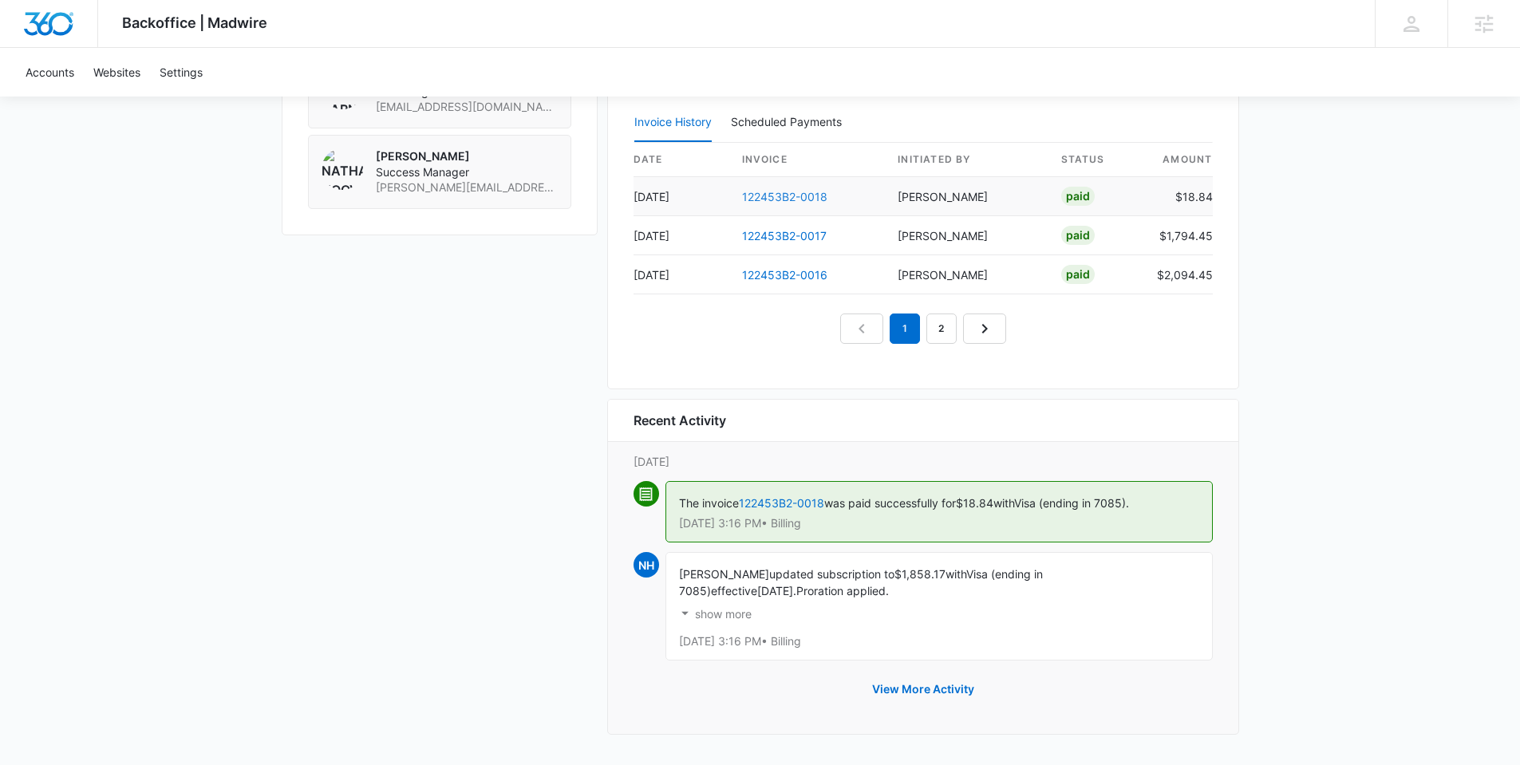
click at [787, 197] on link "122453B2-0018" at bounding box center [784, 197] width 85 height 14
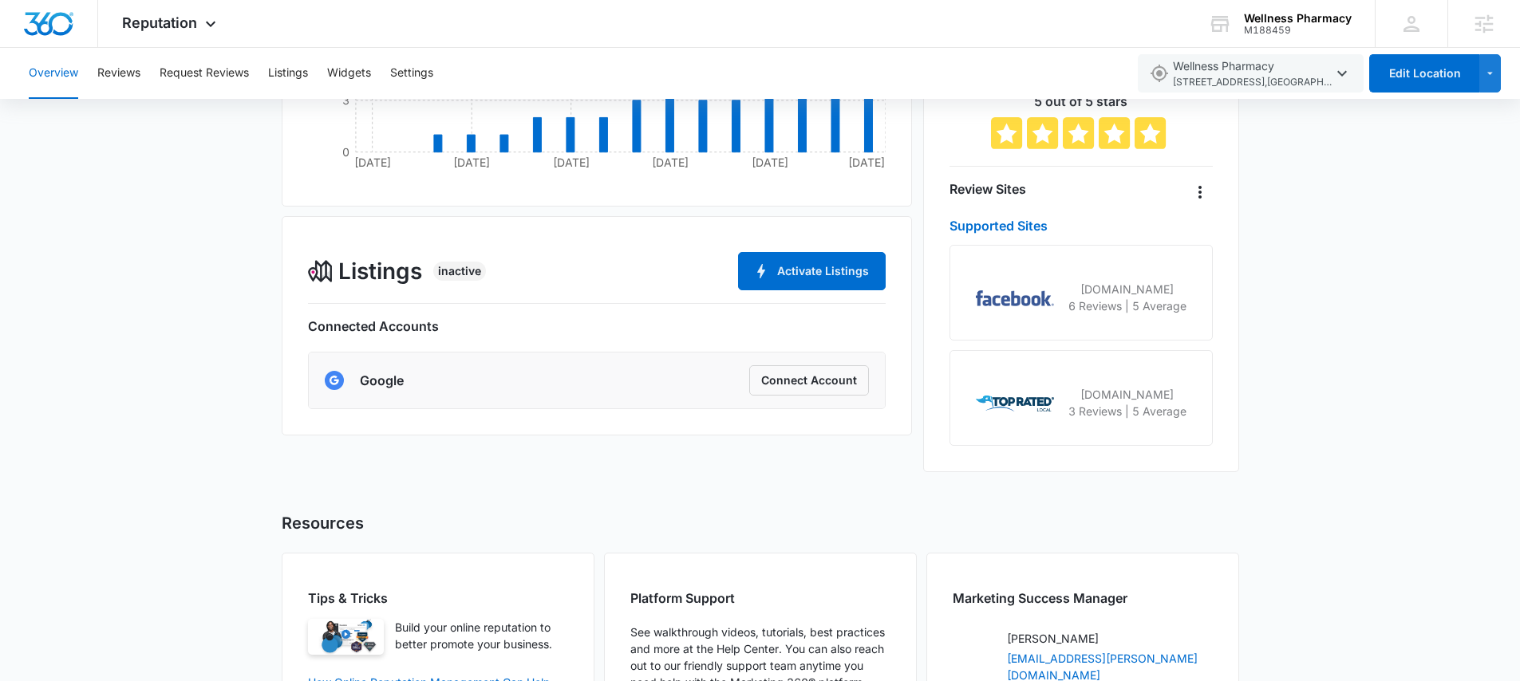
scroll to position [475, 0]
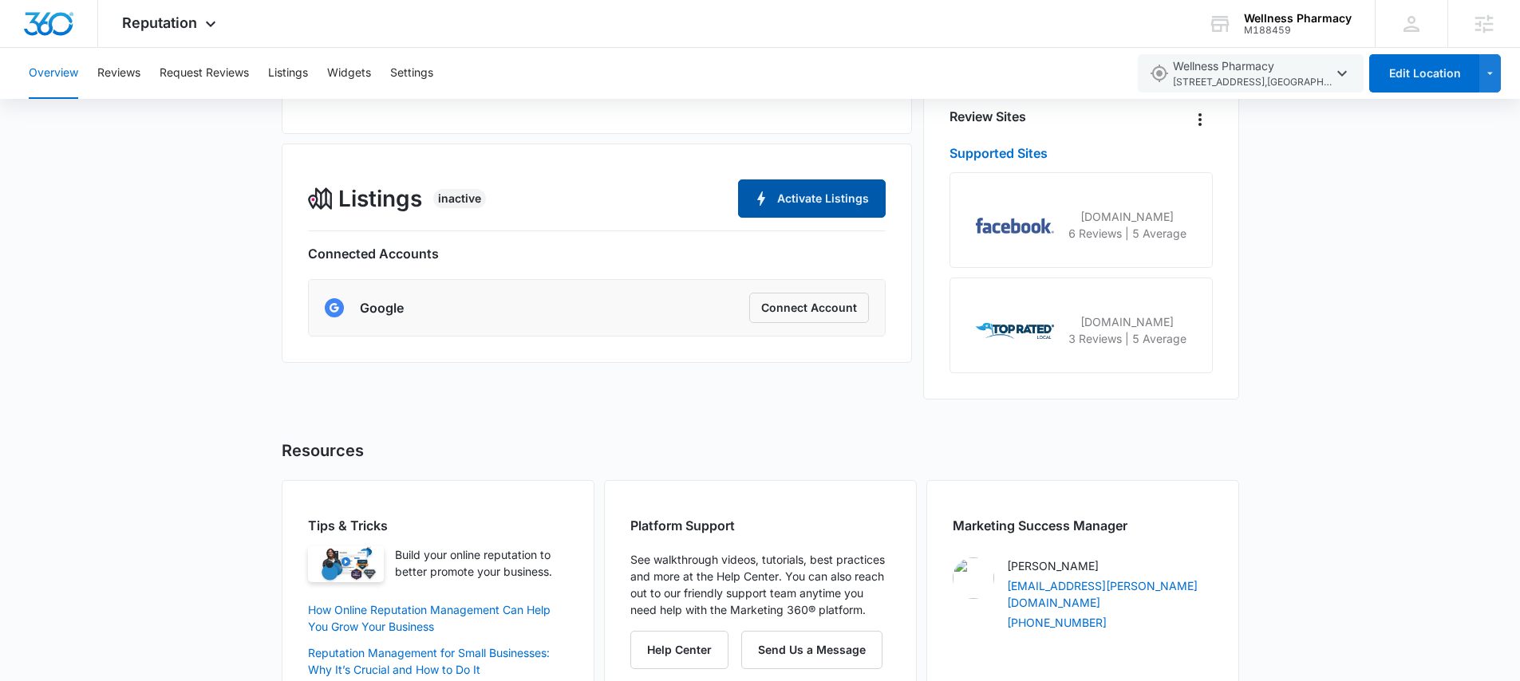
click at [796, 196] on button "Activate Listings" at bounding box center [812, 199] width 148 height 38
click at [818, 316] on button "Connect Account" at bounding box center [809, 308] width 120 height 30
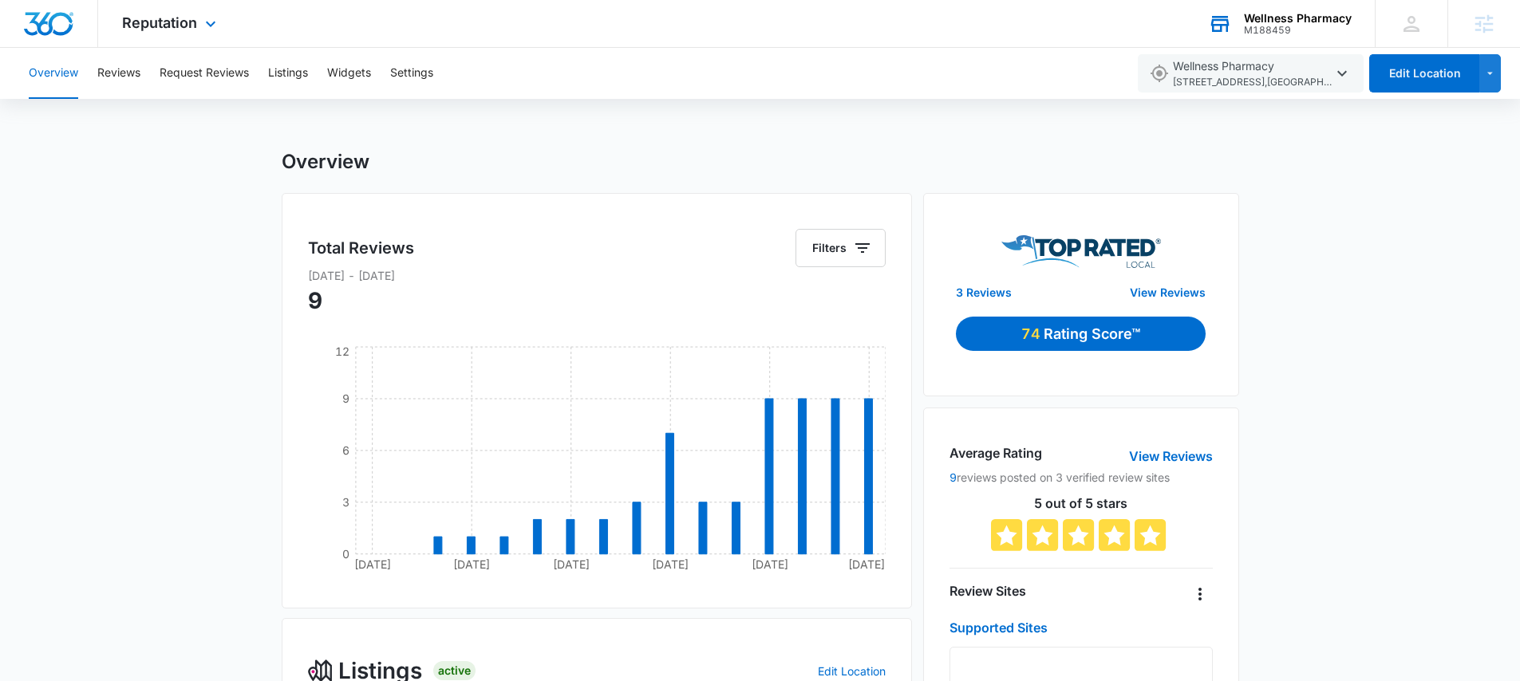
click at [1274, 14] on div "Wellness Pharmacy" at bounding box center [1298, 18] width 108 height 13
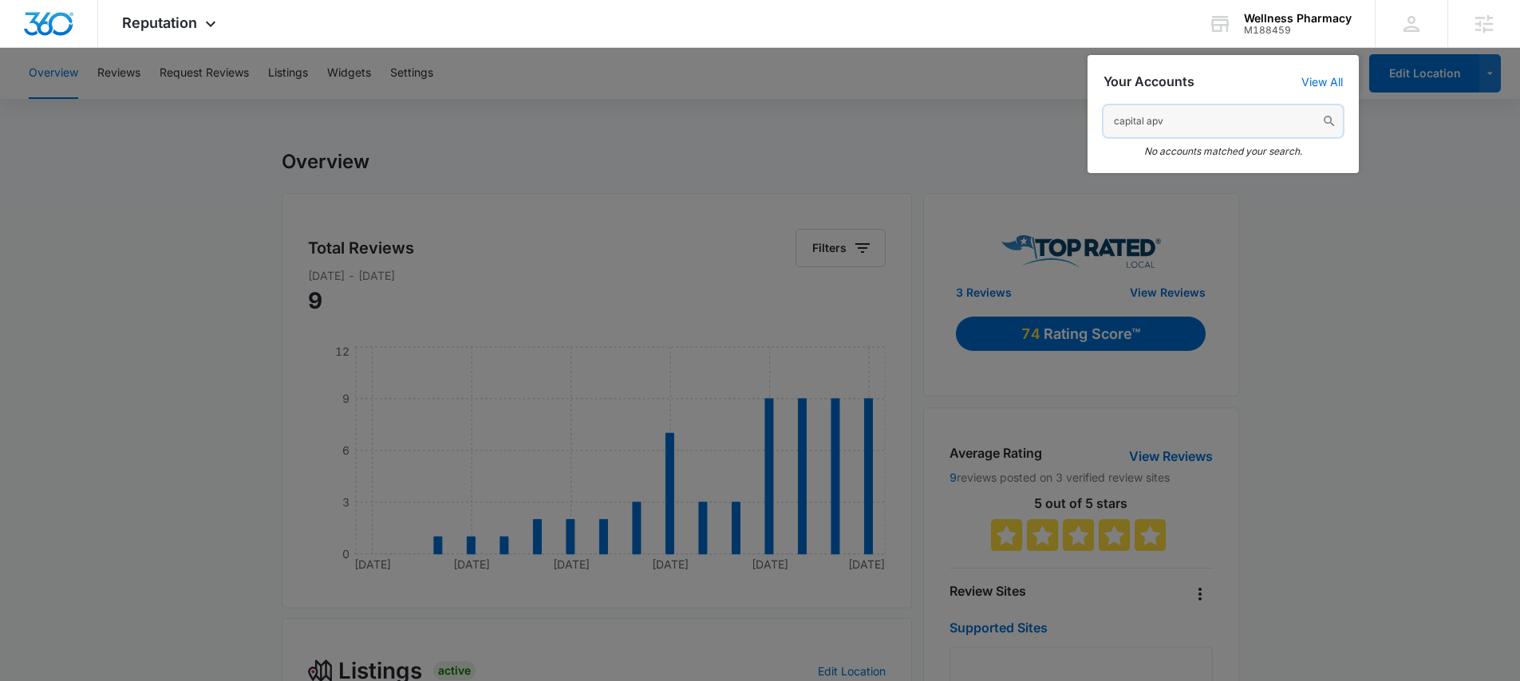
drag, startPoint x: 1200, startPoint y: 113, endPoint x: 1038, endPoint y: 120, distance: 162.2
click at [1040, 48] on nav "Reputation Apps Reputation Websites Forms CRM Email Social Shop Payments POS Co…" at bounding box center [760, 24] width 1520 height 48
drag, startPoint x: 1207, startPoint y: 122, endPoint x: 1057, endPoint y: 120, distance: 150.0
click at [1057, 48] on nav "Reputation Apps Reputation Websites Forms CRM Email Social Shop Payments POS Co…" at bounding box center [760, 24] width 1520 height 48
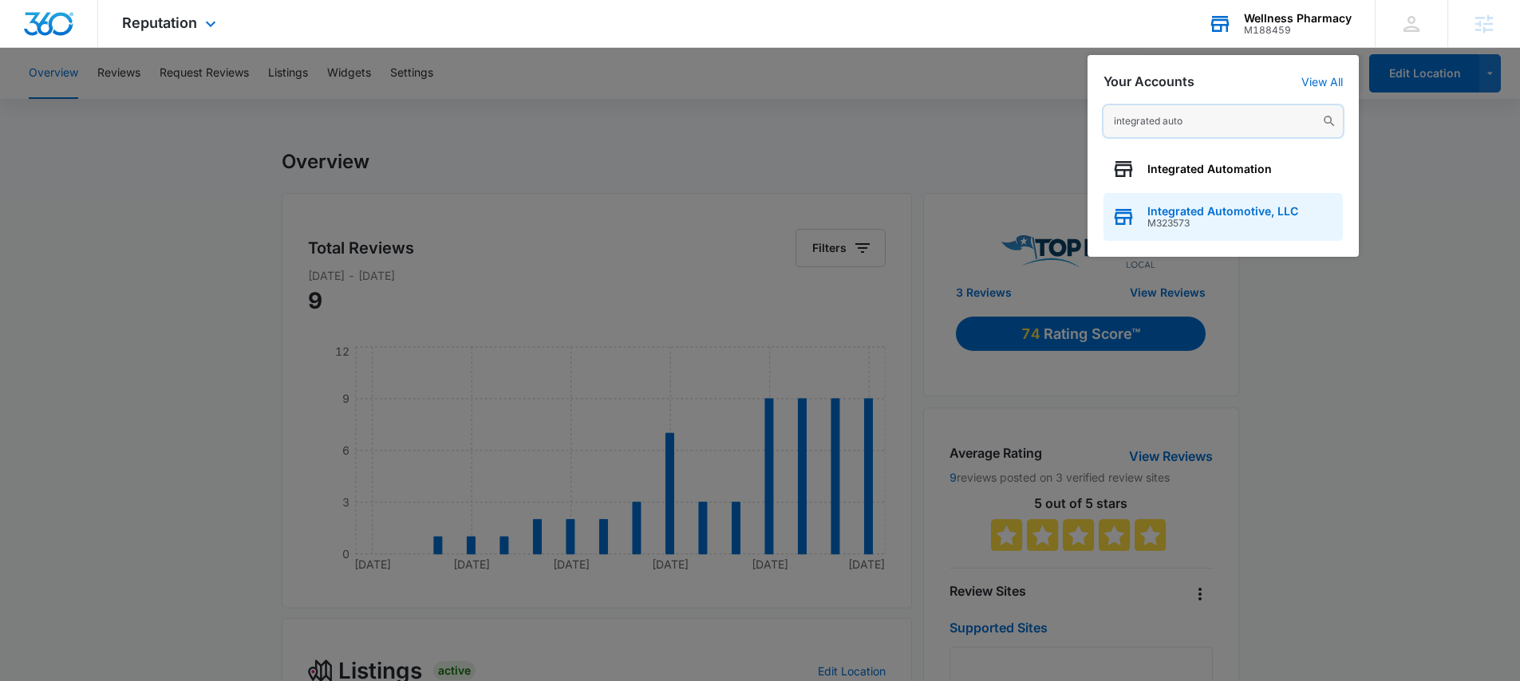
type input "integrated auto"
click at [1246, 212] on span "Integrated Automotive, LLC" at bounding box center [1223, 211] width 151 height 13
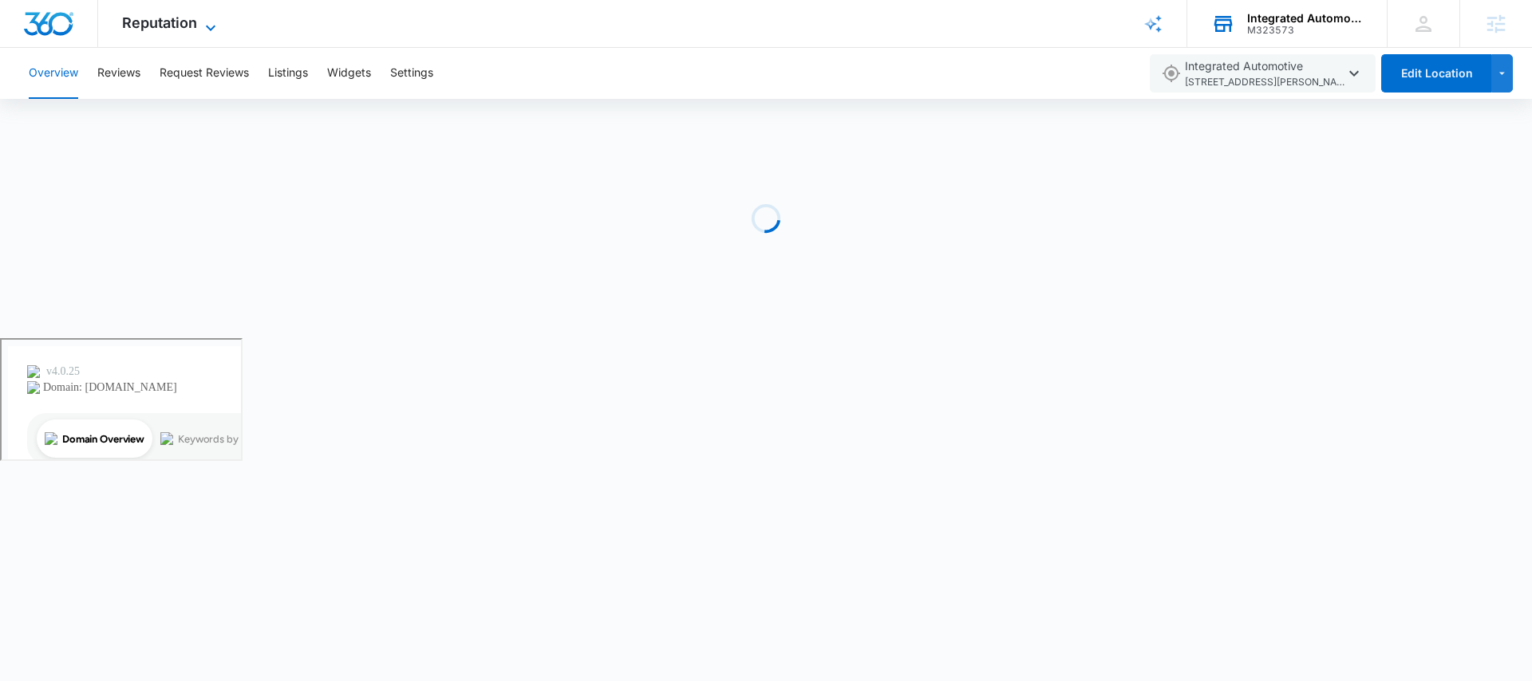
click at [168, 22] on span "Reputation" at bounding box center [159, 22] width 75 height 17
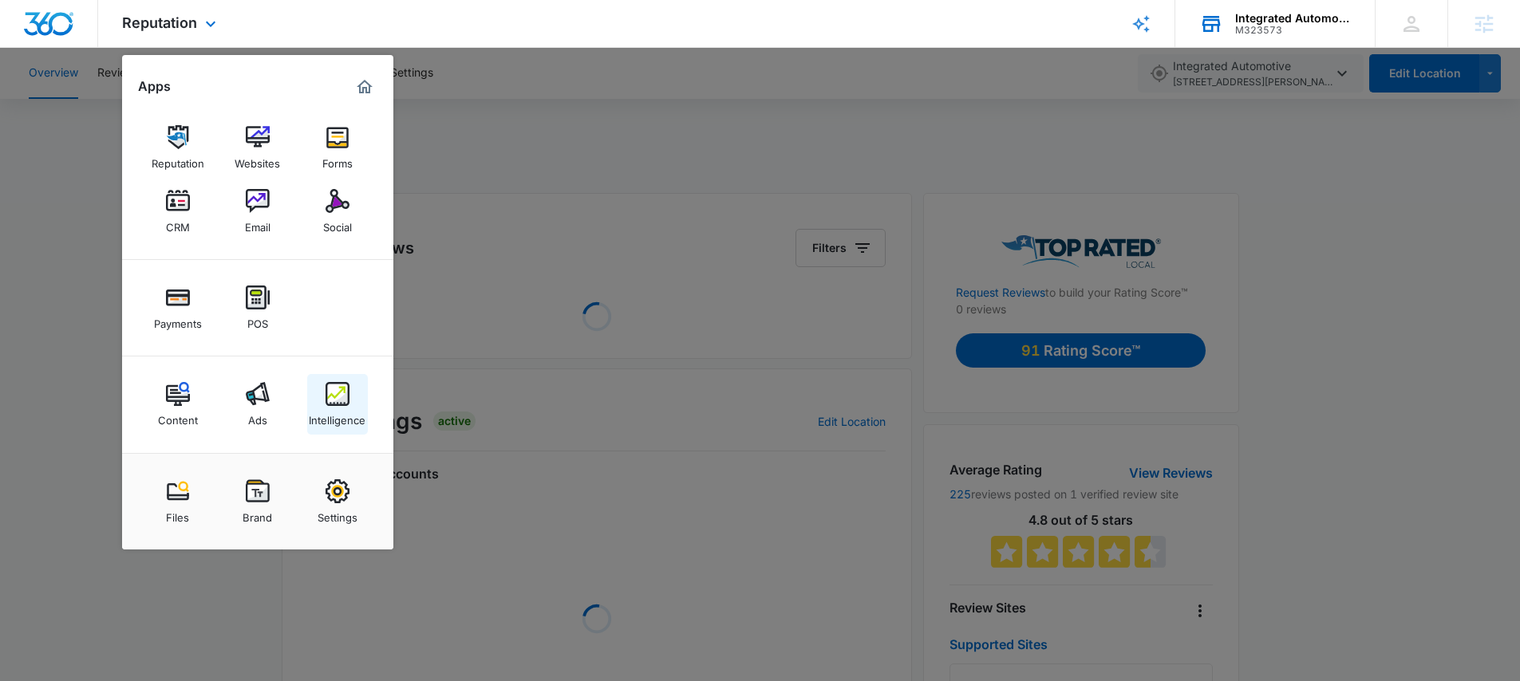
click at [336, 392] on img at bounding box center [338, 394] width 24 height 24
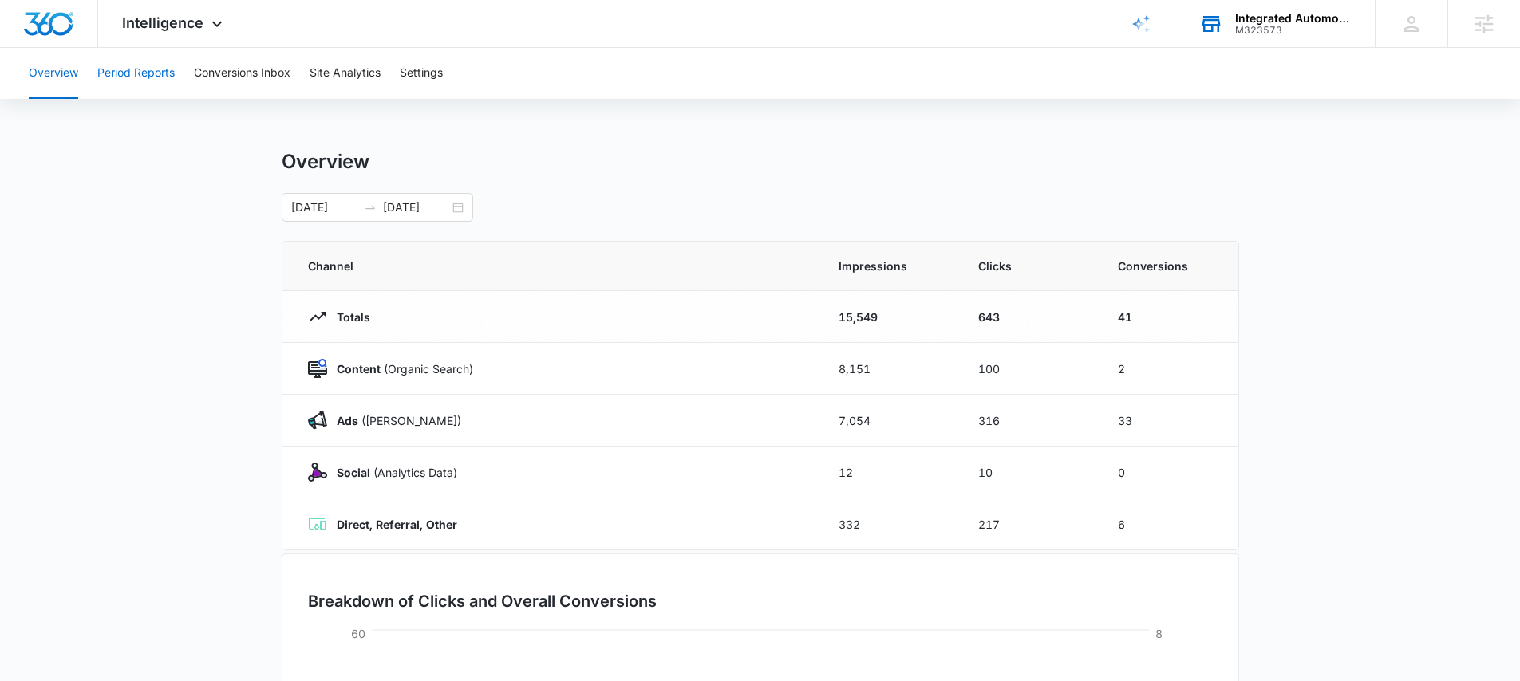
click at [135, 70] on button "Period Reports" at bounding box center [135, 73] width 77 height 51
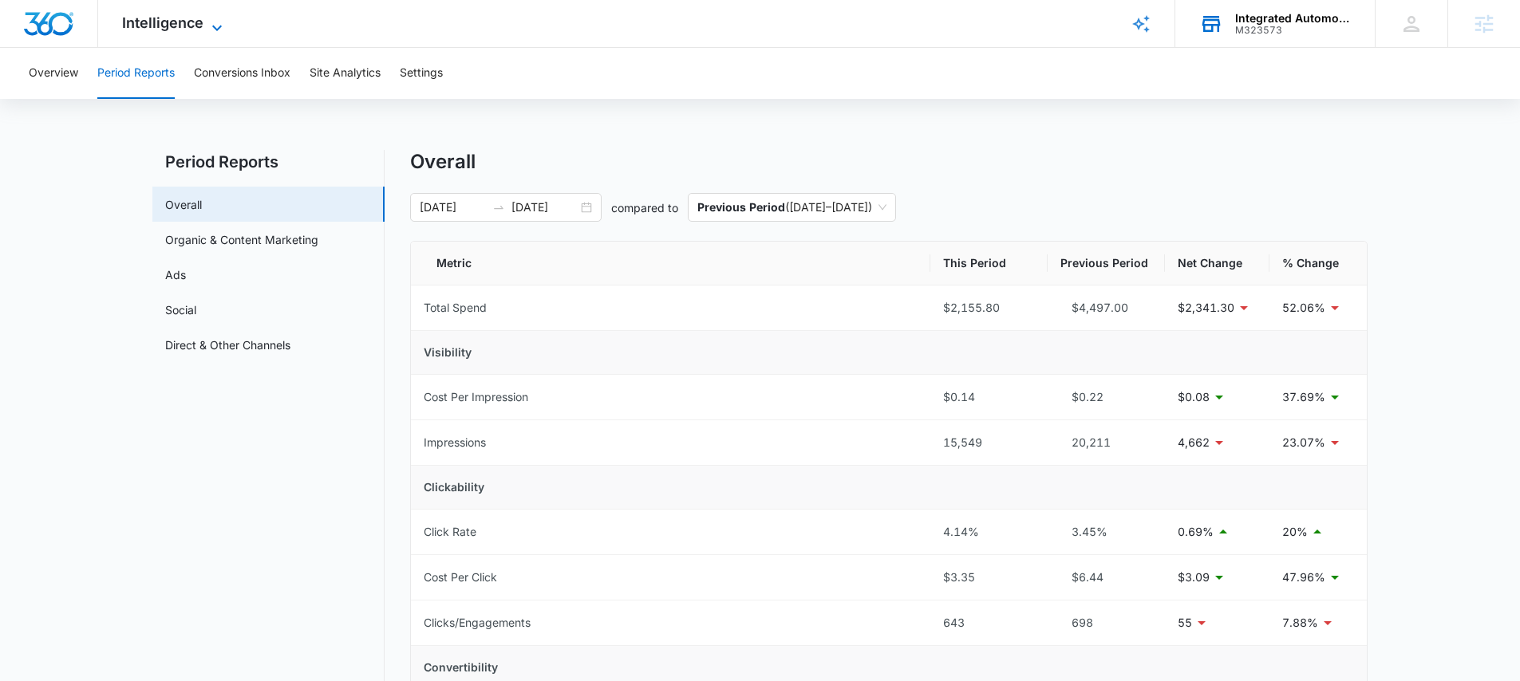
click at [222, 22] on icon at bounding box center [216, 27] width 19 height 19
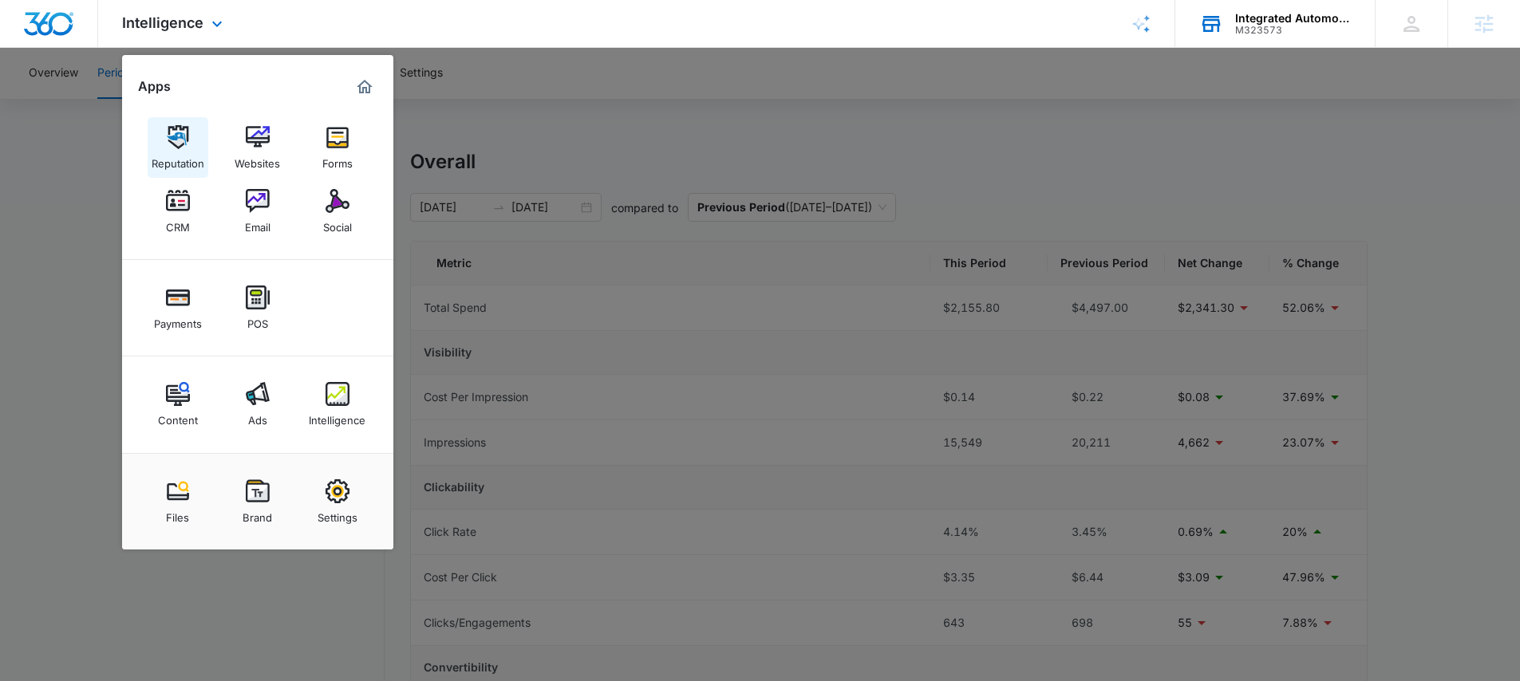
click at [171, 139] on img at bounding box center [178, 137] width 24 height 24
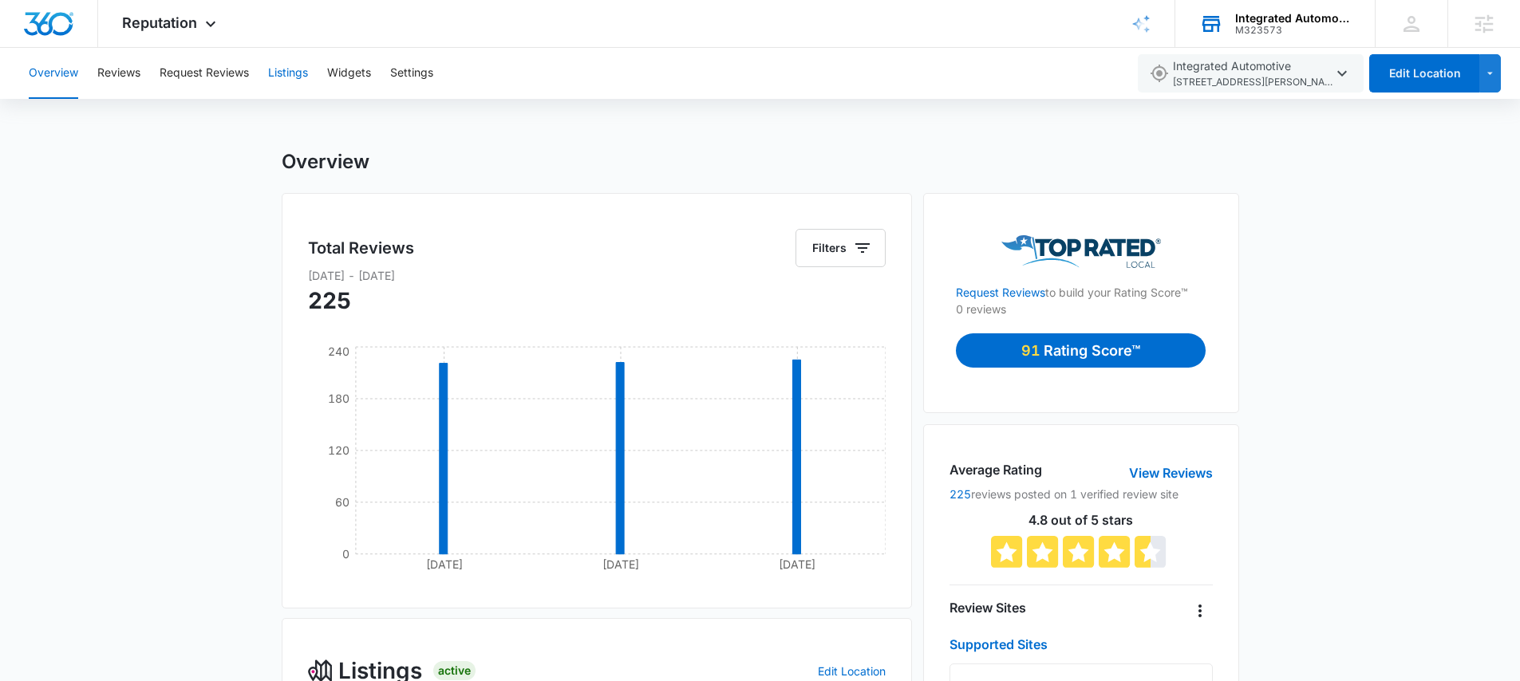
click at [294, 74] on button "Listings" at bounding box center [288, 73] width 40 height 51
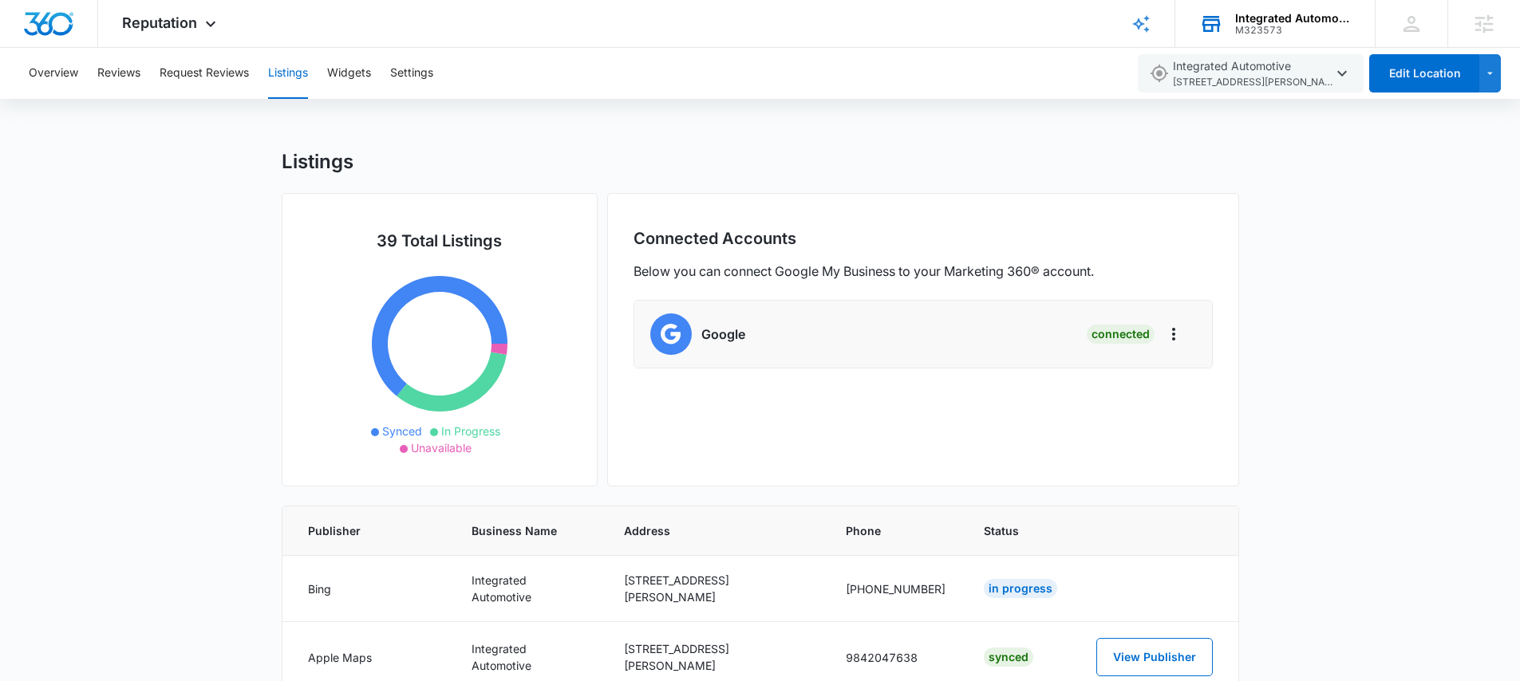
scroll to position [3, 0]
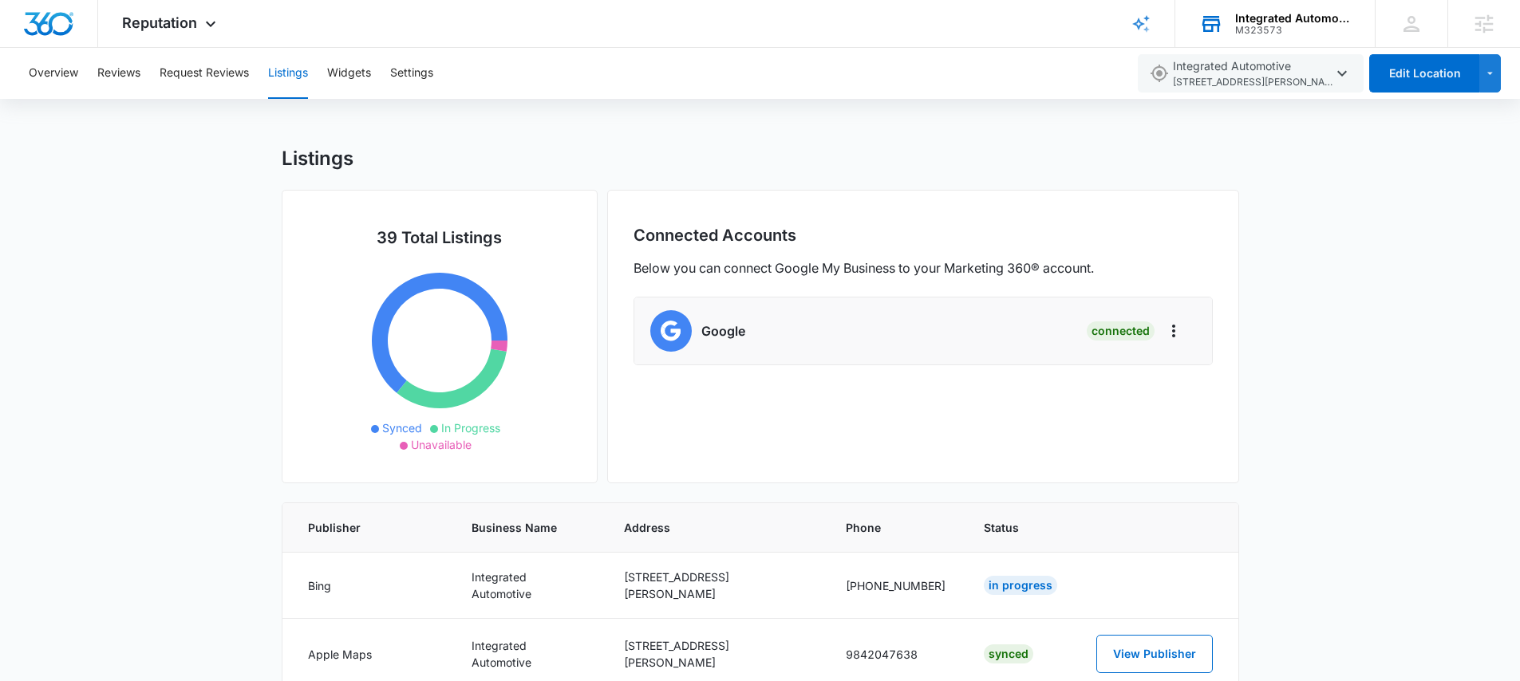
click at [1272, 20] on div "Integrated Automotive, LLC" at bounding box center [1293, 18] width 117 height 13
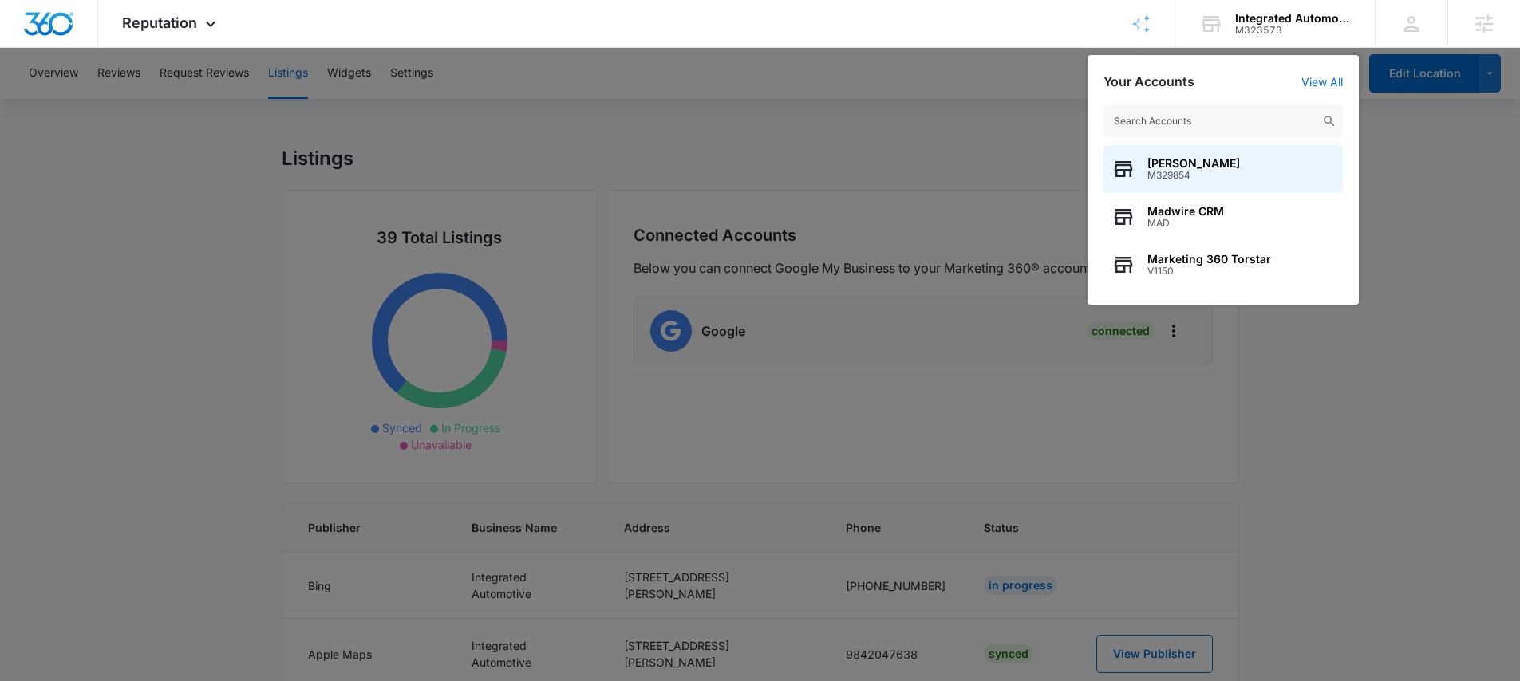
click at [1023, 113] on div at bounding box center [760, 340] width 1520 height 681
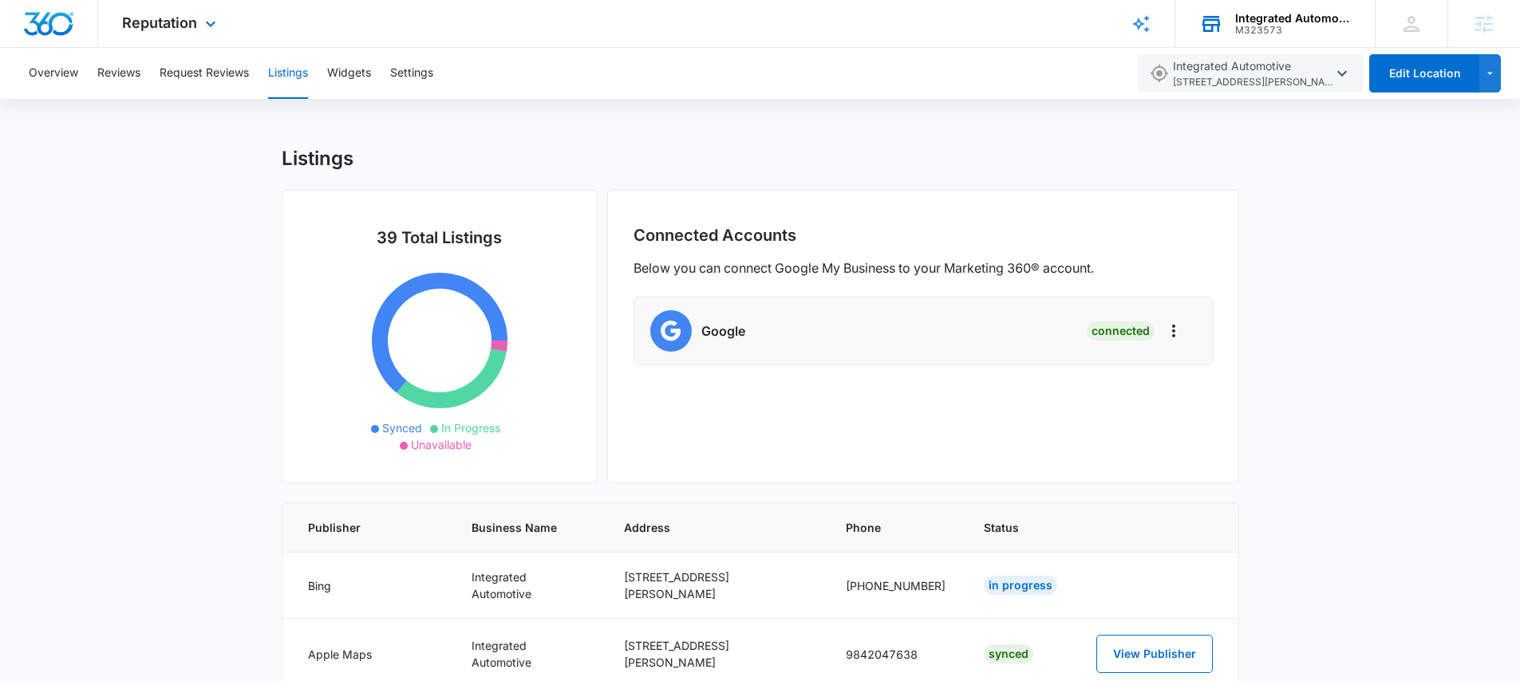
click at [1277, 29] on div "M323573" at bounding box center [1293, 30] width 117 height 11
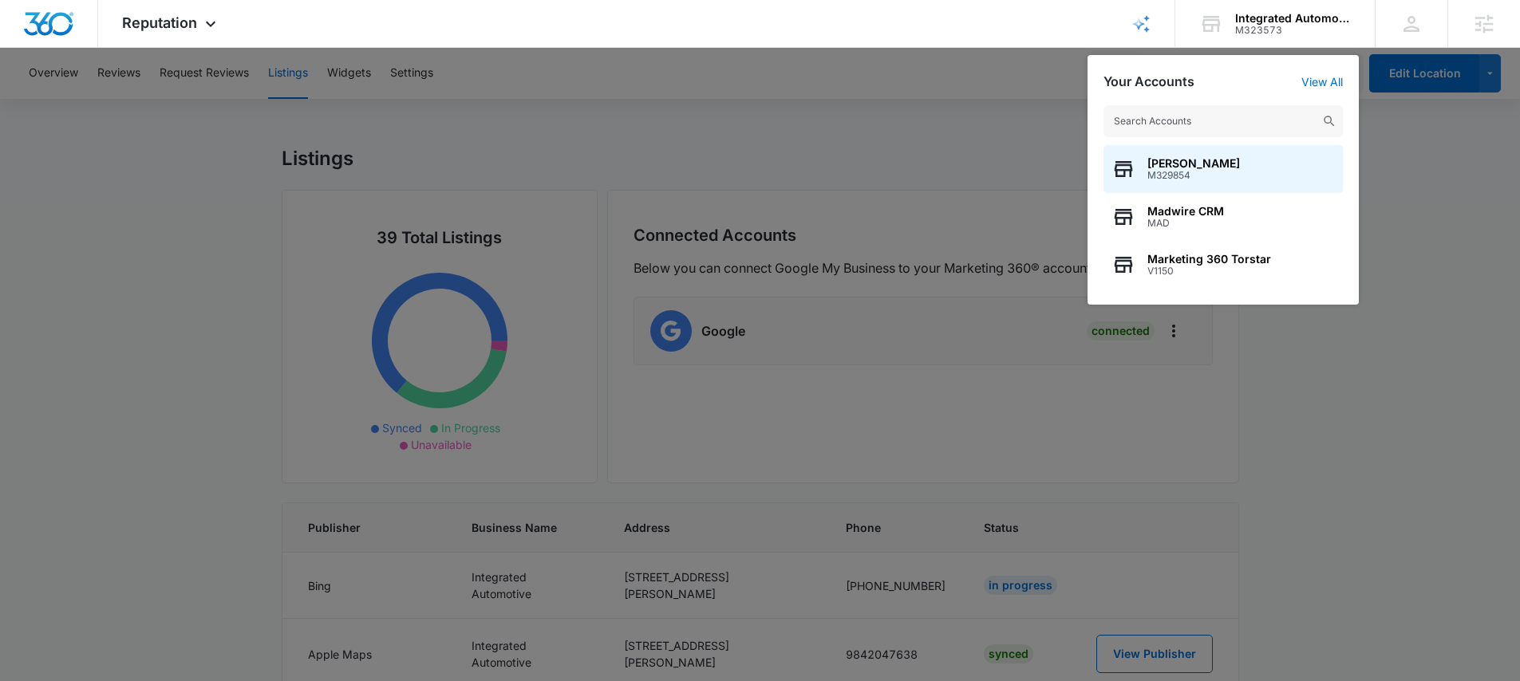
drag, startPoint x: 444, startPoint y: 98, endPoint x: 301, endPoint y: 85, distance: 143.5
click at [378, 93] on div at bounding box center [760, 340] width 1520 height 681
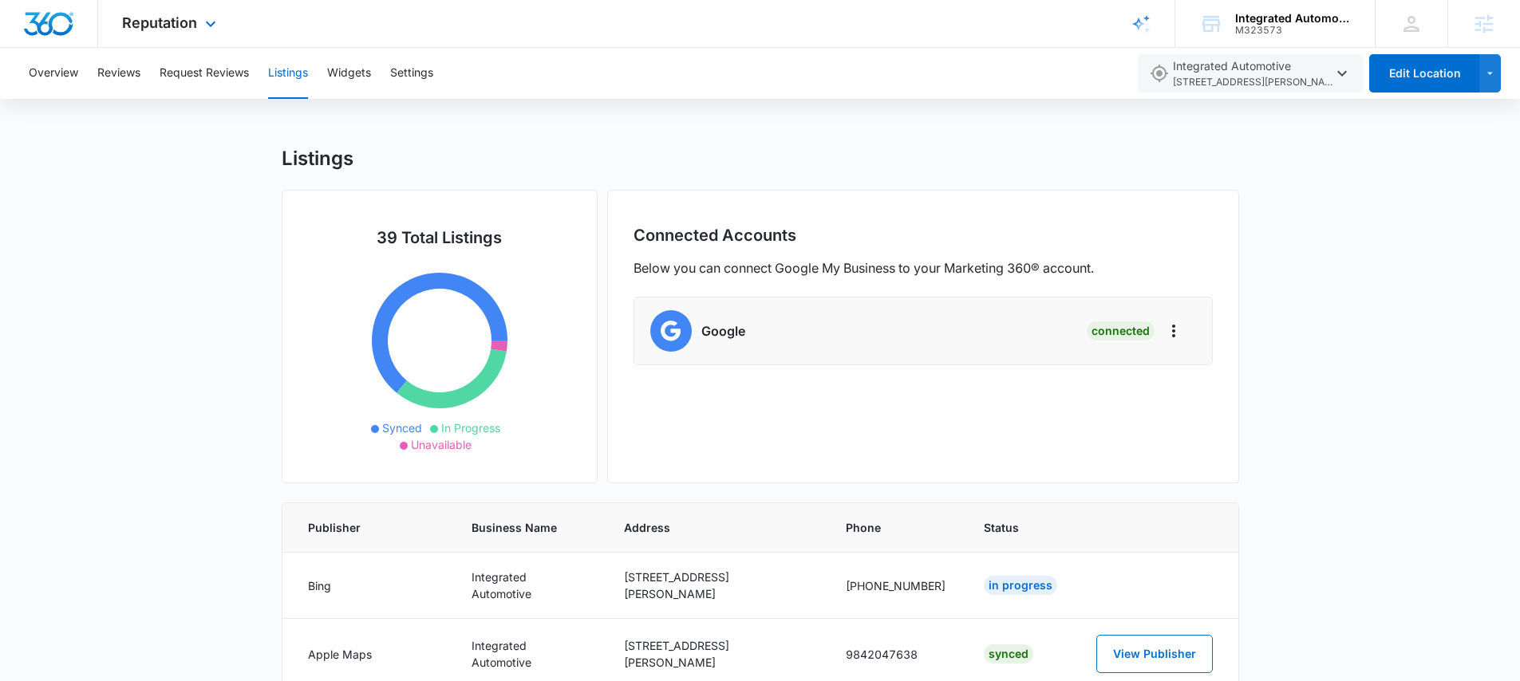
click at [222, 29] on div "Reputation Apps Reputation Websites Forms CRM Email Social Payments POS Content…" at bounding box center [171, 23] width 146 height 47
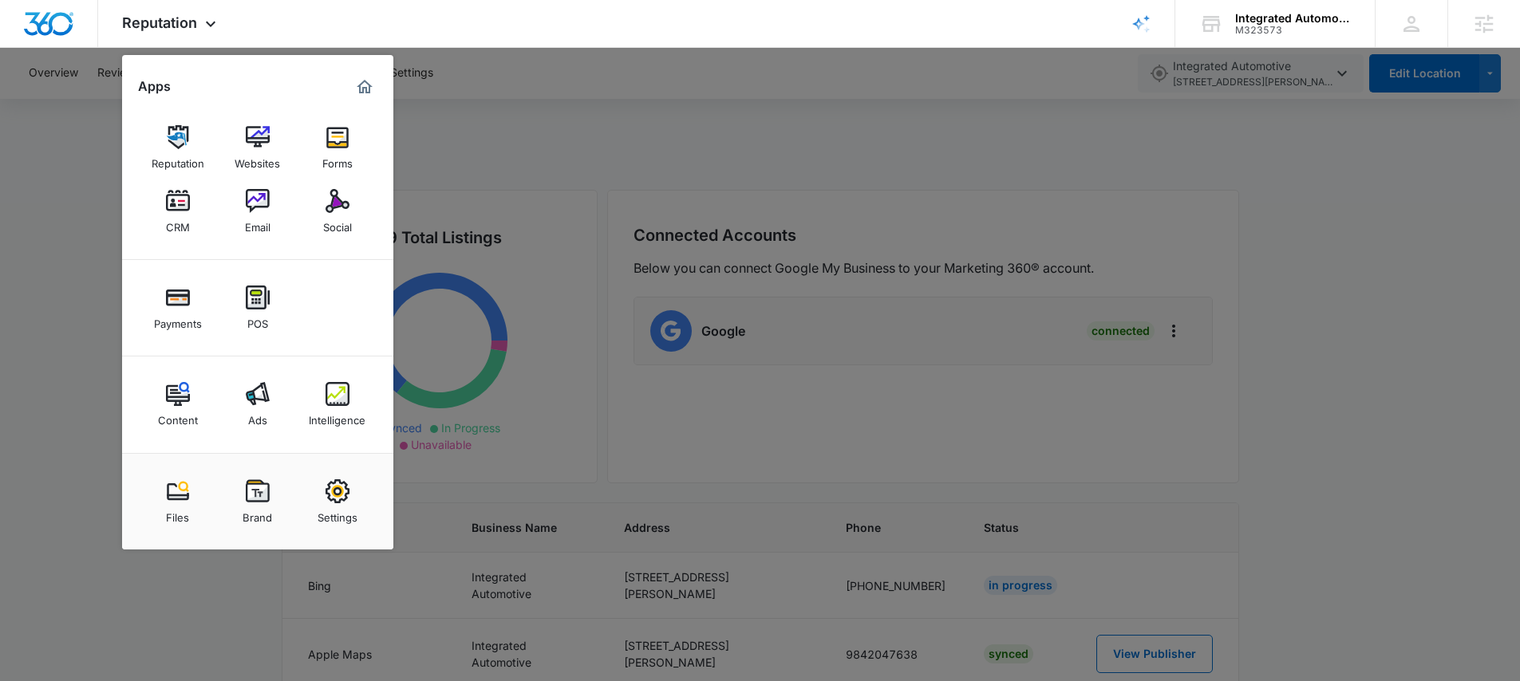
click at [341, 389] on img at bounding box center [338, 394] width 24 height 24
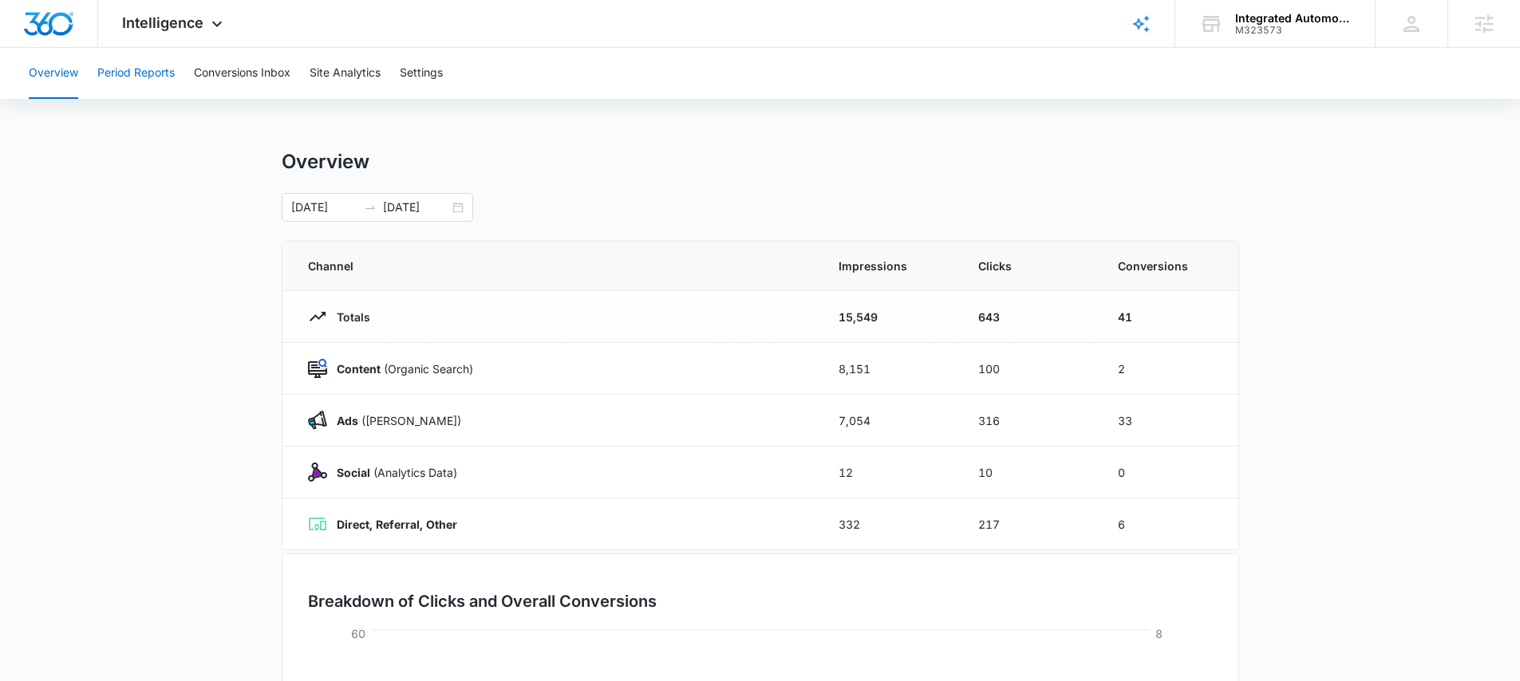
click at [144, 73] on button "Period Reports" at bounding box center [135, 73] width 77 height 51
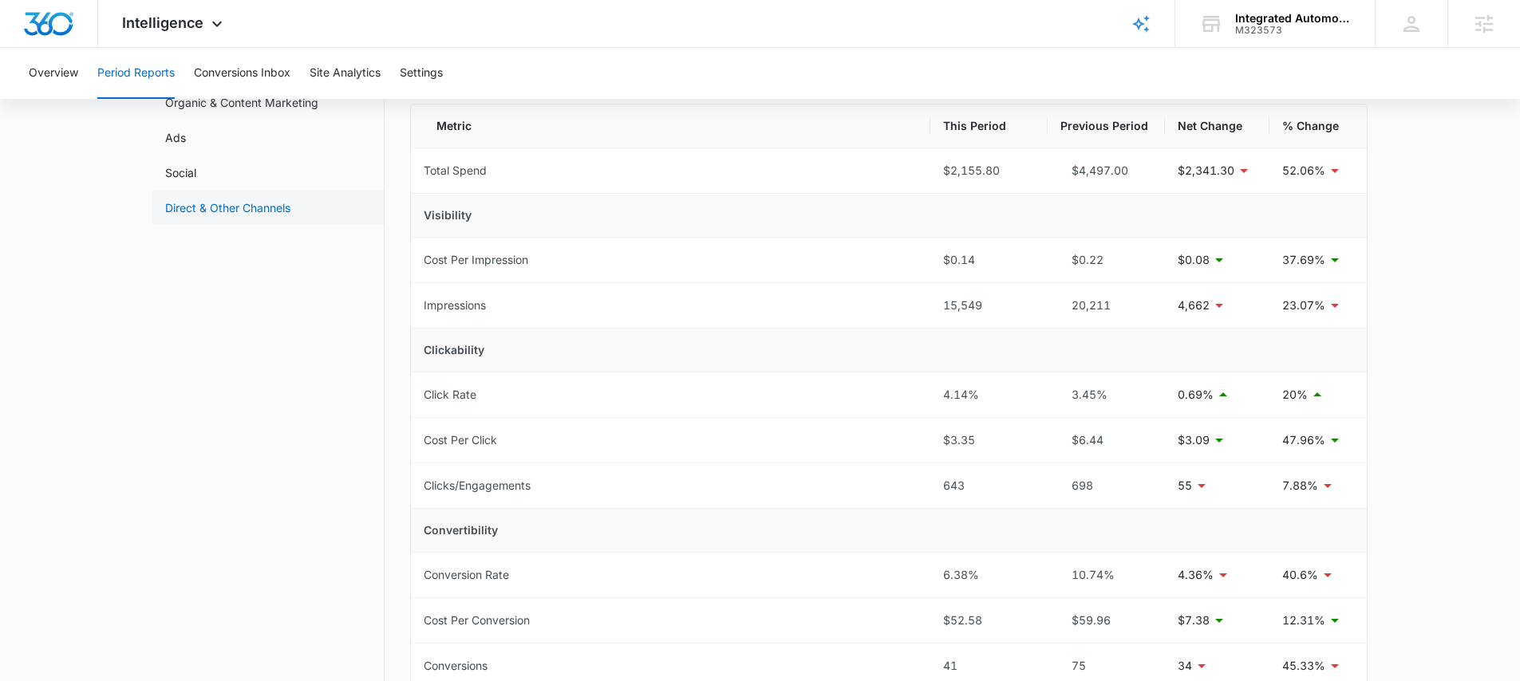
scroll to position [136, 0]
click at [186, 139] on link "Ads" at bounding box center [175, 138] width 21 height 17
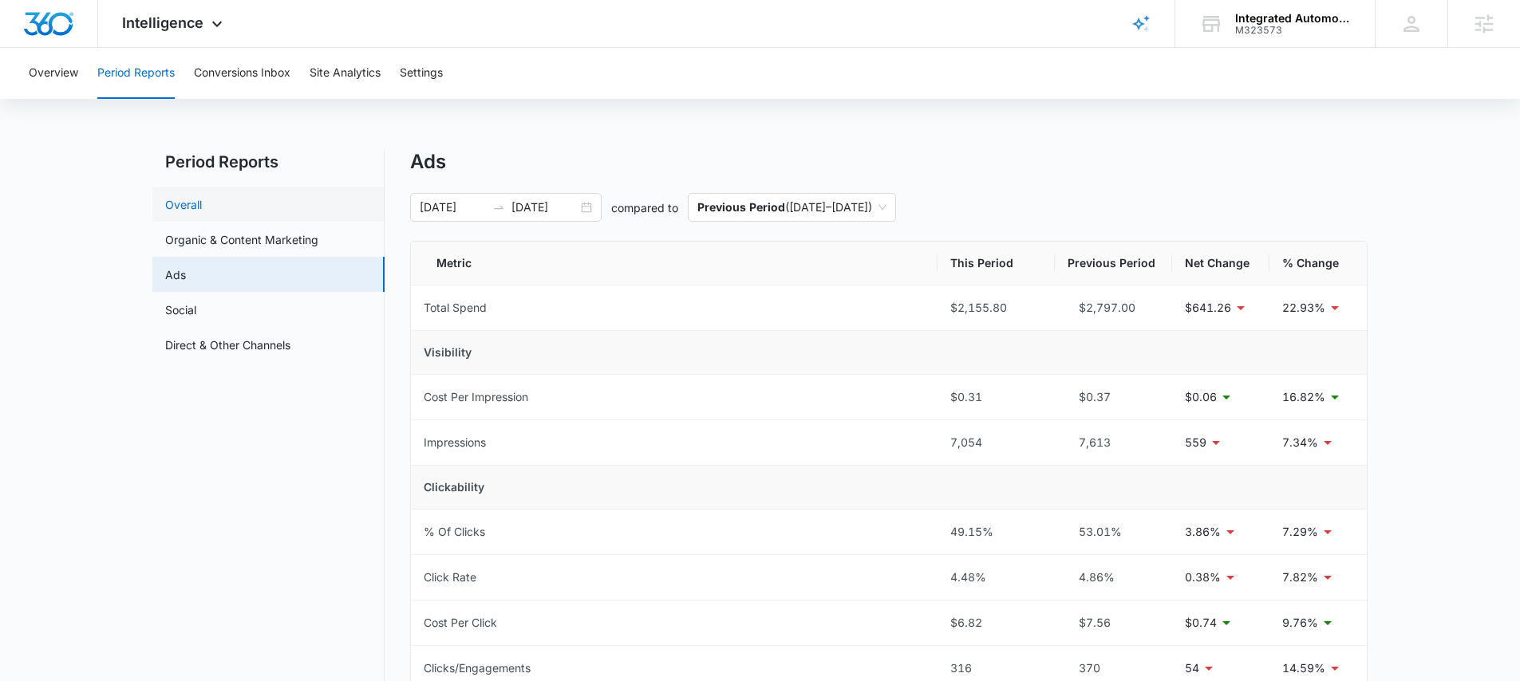
click at [202, 201] on link "Overall" at bounding box center [183, 204] width 37 height 17
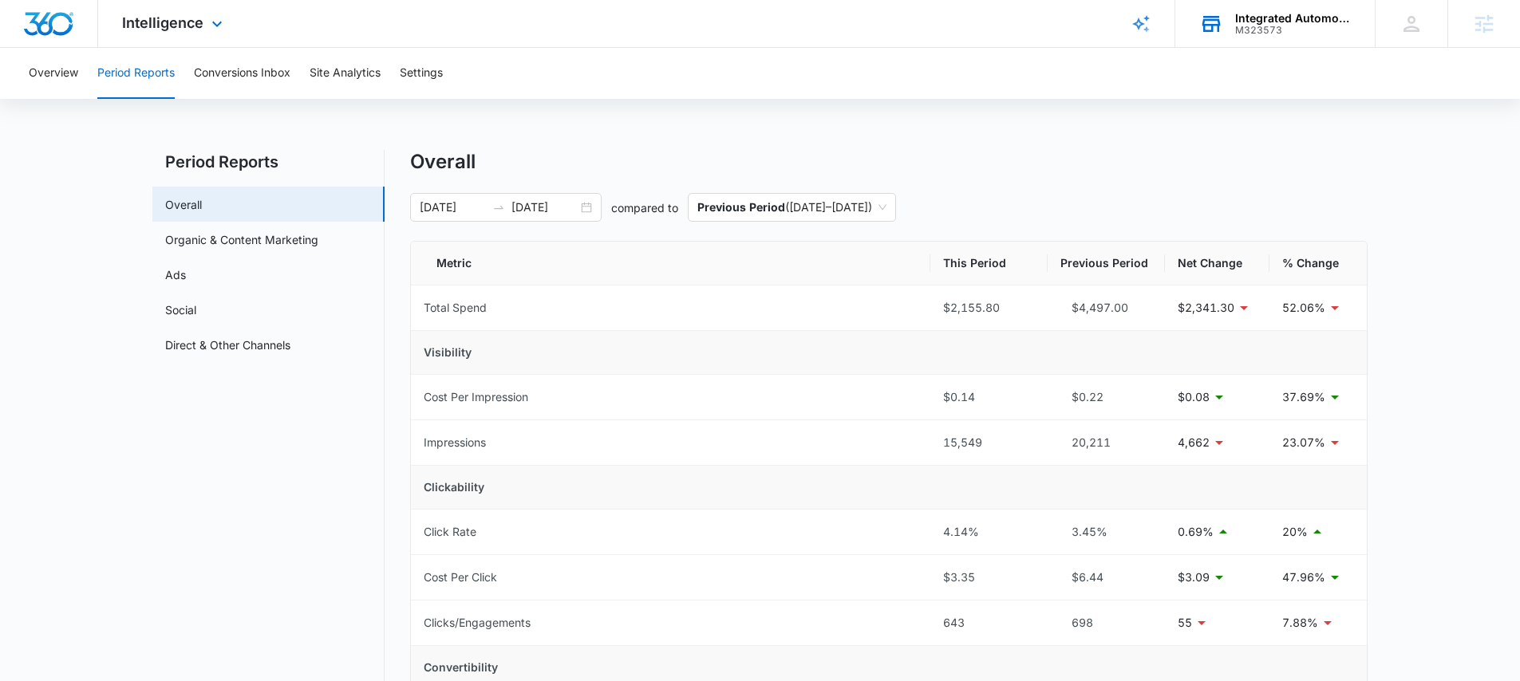
click at [1279, 18] on div "Integrated Automotive, LLC" at bounding box center [1293, 18] width 117 height 13
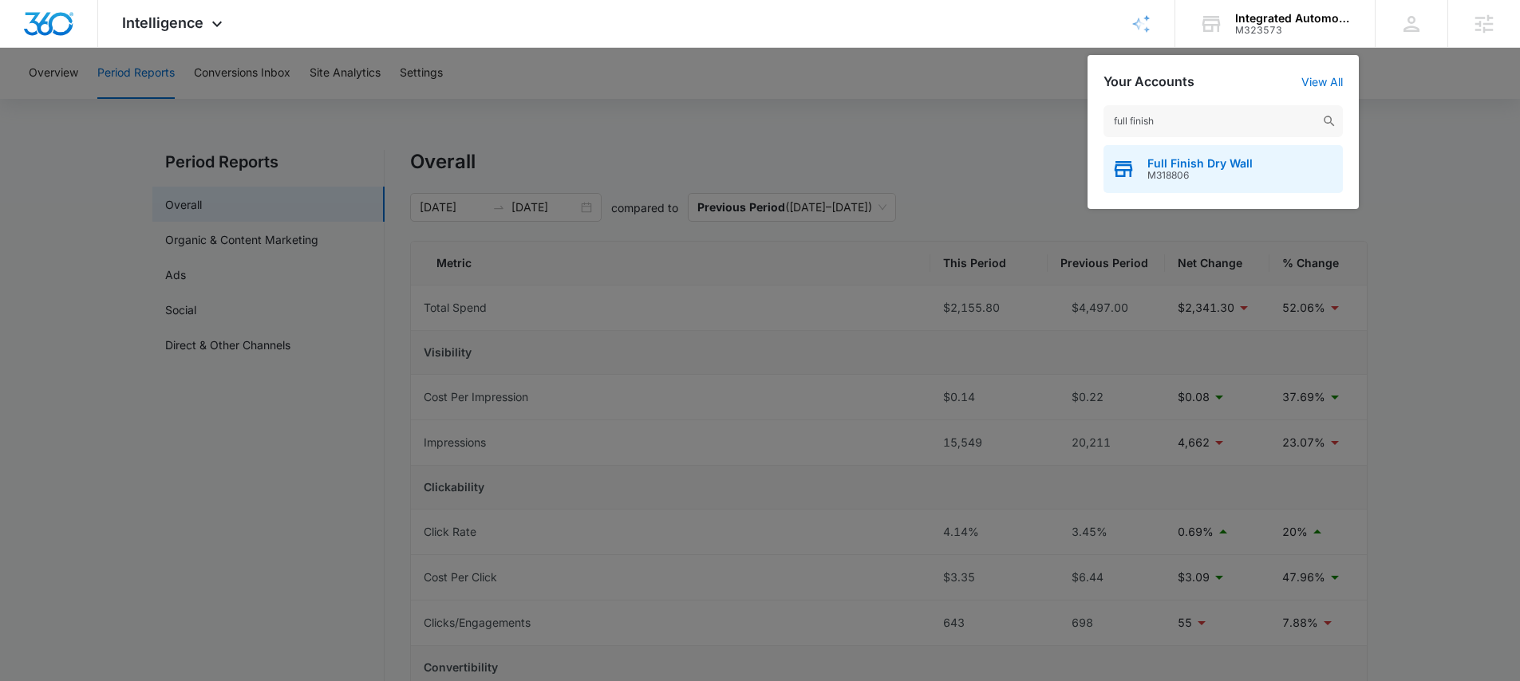
type input "full finish"
click at [1199, 156] on div "Full Finish Dry Wall M318806" at bounding box center [1223, 169] width 239 height 48
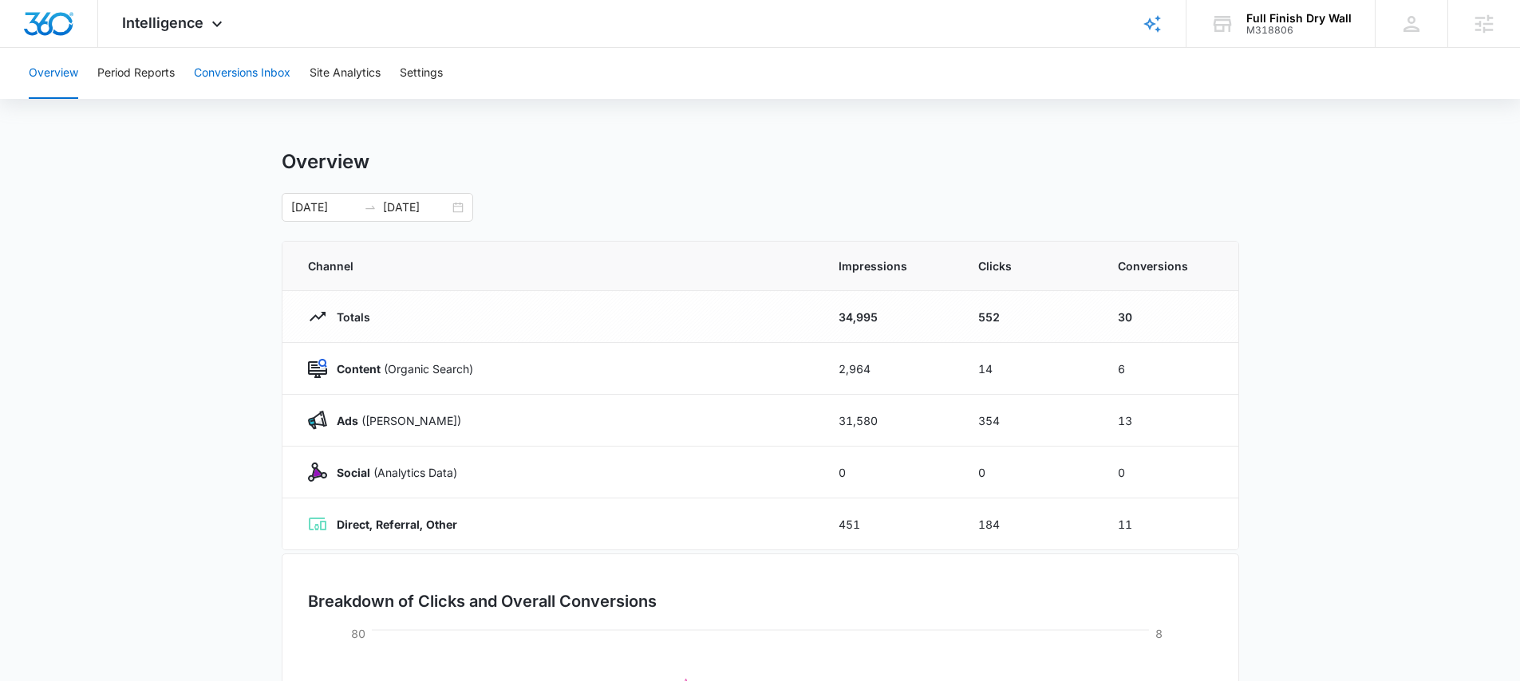
click at [217, 80] on button "Conversions Inbox" at bounding box center [242, 73] width 97 height 51
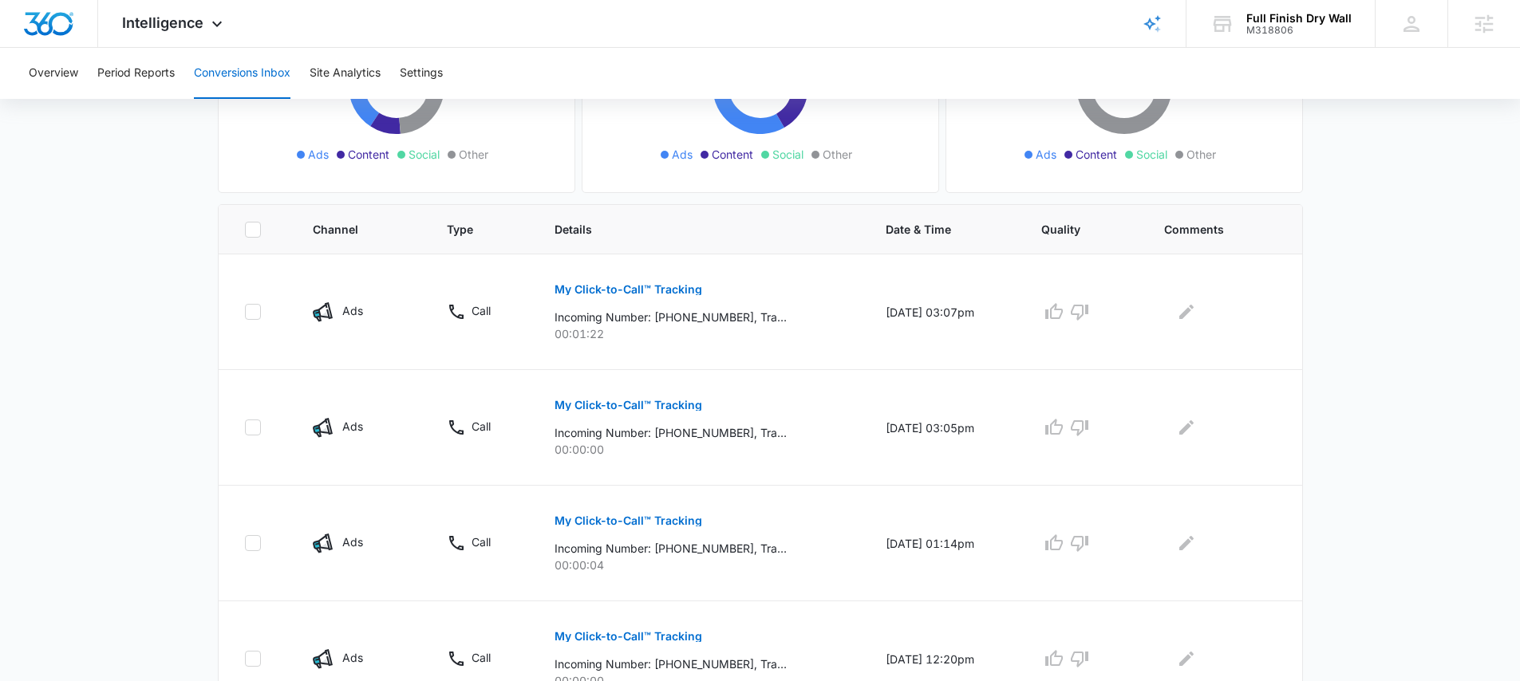
scroll to position [257, 0]
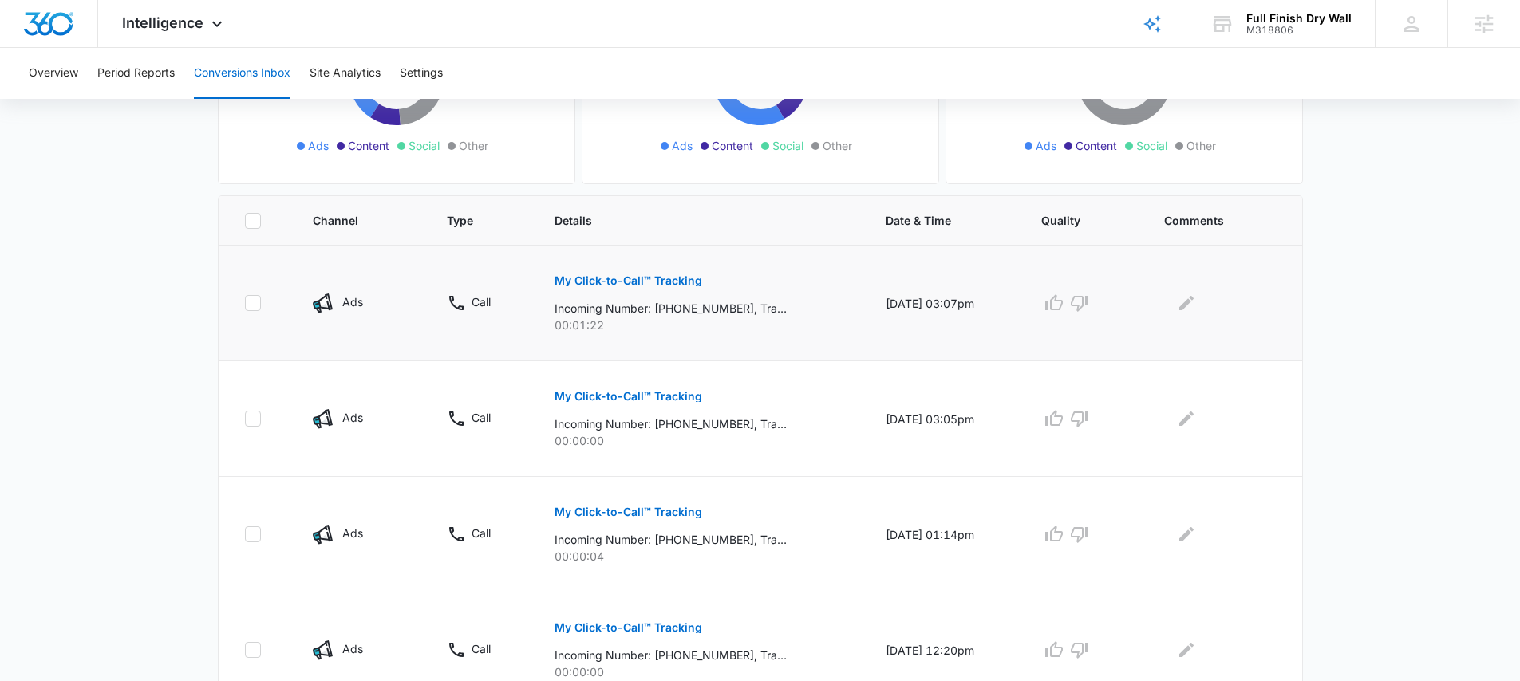
click at [616, 278] on p "My Click-to-Call™ Tracking" at bounding box center [629, 280] width 148 height 11
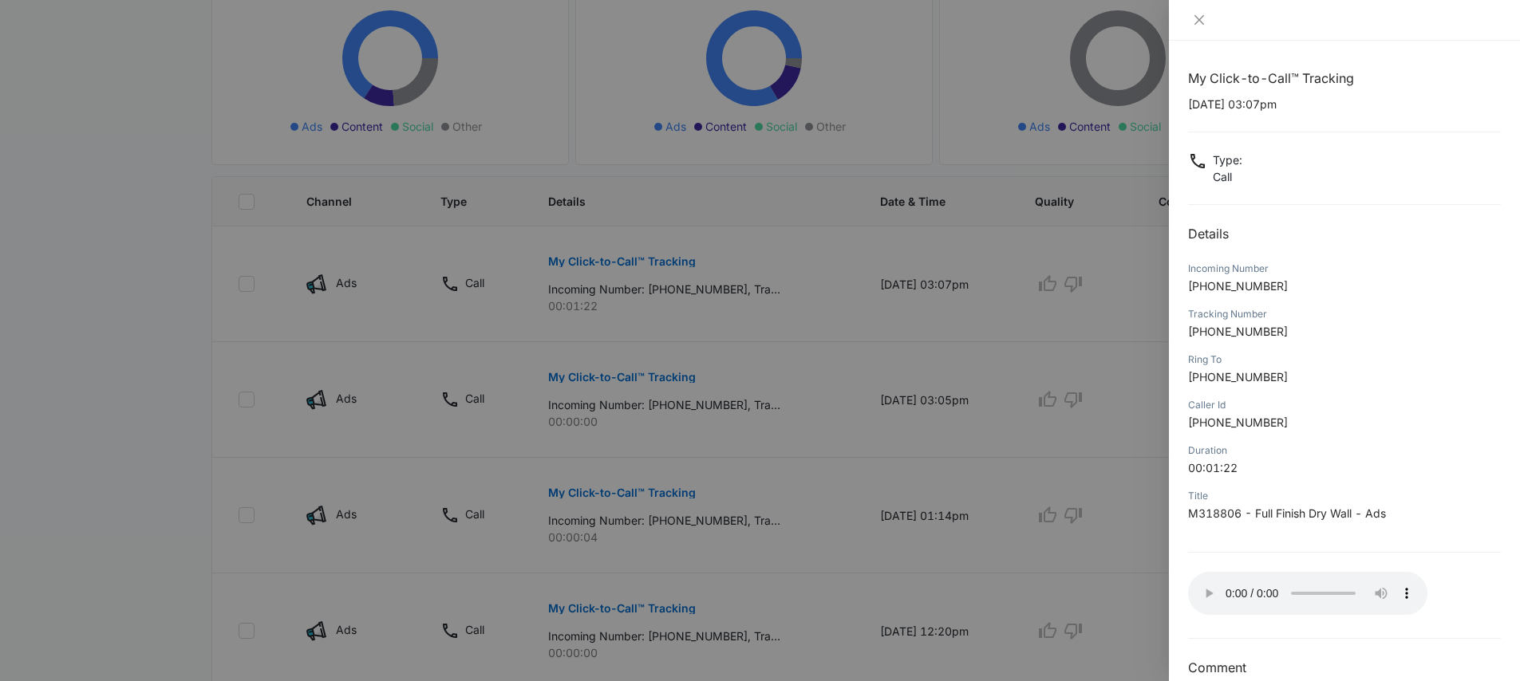
scroll to position [277, 0]
click at [1195, 13] on button "Close" at bounding box center [1199, 20] width 22 height 14
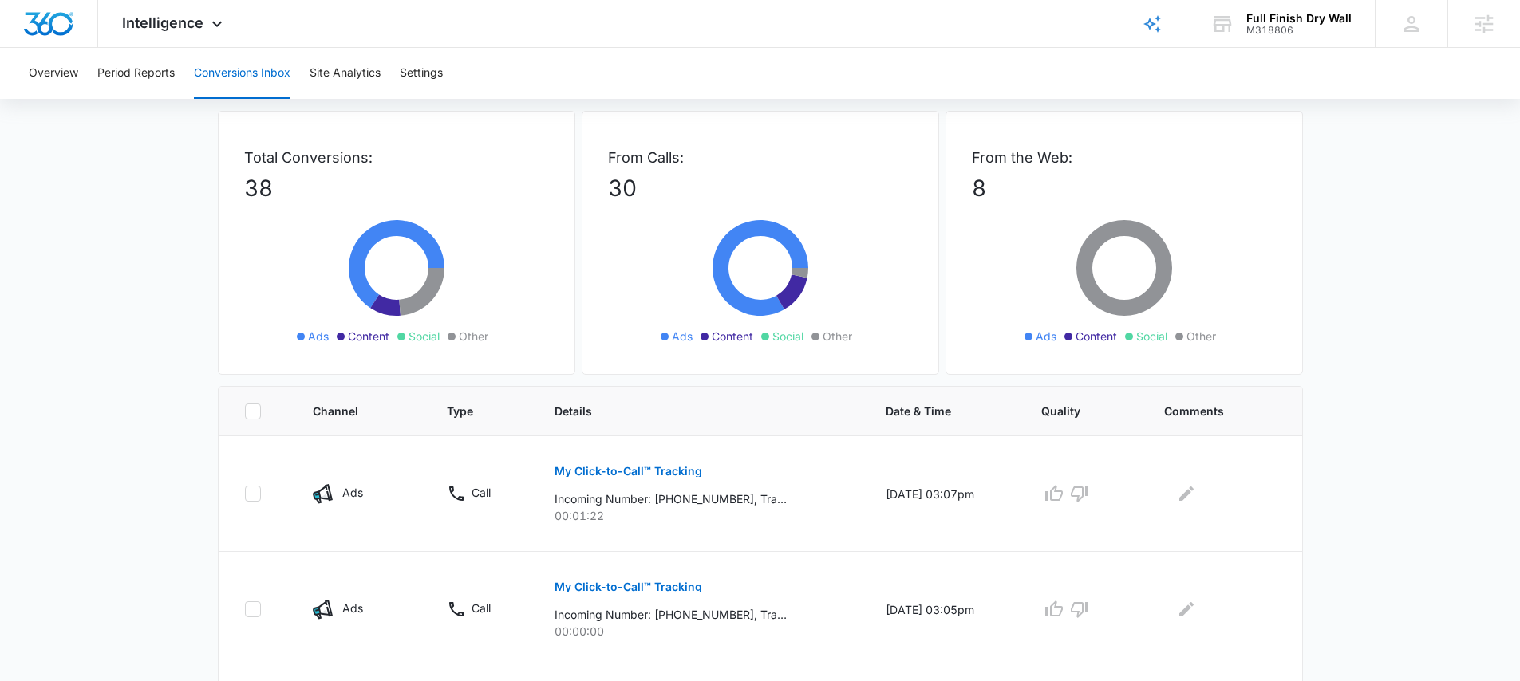
scroll to position [0, 0]
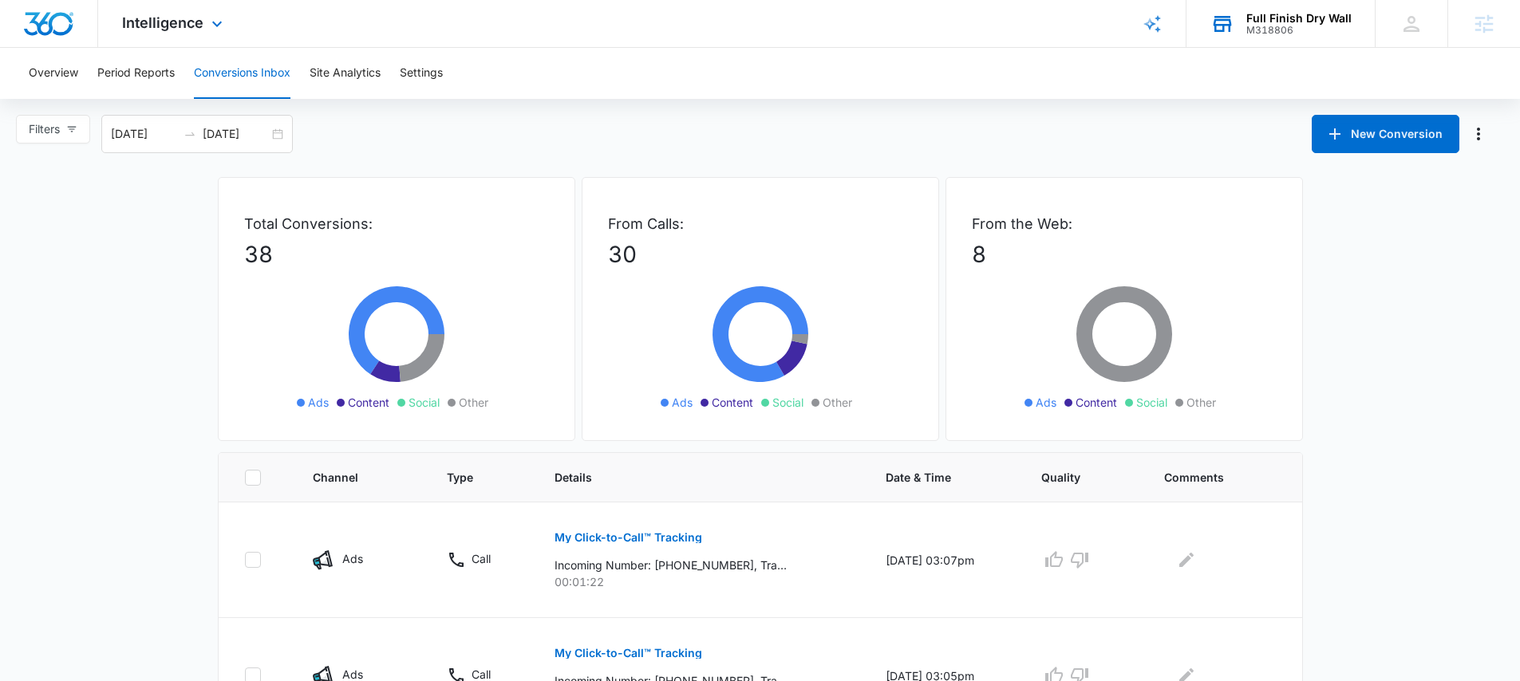
click at [1273, 17] on div "Full Finish Dry Wall" at bounding box center [1298, 18] width 105 height 13
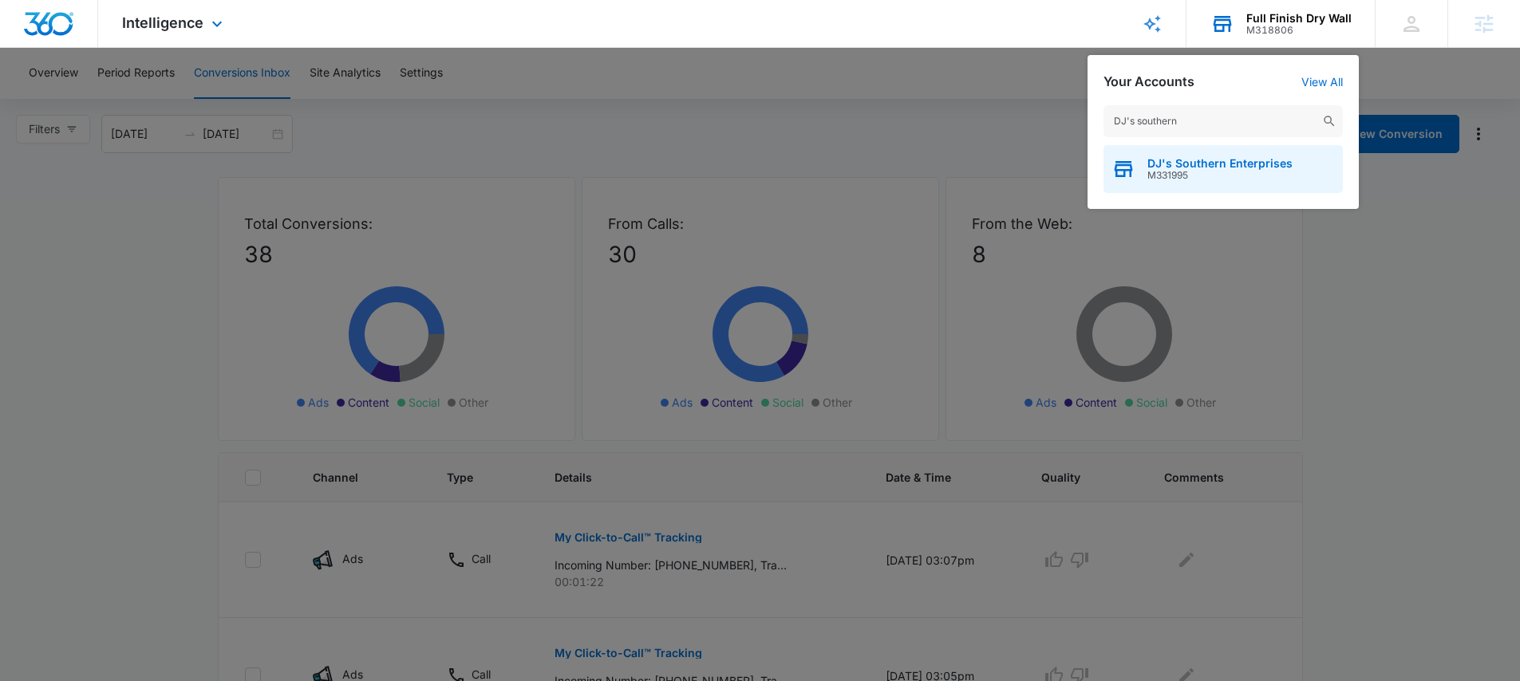
type input "DJ's southern"
click at [1224, 164] on span "DJ's Southern Enterprises" at bounding box center [1220, 163] width 145 height 13
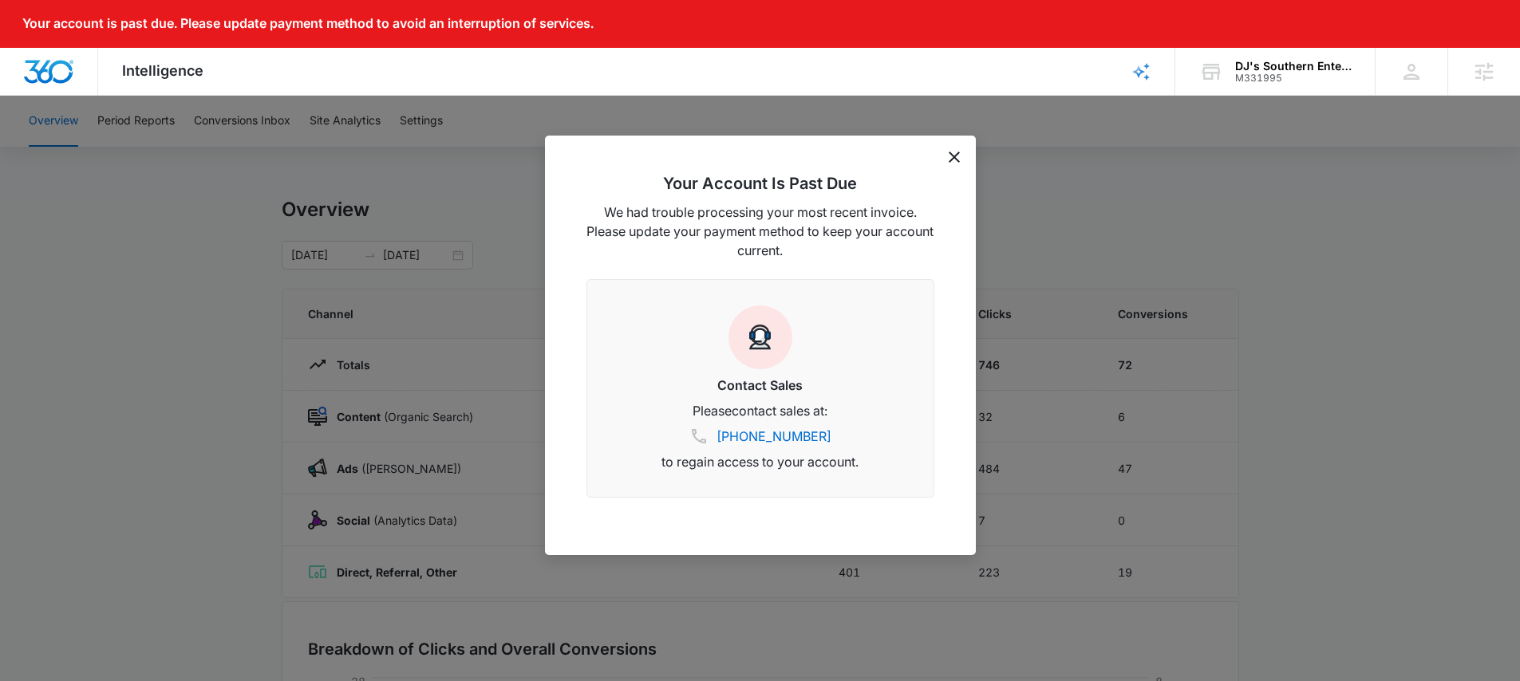
click at [956, 155] on icon "dismiss this dialog" at bounding box center [954, 157] width 11 height 11
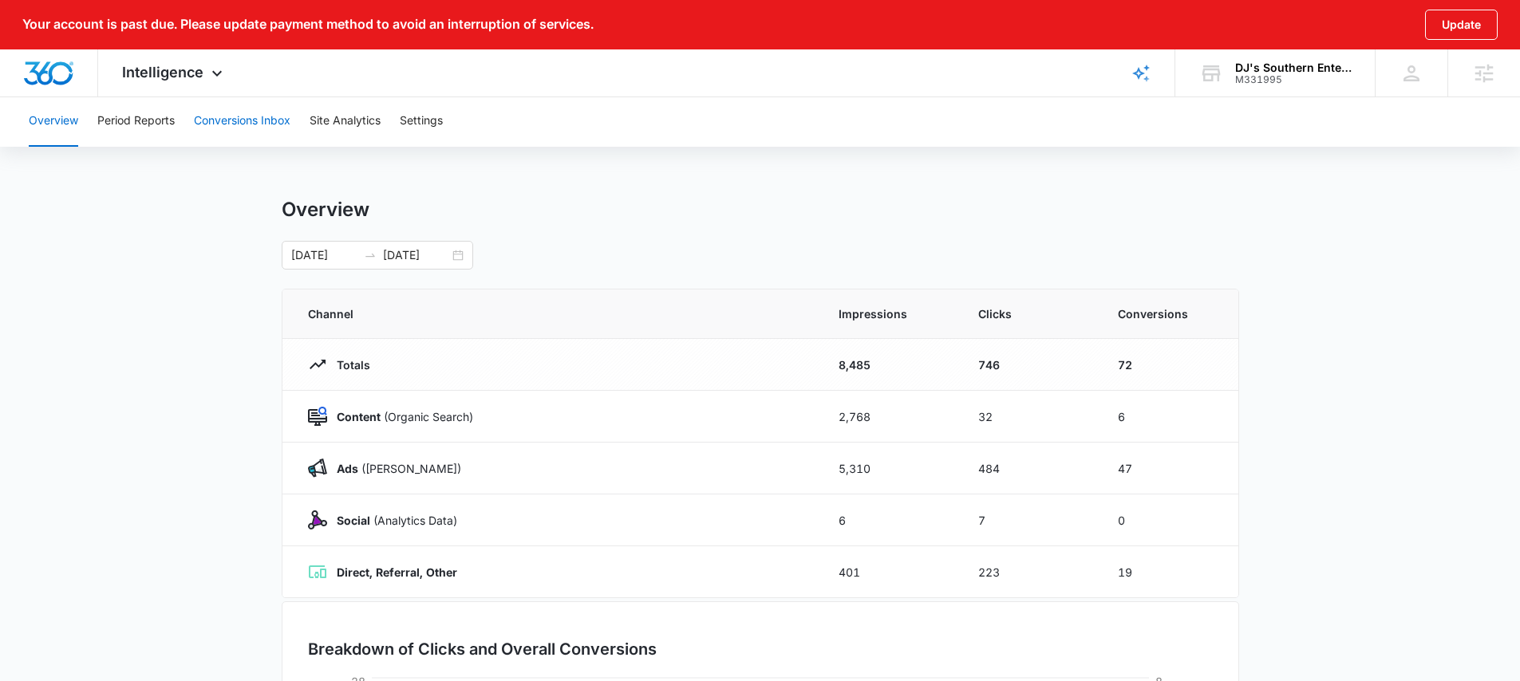
click at [255, 118] on button "Conversions Inbox" at bounding box center [242, 121] width 97 height 51
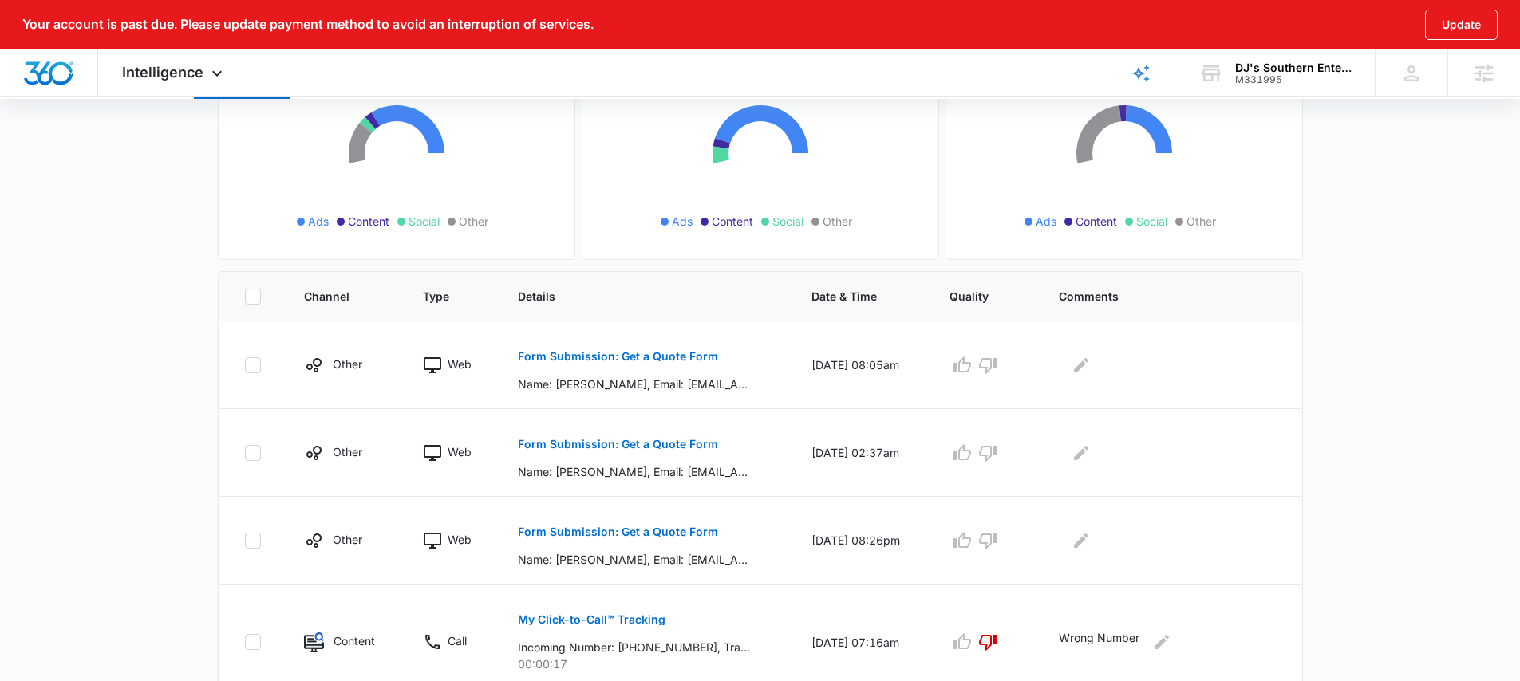
scroll to position [404, 0]
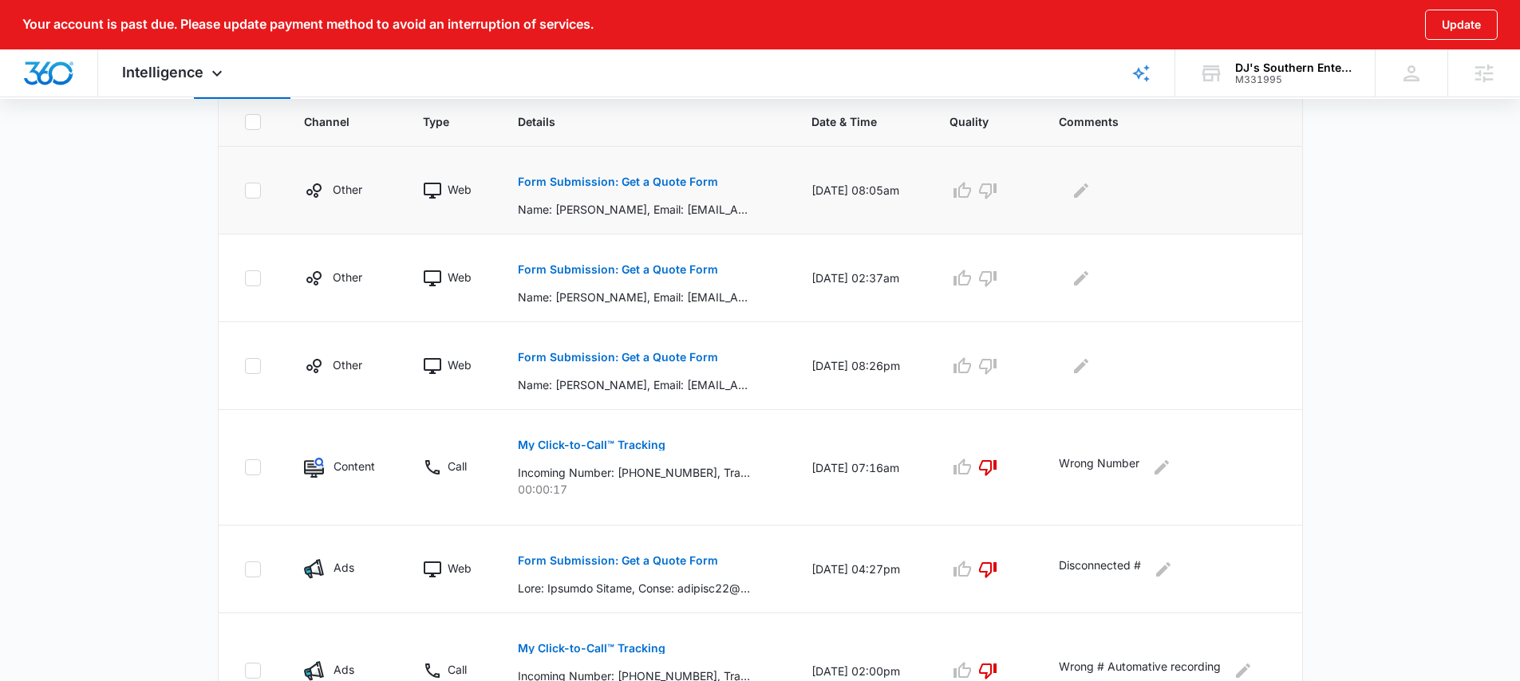
click at [633, 184] on p "Form Submission: Get a Quote Form" at bounding box center [618, 181] width 200 height 11
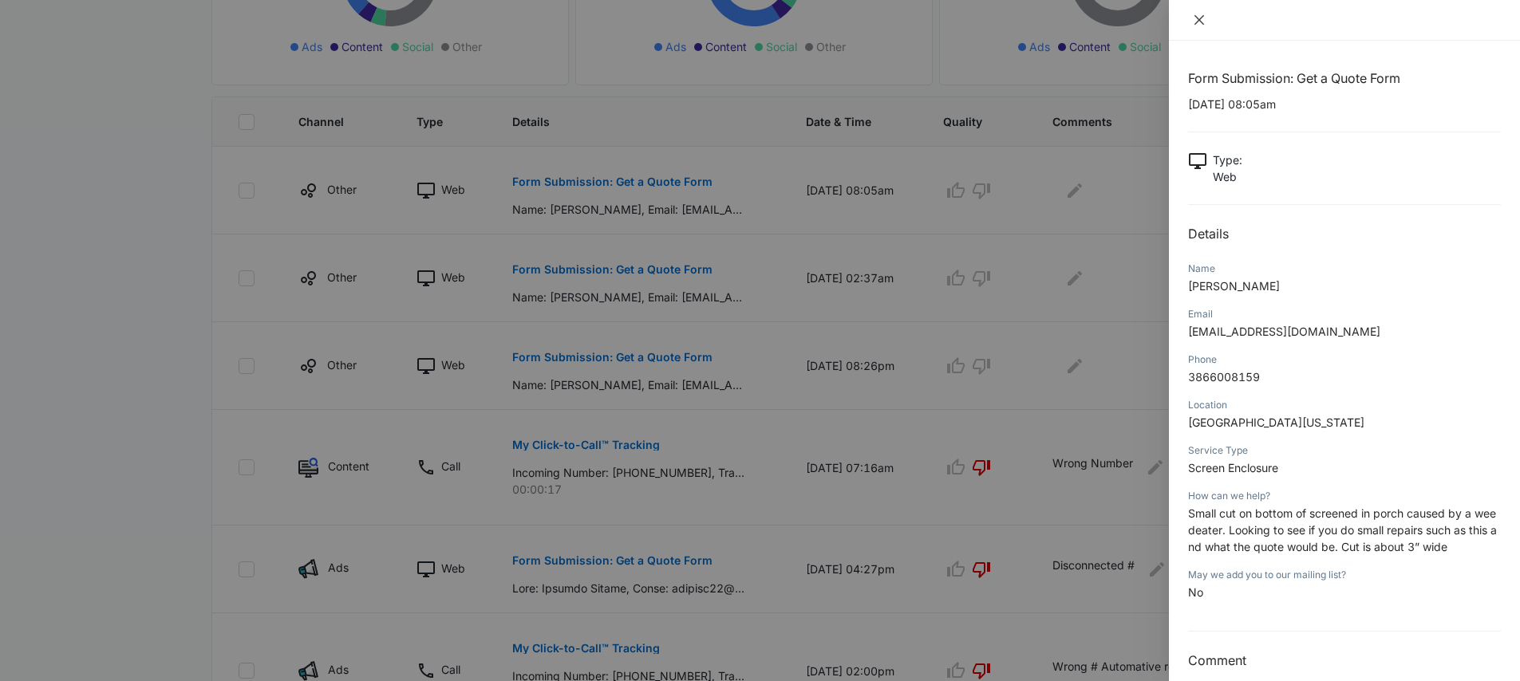
click at [1200, 23] on icon "close" at bounding box center [1199, 20] width 13 height 13
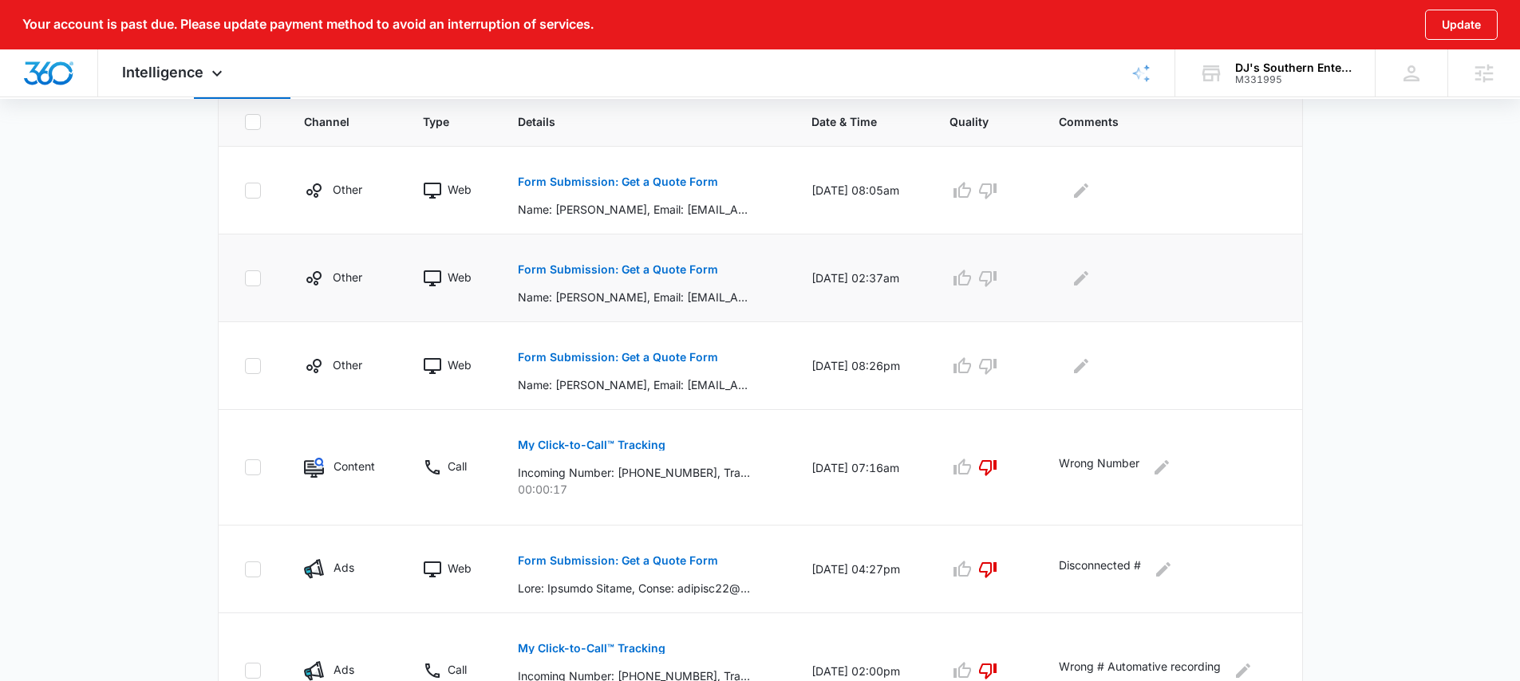
click at [642, 266] on p "Form Submission: Get a Quote Form" at bounding box center [618, 269] width 200 height 11
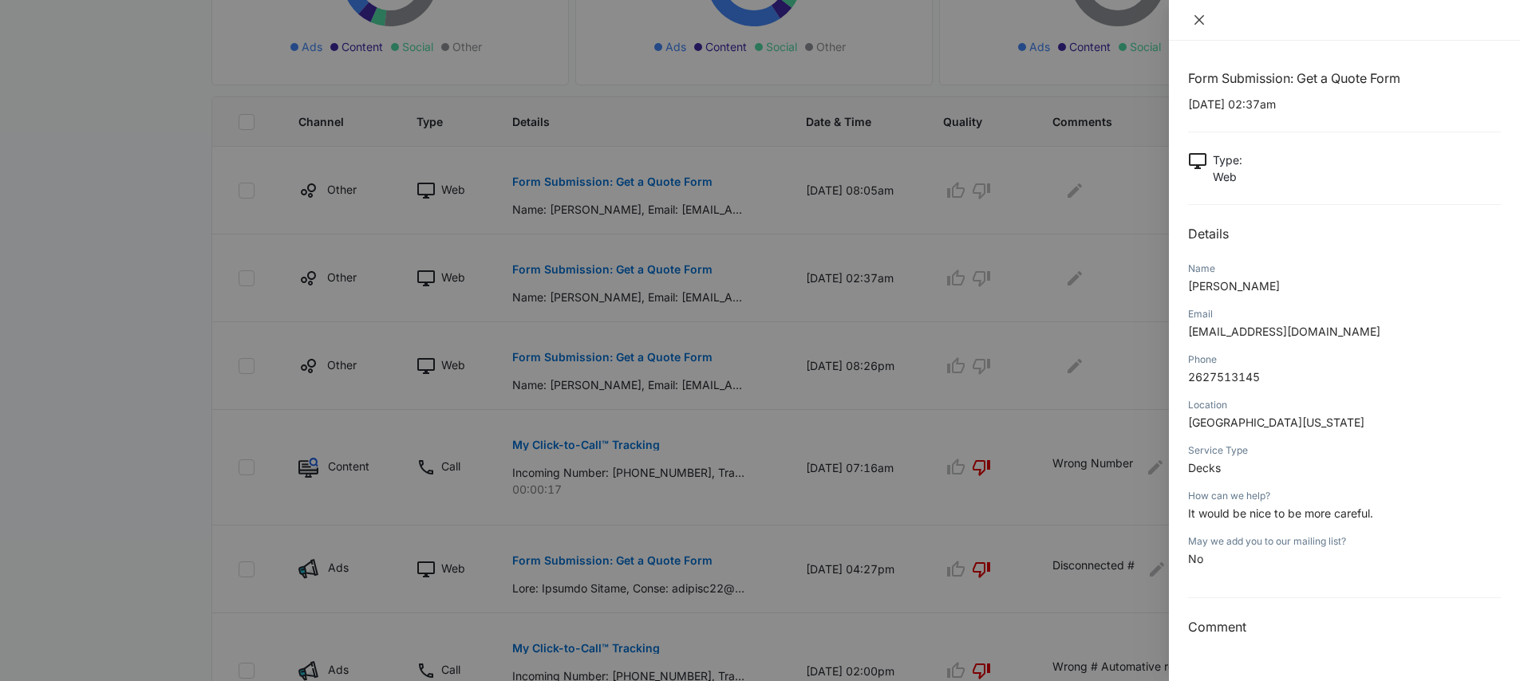
click at [1198, 24] on icon "close" at bounding box center [1199, 20] width 13 height 13
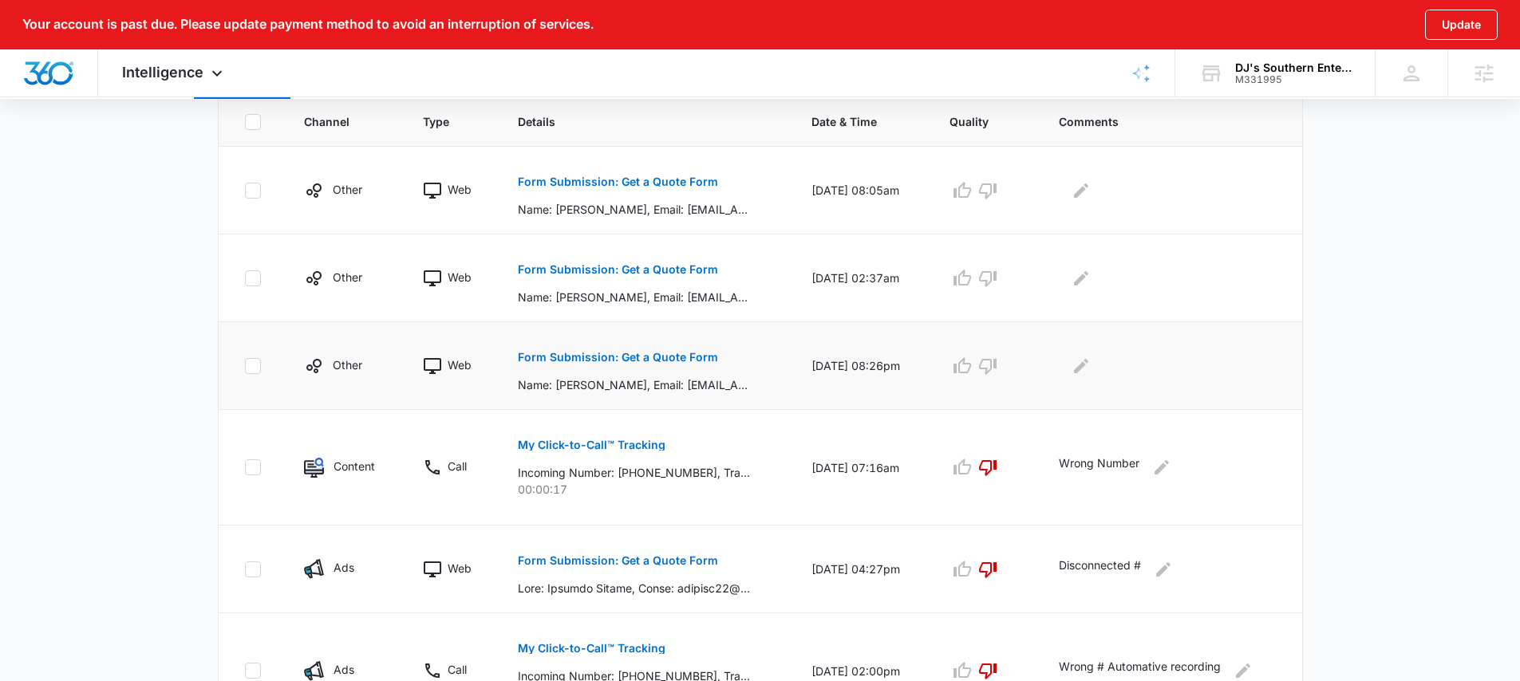
click at [649, 354] on p "Form Submission: Get a Quote Form" at bounding box center [618, 357] width 200 height 11
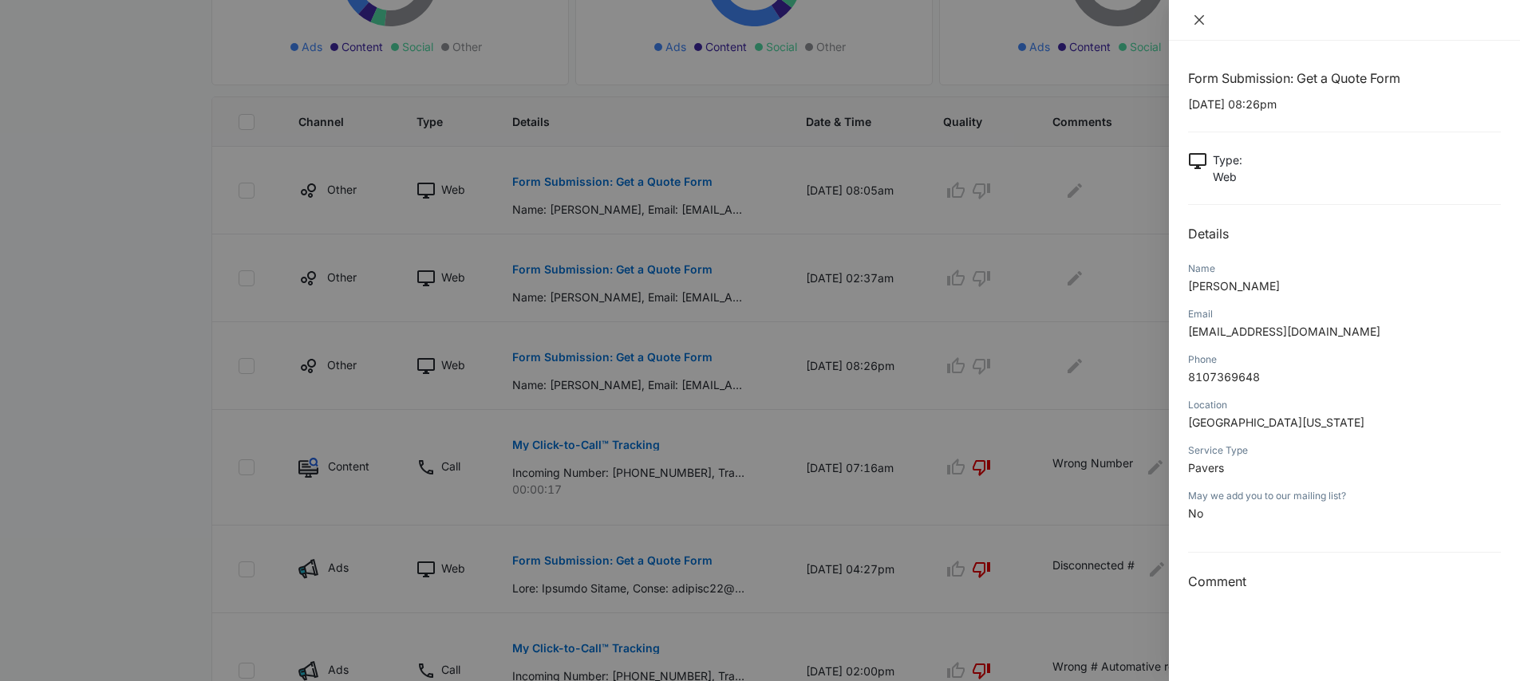
click at [1200, 22] on icon "close" at bounding box center [1199, 20] width 13 height 13
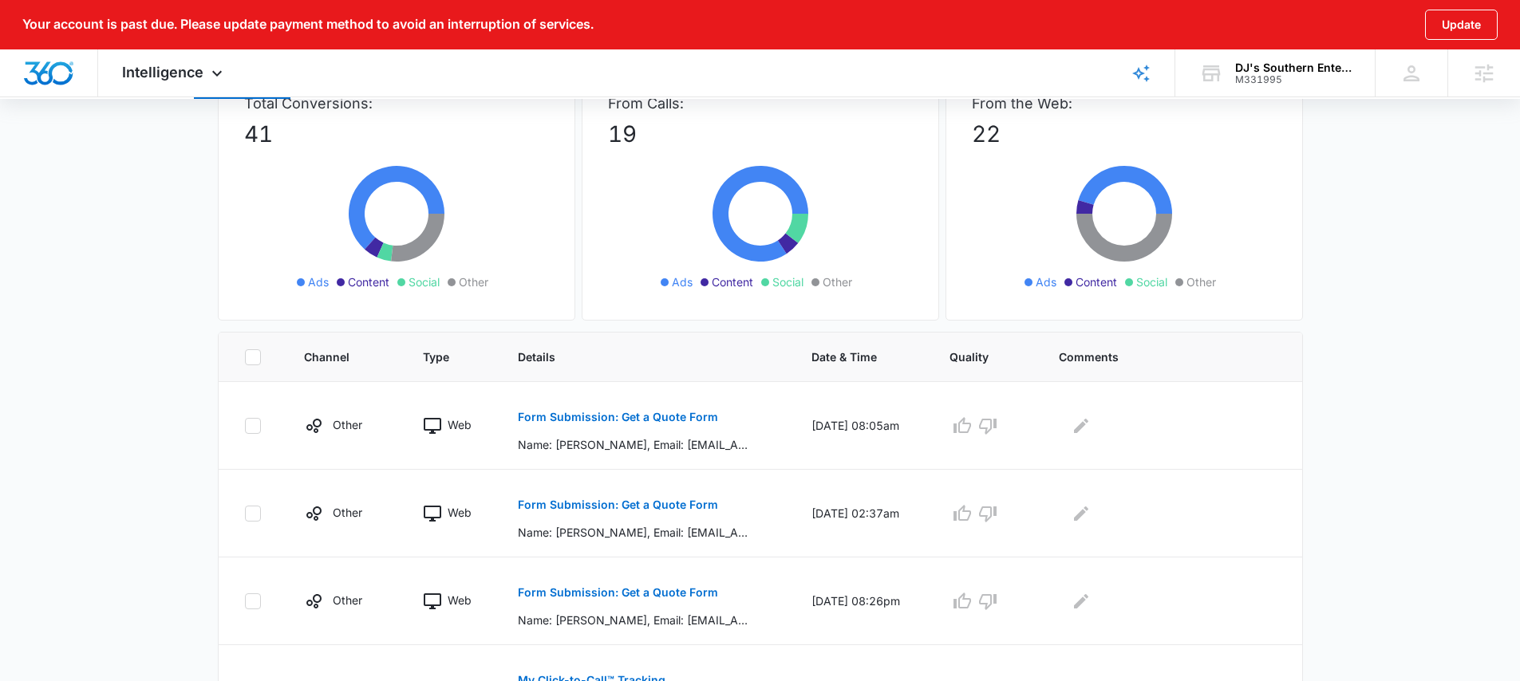
scroll to position [0, 0]
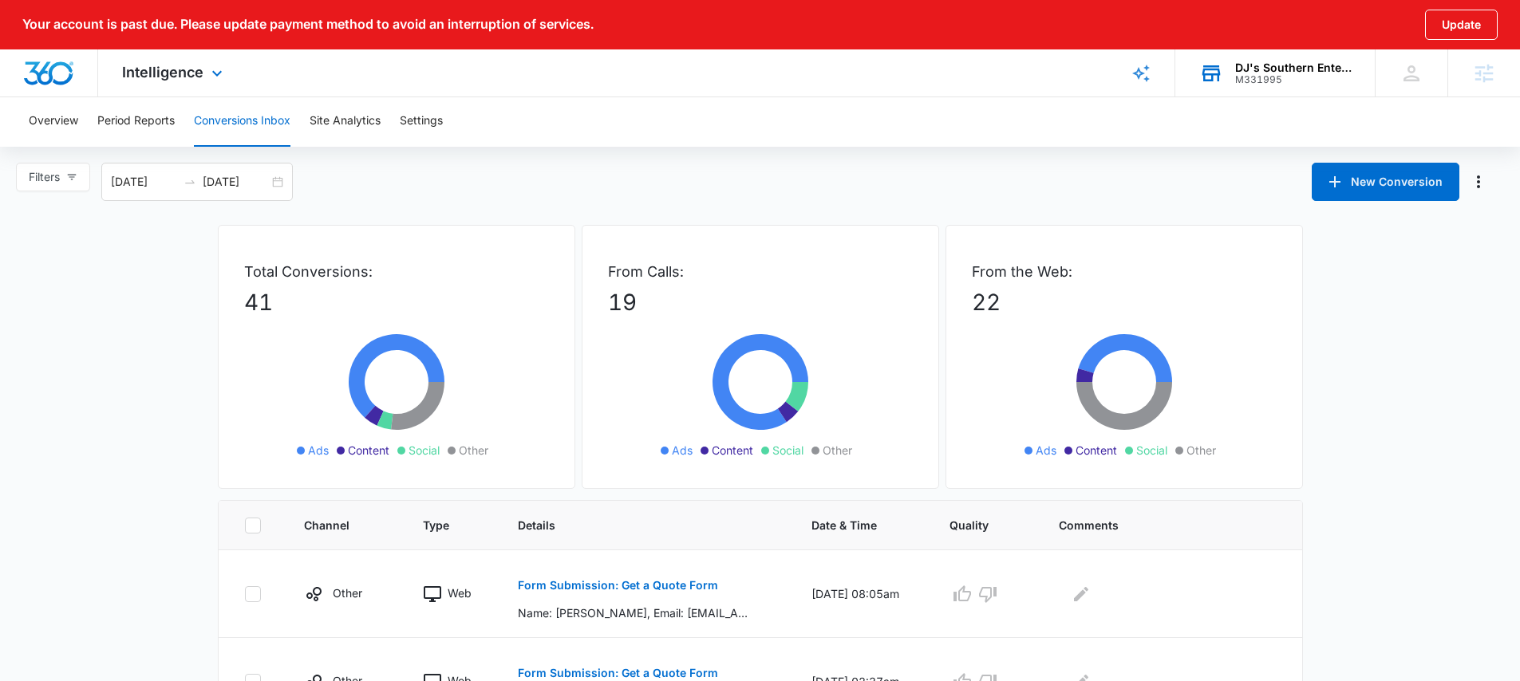
click at [1255, 74] on div "M331995" at bounding box center [1293, 79] width 117 height 11
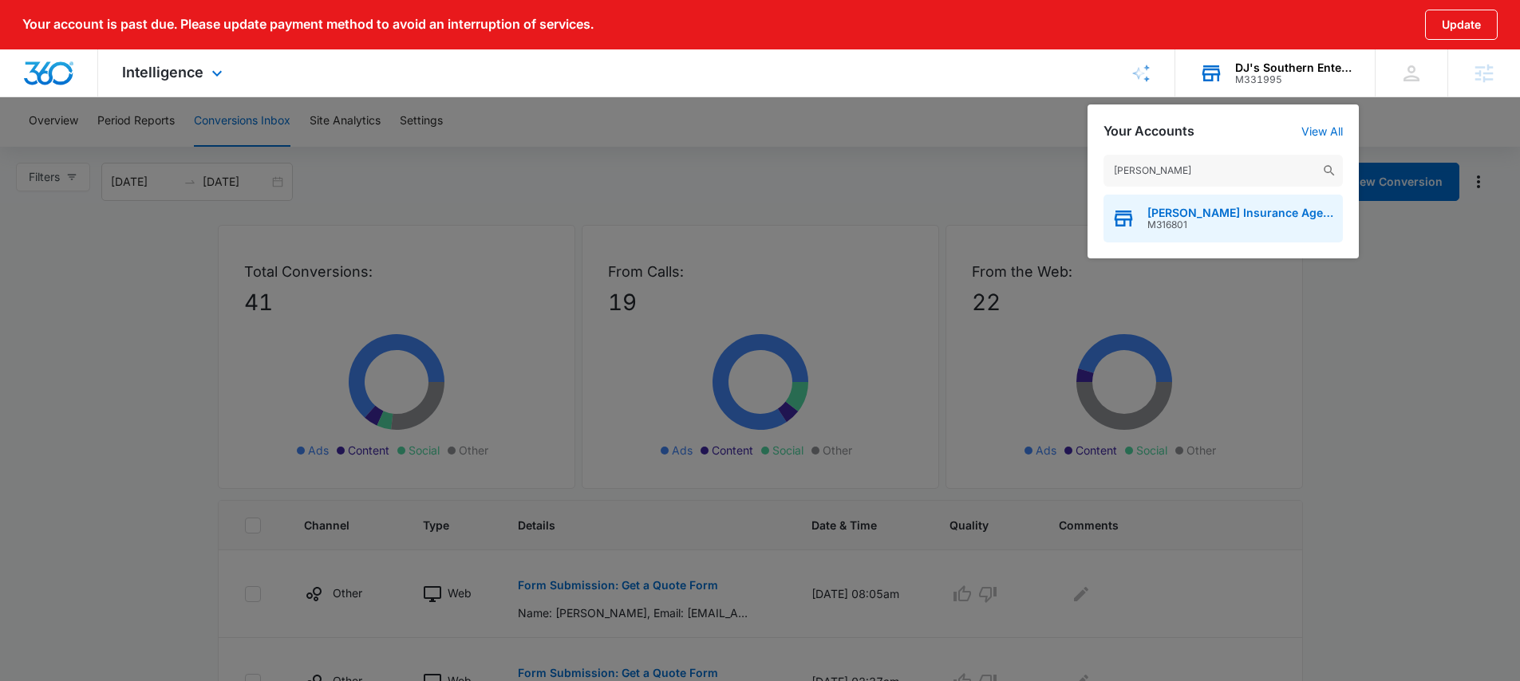
type input "patsel"
click at [1217, 203] on div "Patsel Insurance Agency M316801" at bounding box center [1223, 219] width 239 height 48
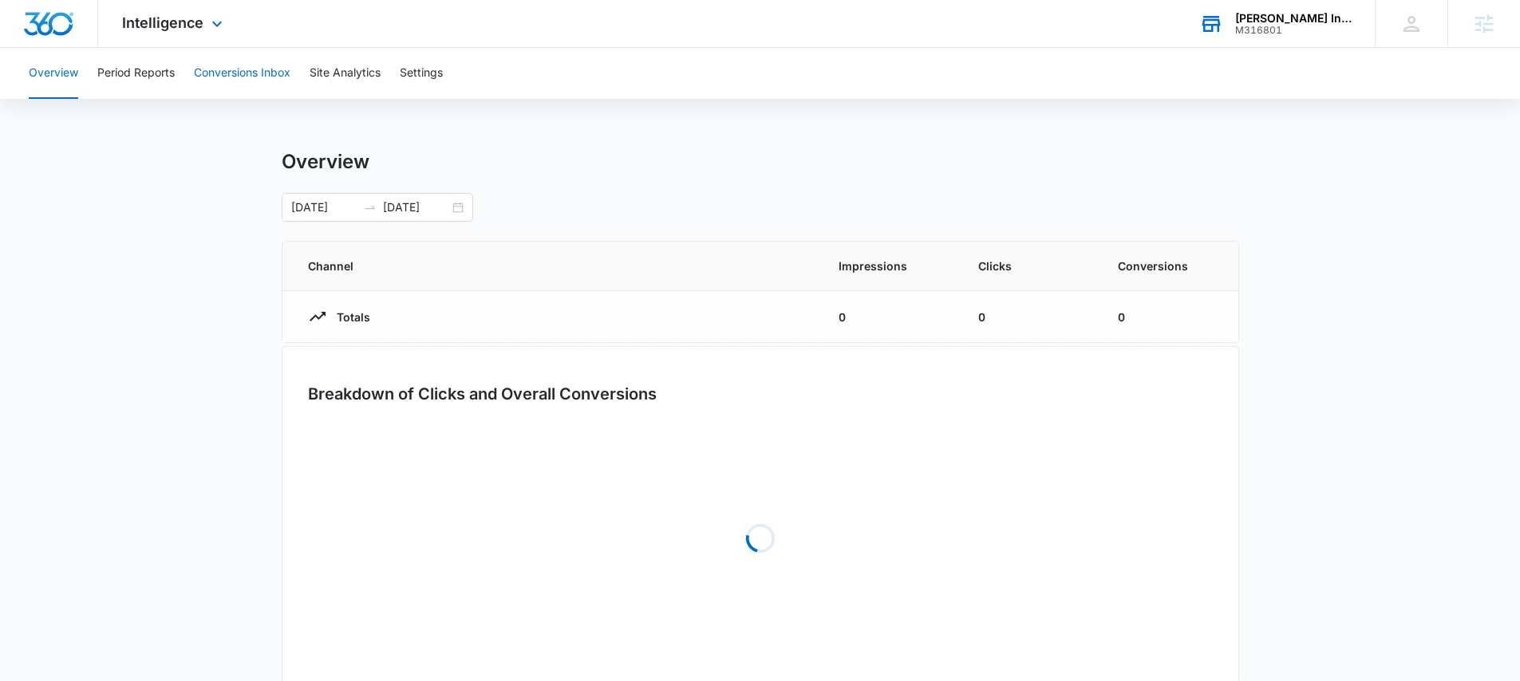
click at [247, 77] on button "Conversions Inbox" at bounding box center [242, 73] width 97 height 51
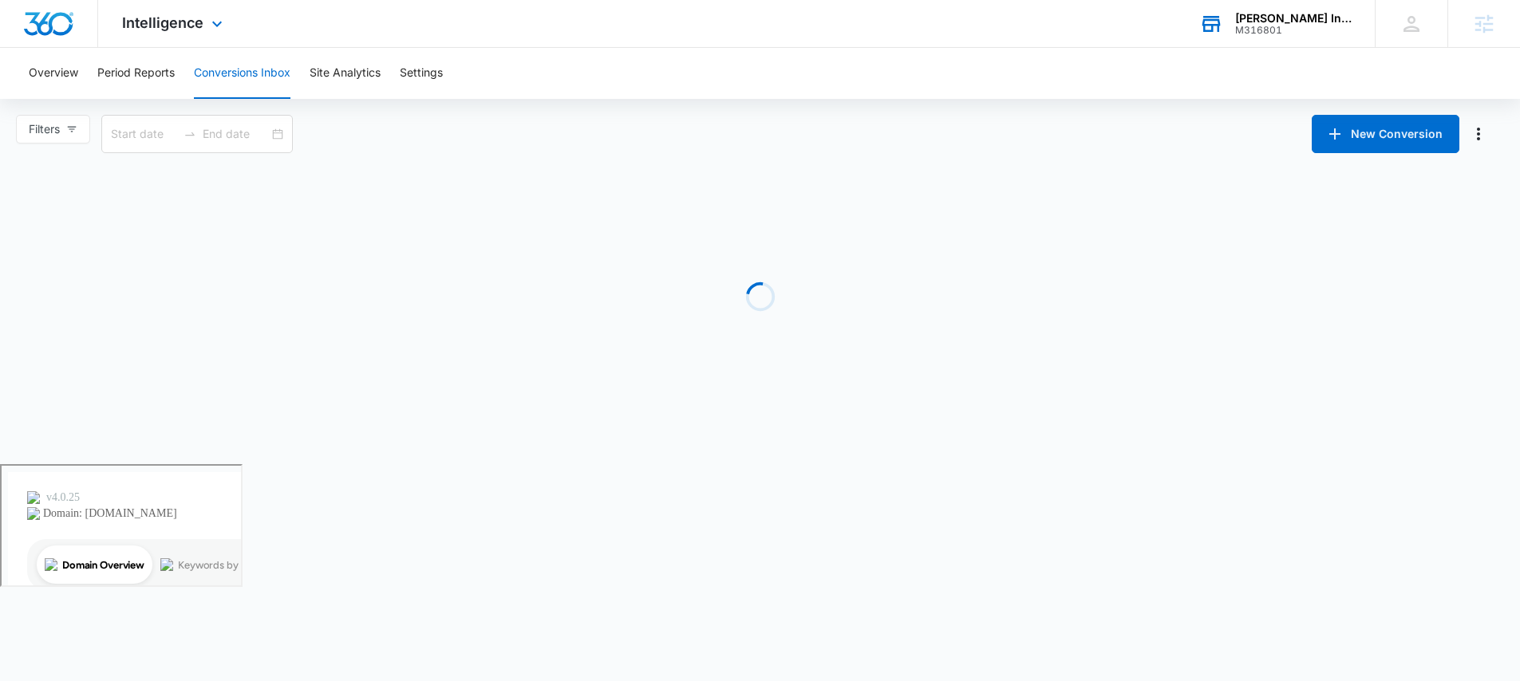
type input "[DATE]"
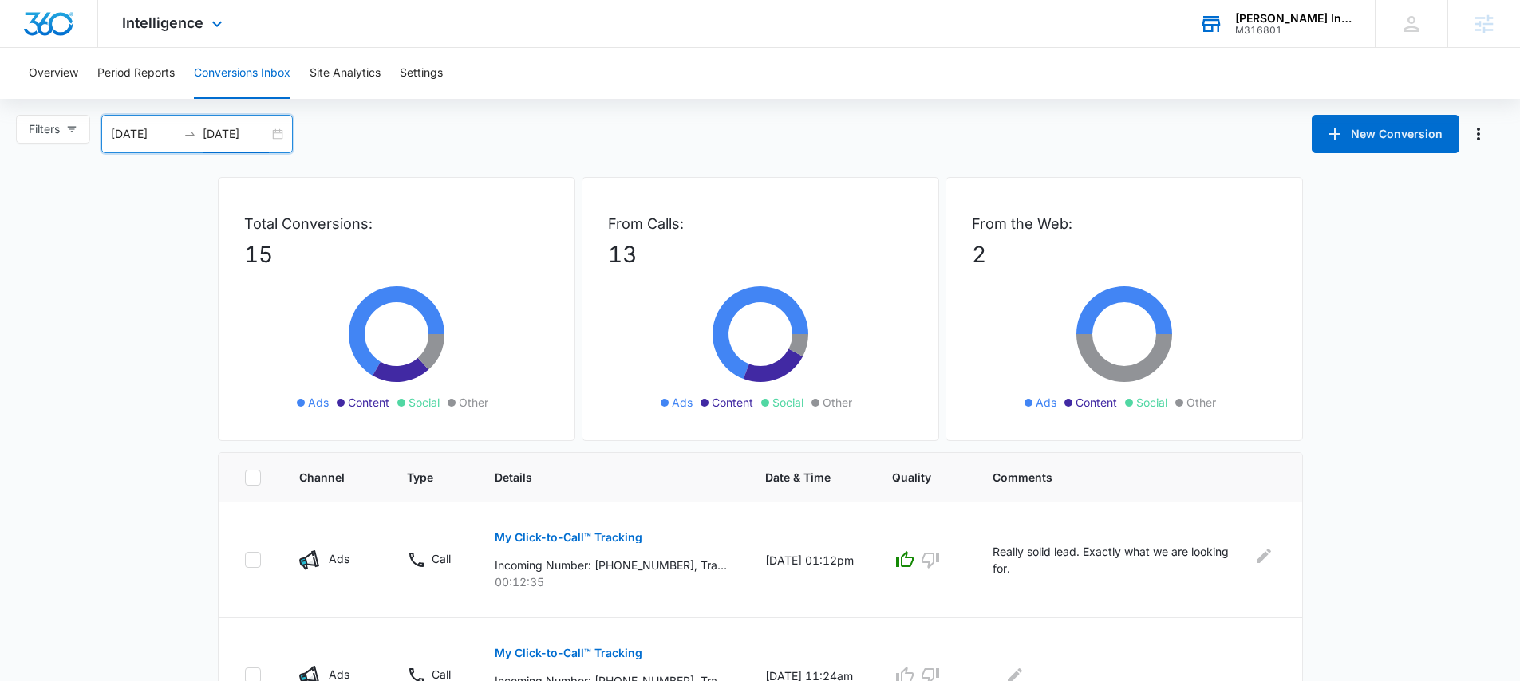
click at [269, 132] on input "[DATE]" at bounding box center [236, 134] width 66 height 18
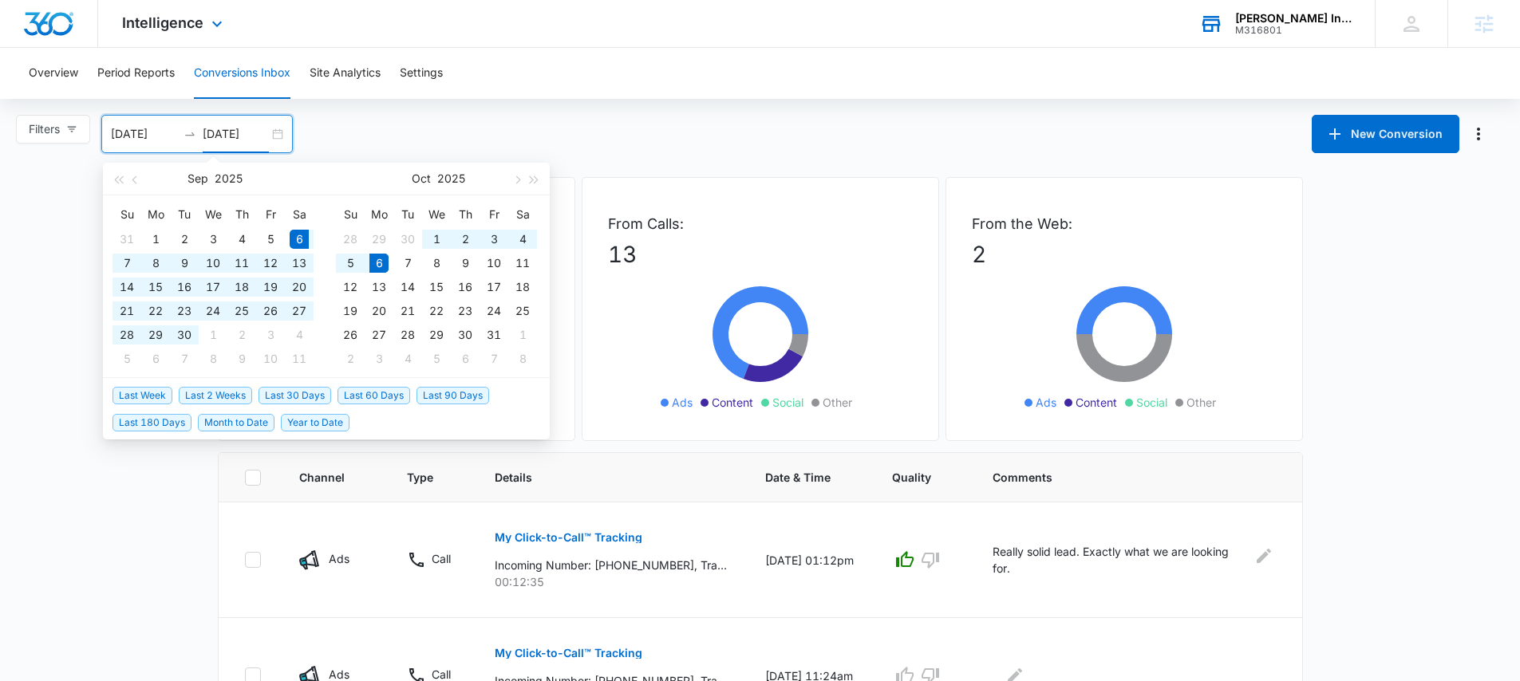
click at [369, 138] on div "Filters 09/06/2025 10/06/2025 New Conversion Sep 2025 Su Mo Tu We Th Fr Sa 31 1…" at bounding box center [760, 134] width 1520 height 38
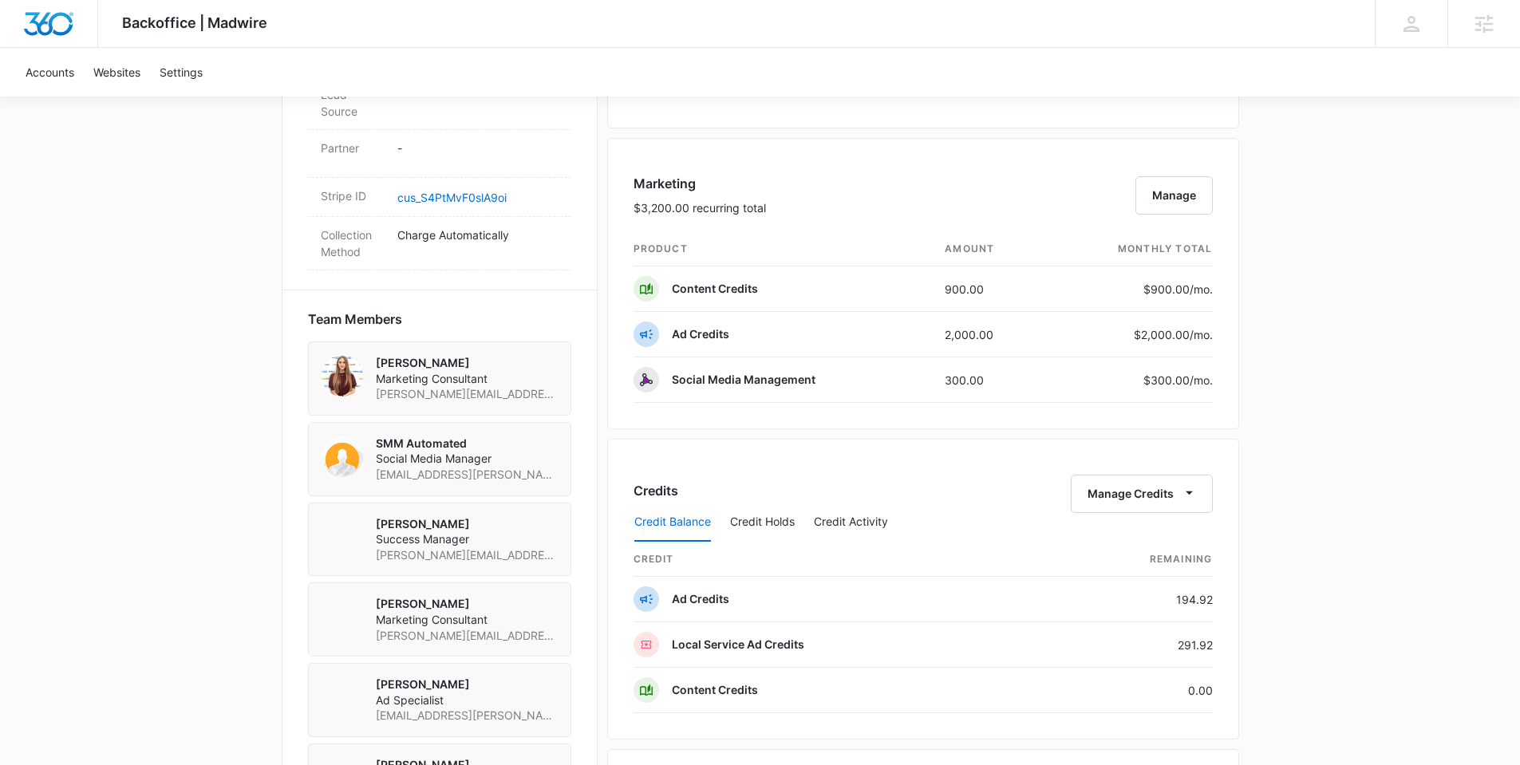
scroll to position [1270, 0]
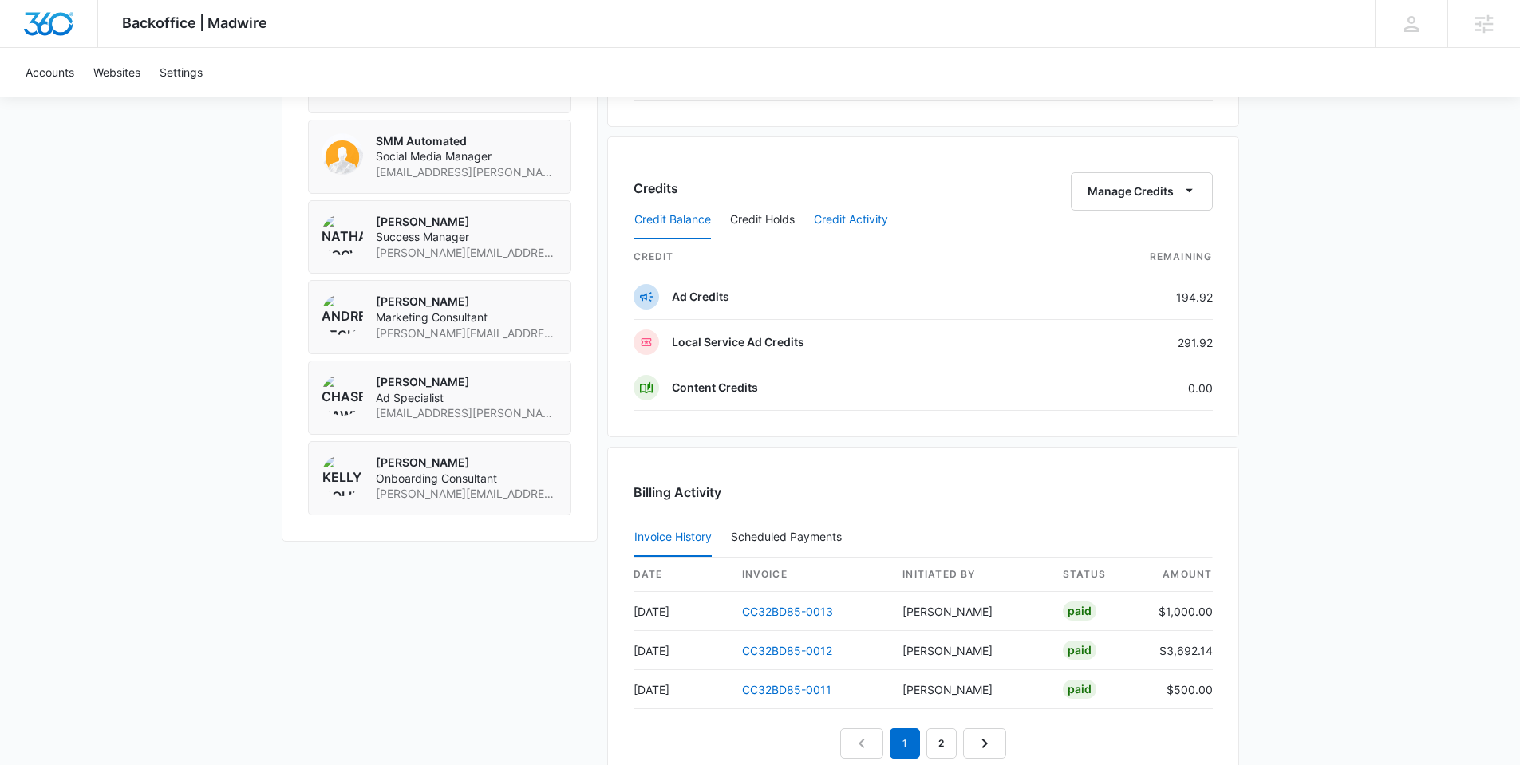
click at [859, 219] on button "Credit Activity" at bounding box center [851, 220] width 74 height 38
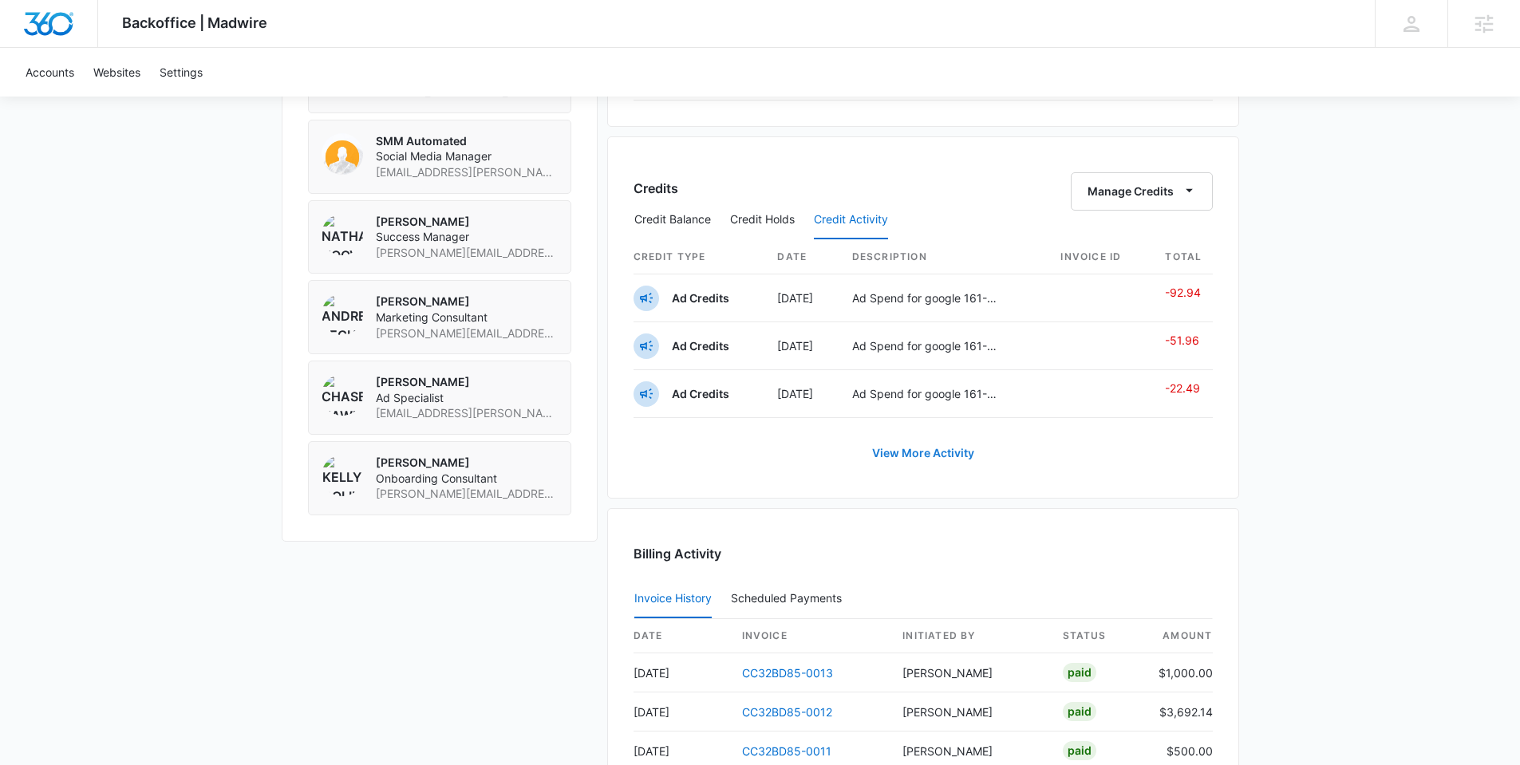
click at [922, 459] on link "View More Activity" at bounding box center [923, 453] width 134 height 38
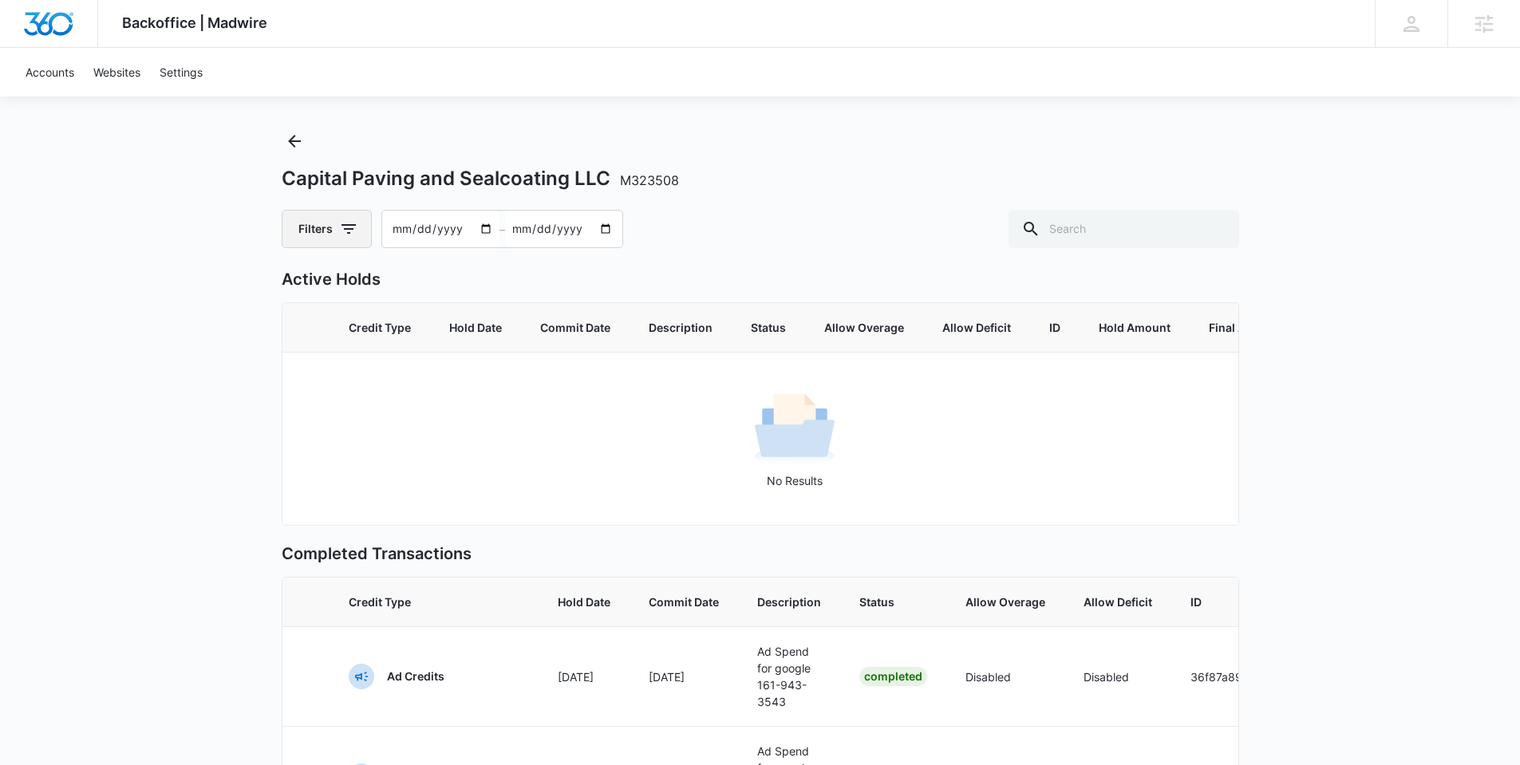
scroll to position [21, 0]
click at [320, 226] on button "Filters" at bounding box center [327, 227] width 90 height 38
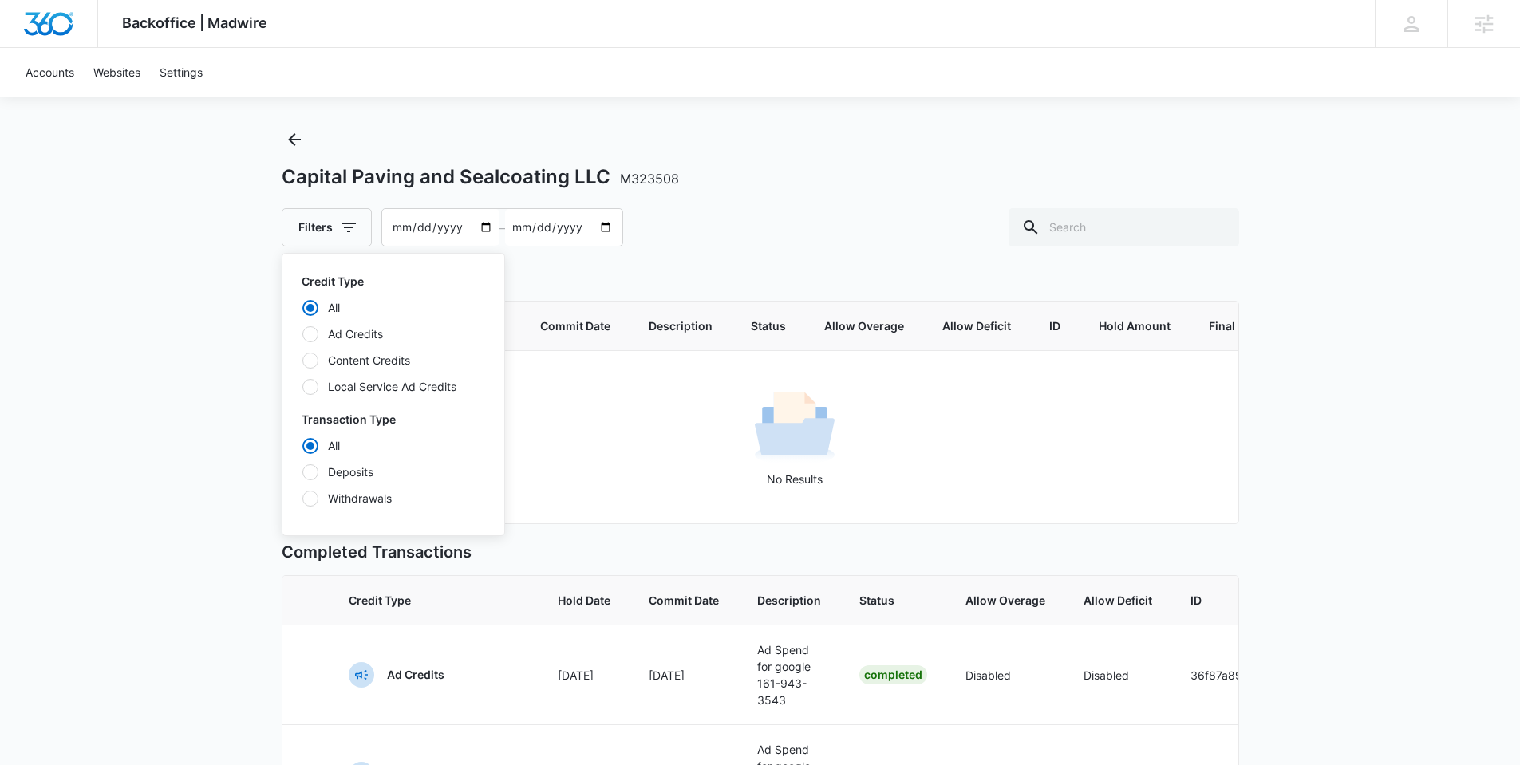
click at [310, 389] on div at bounding box center [310, 387] width 16 height 16
click at [302, 387] on input "Local Service Ad Credits" at bounding box center [302, 386] width 1 height 1
radio input "false"
radio input "true"
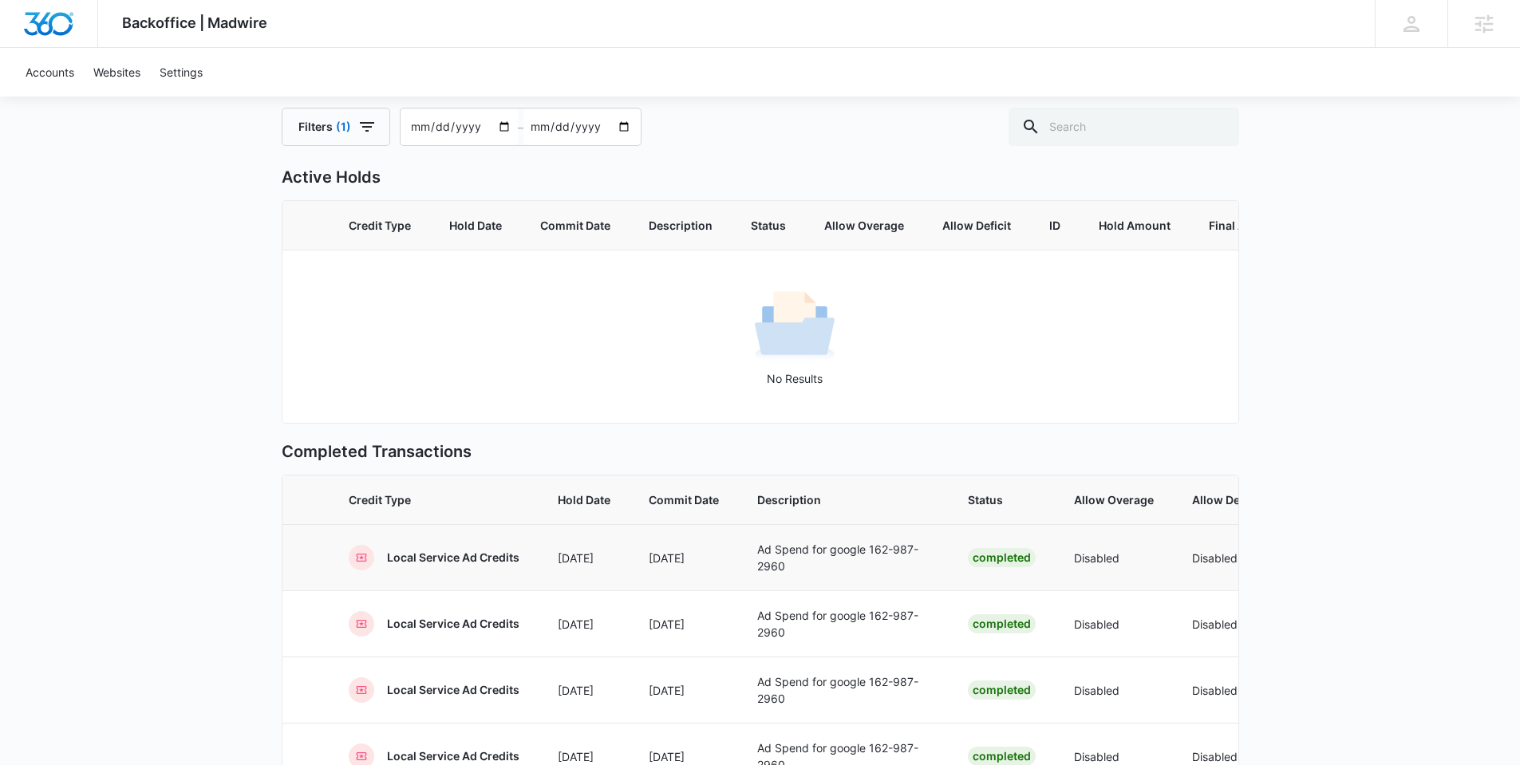
scroll to position [0, 0]
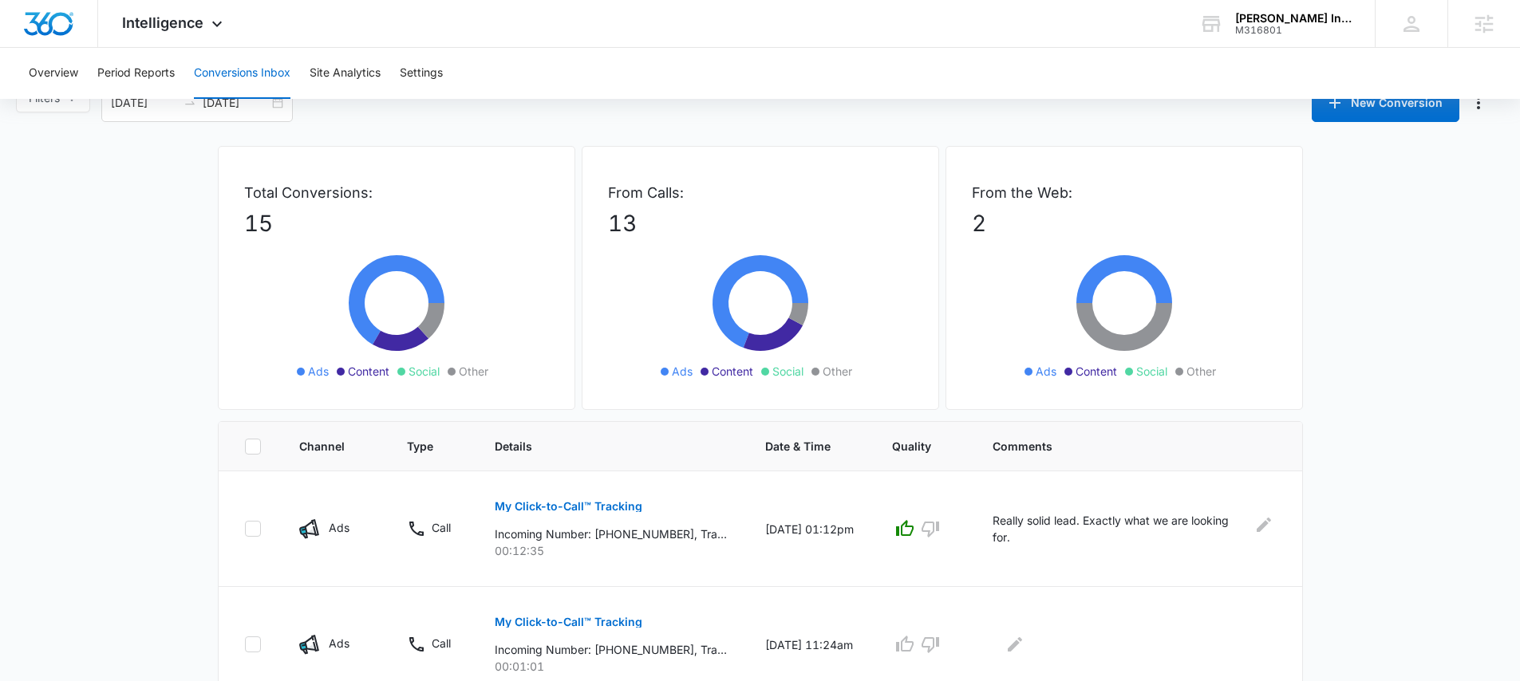
scroll to position [28, 0]
